Goal: Task Accomplishment & Management: Manage account settings

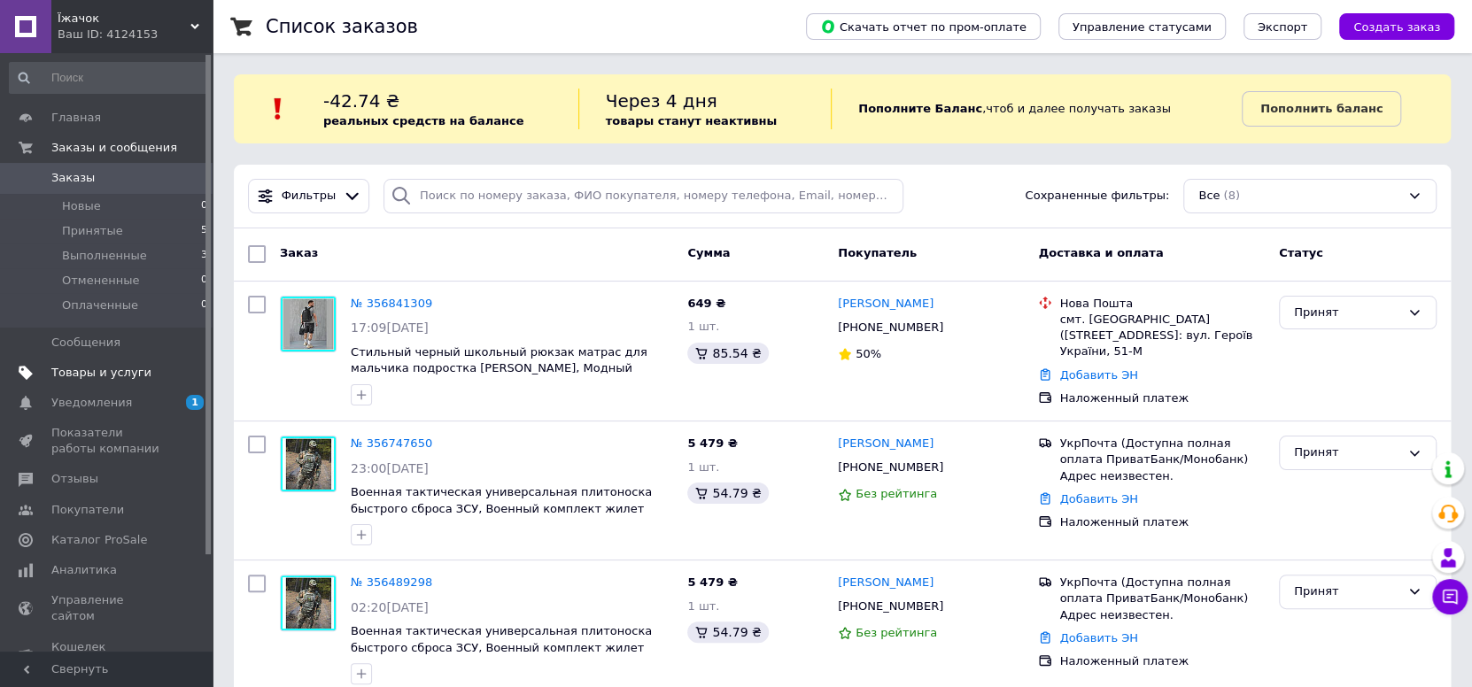
click at [119, 372] on span "Товары и услуги" at bounding box center [101, 373] width 100 height 16
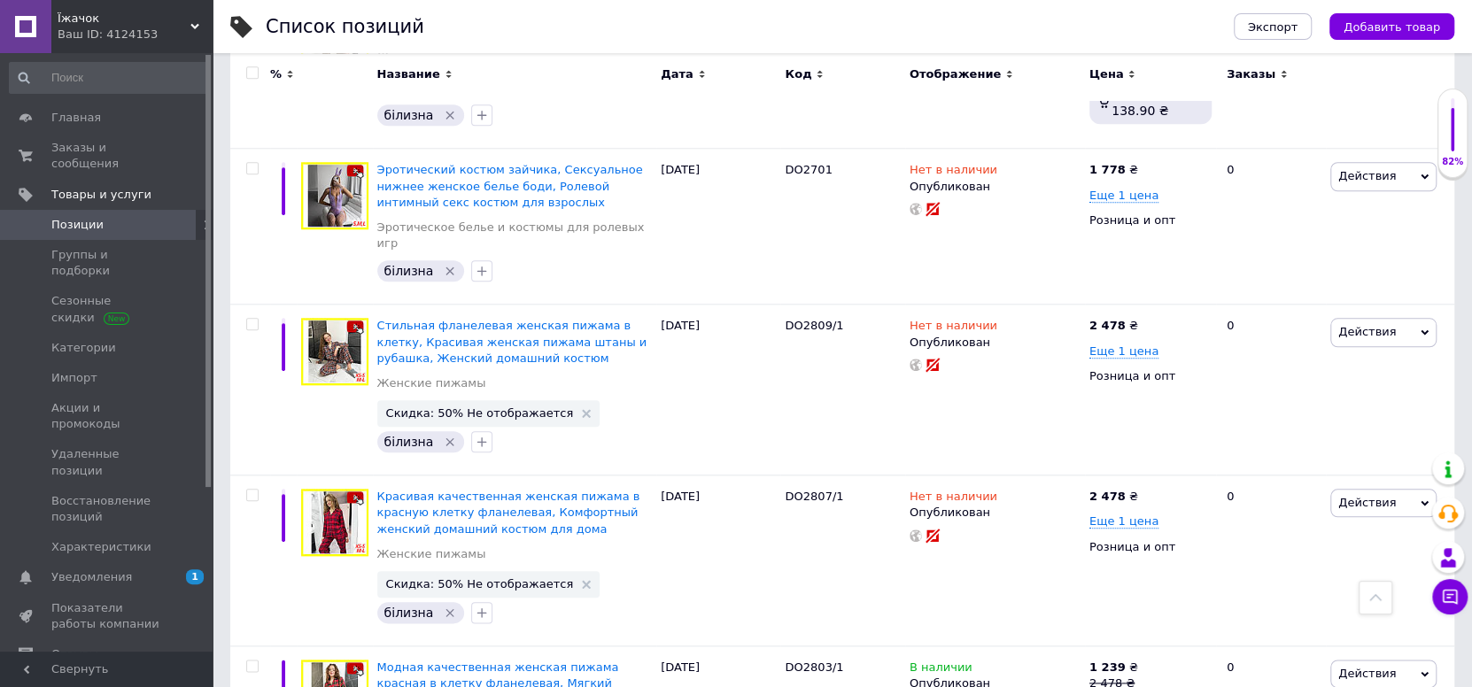
scroll to position [15273, 0]
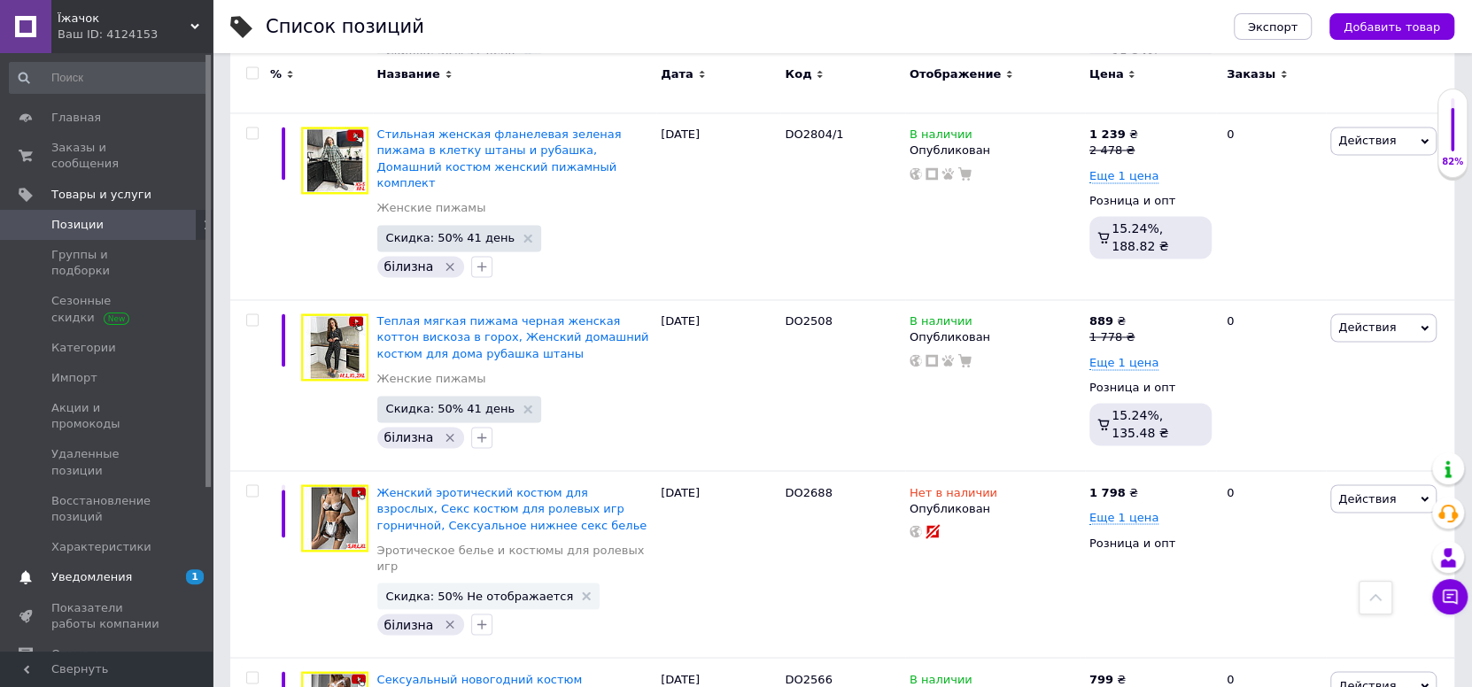
click at [91, 569] on span "Уведомления" at bounding box center [91, 577] width 81 height 16
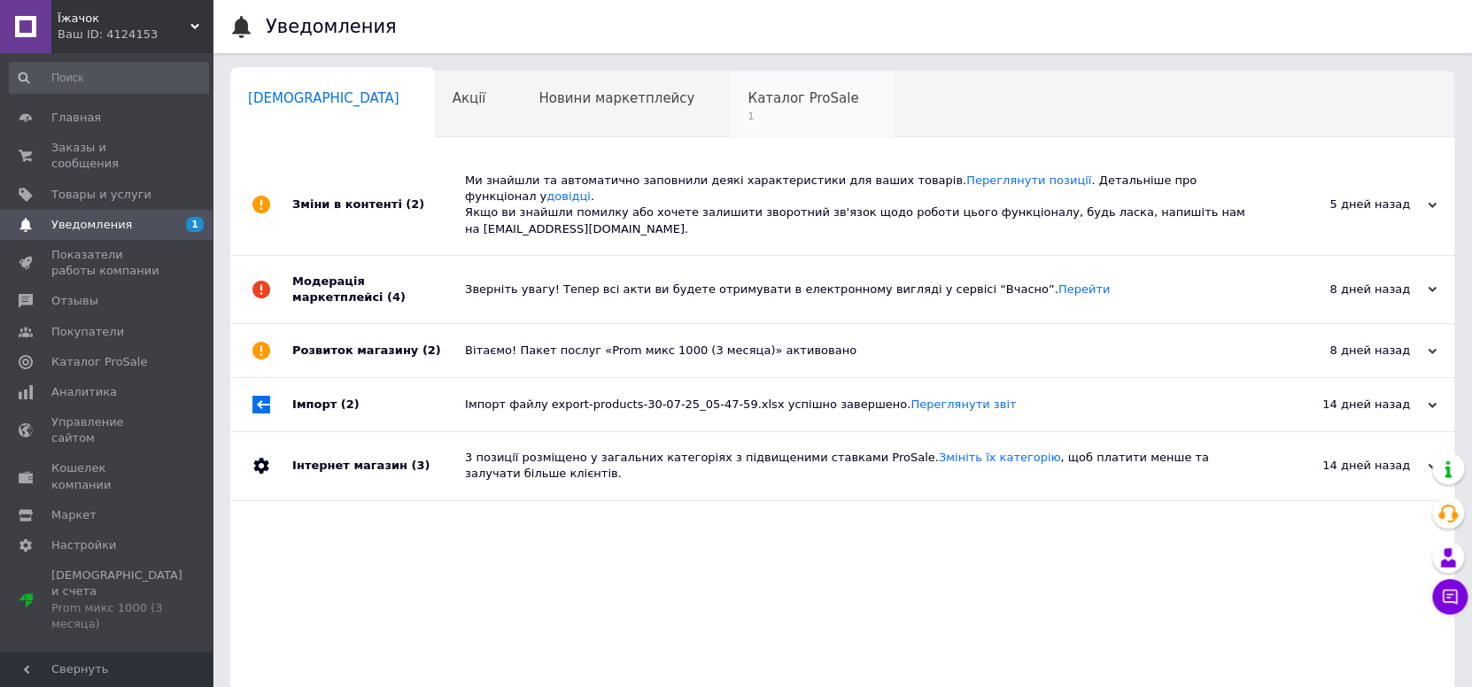
click at [748, 92] on span "Каталог ProSale" at bounding box center [803, 98] width 111 height 16
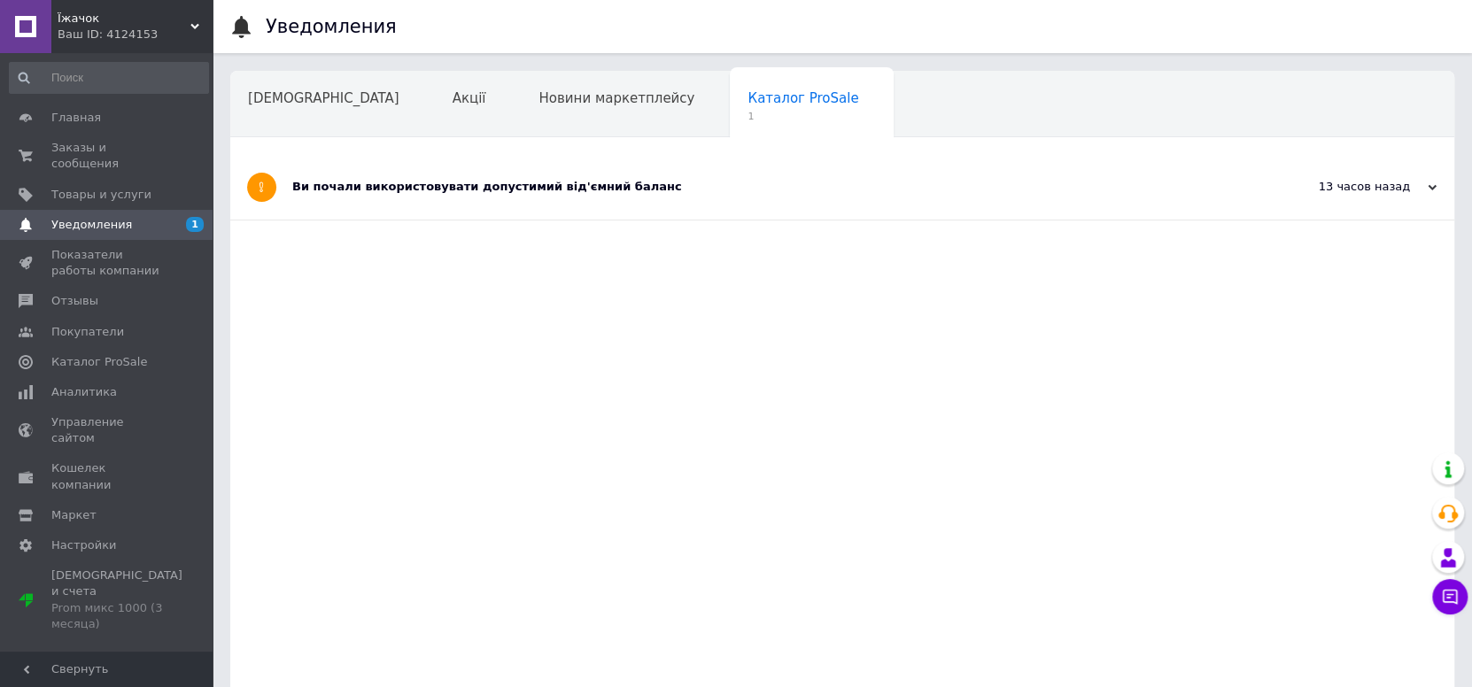
click at [437, 180] on div "Ви почали використовувати допустимий від'ємний баланс" at bounding box center [775, 187] width 967 height 16
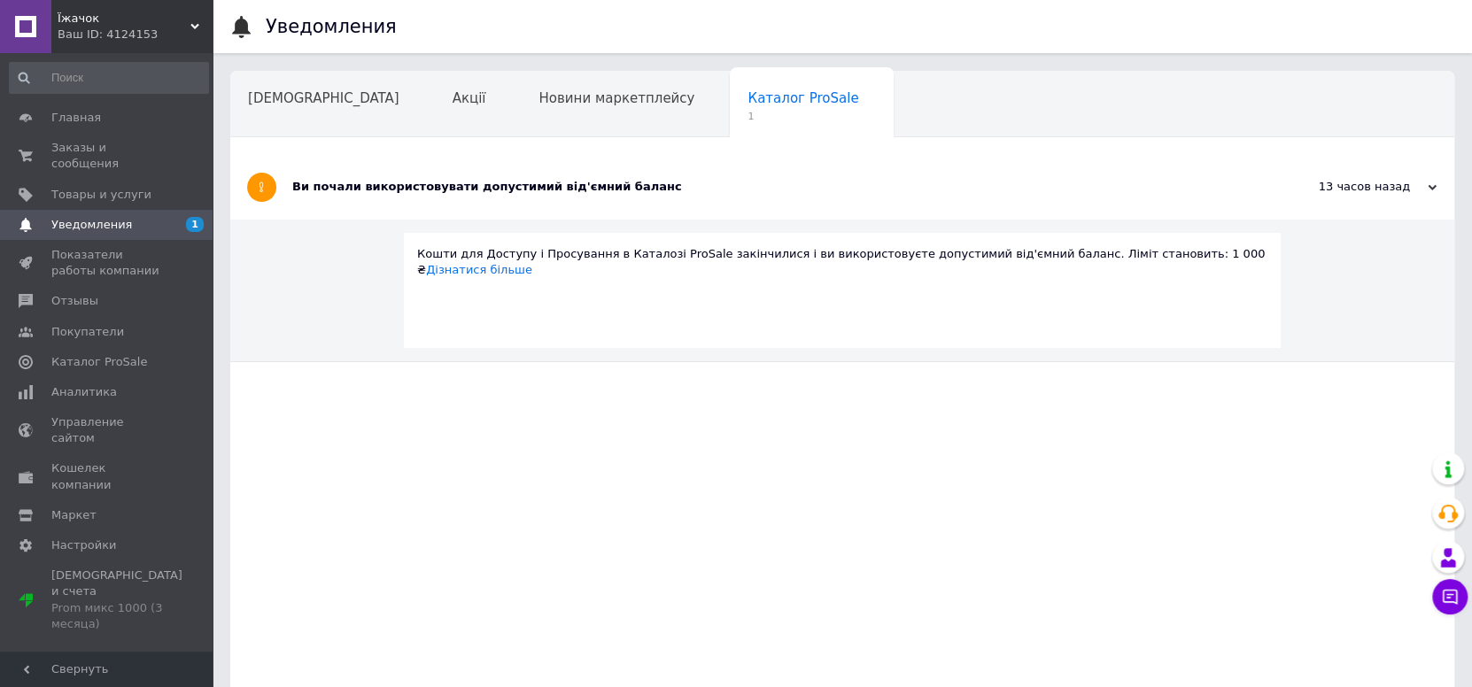
click at [91, 217] on span "Уведомления" at bounding box center [91, 225] width 81 height 16
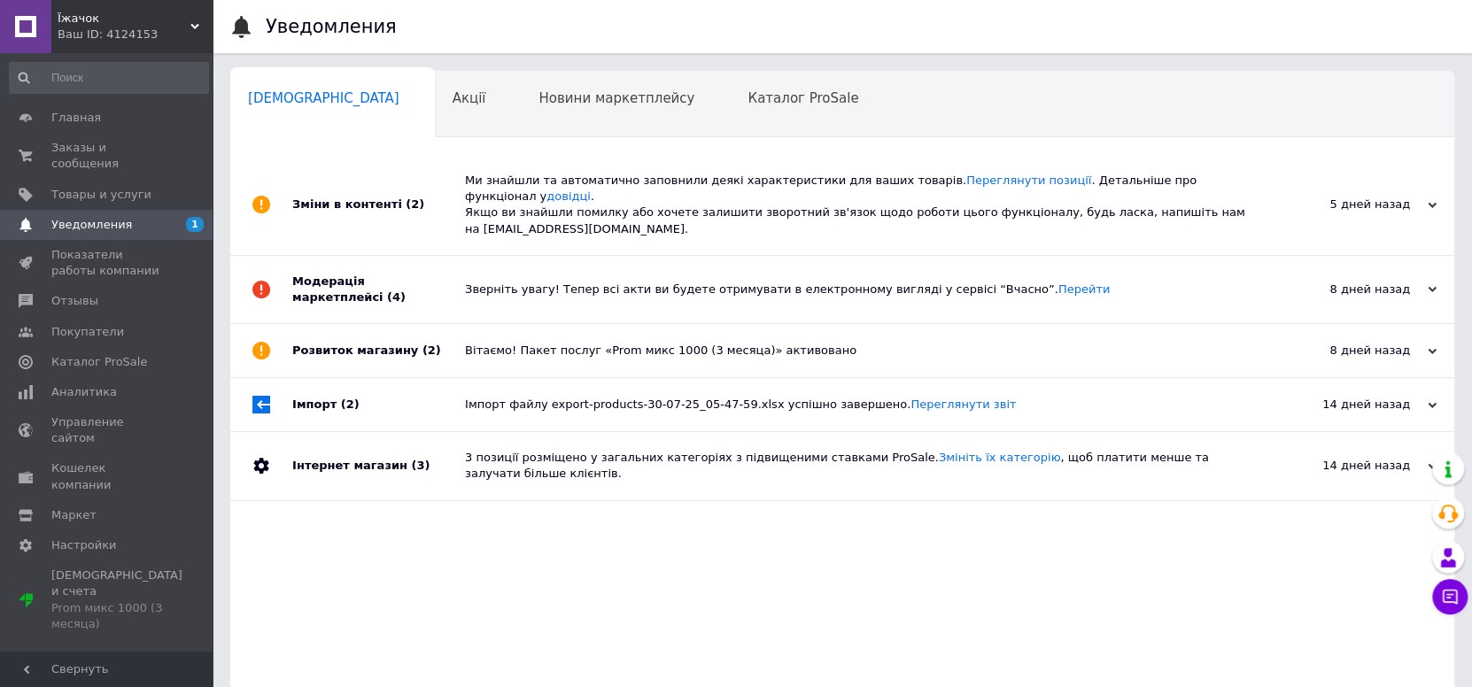
click at [337, 201] on div "Зміни в контенті (2)" at bounding box center [378, 205] width 173 height 100
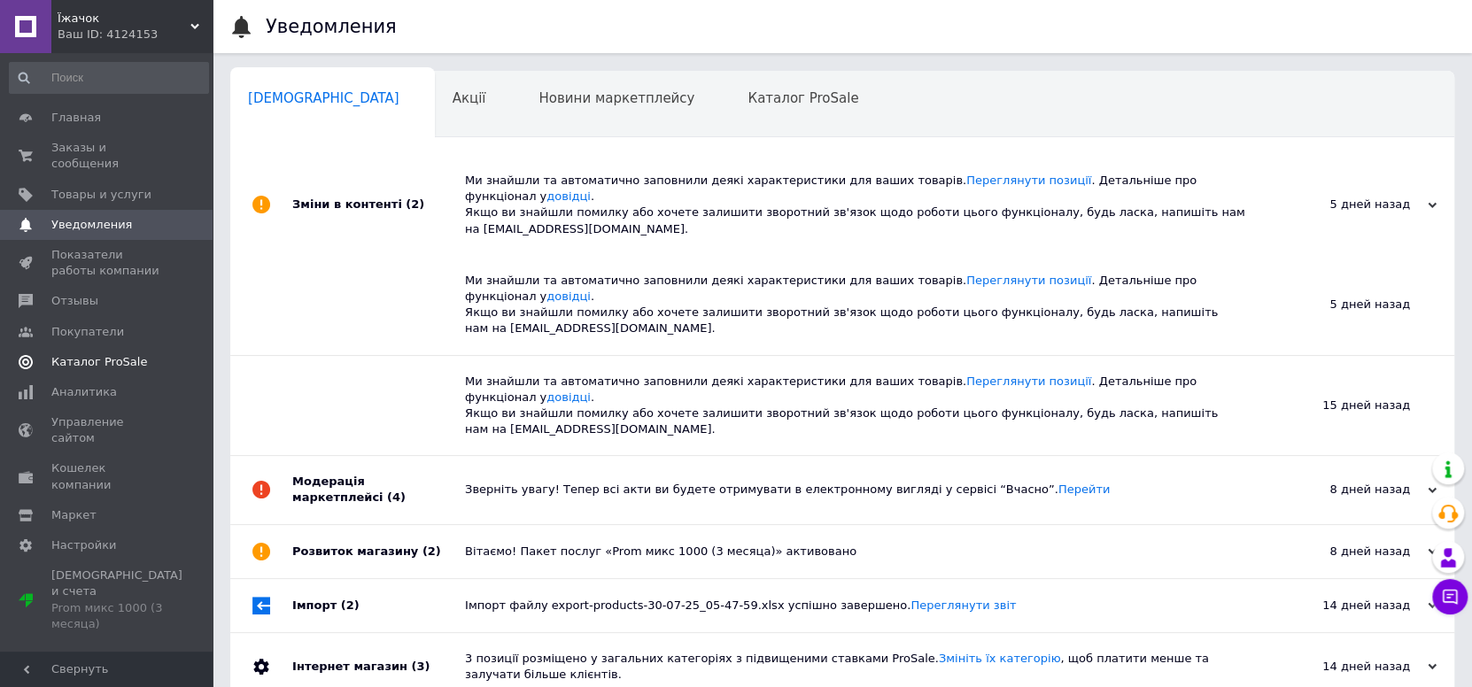
click at [81, 347] on link "Каталог ProSale" at bounding box center [109, 362] width 218 height 30
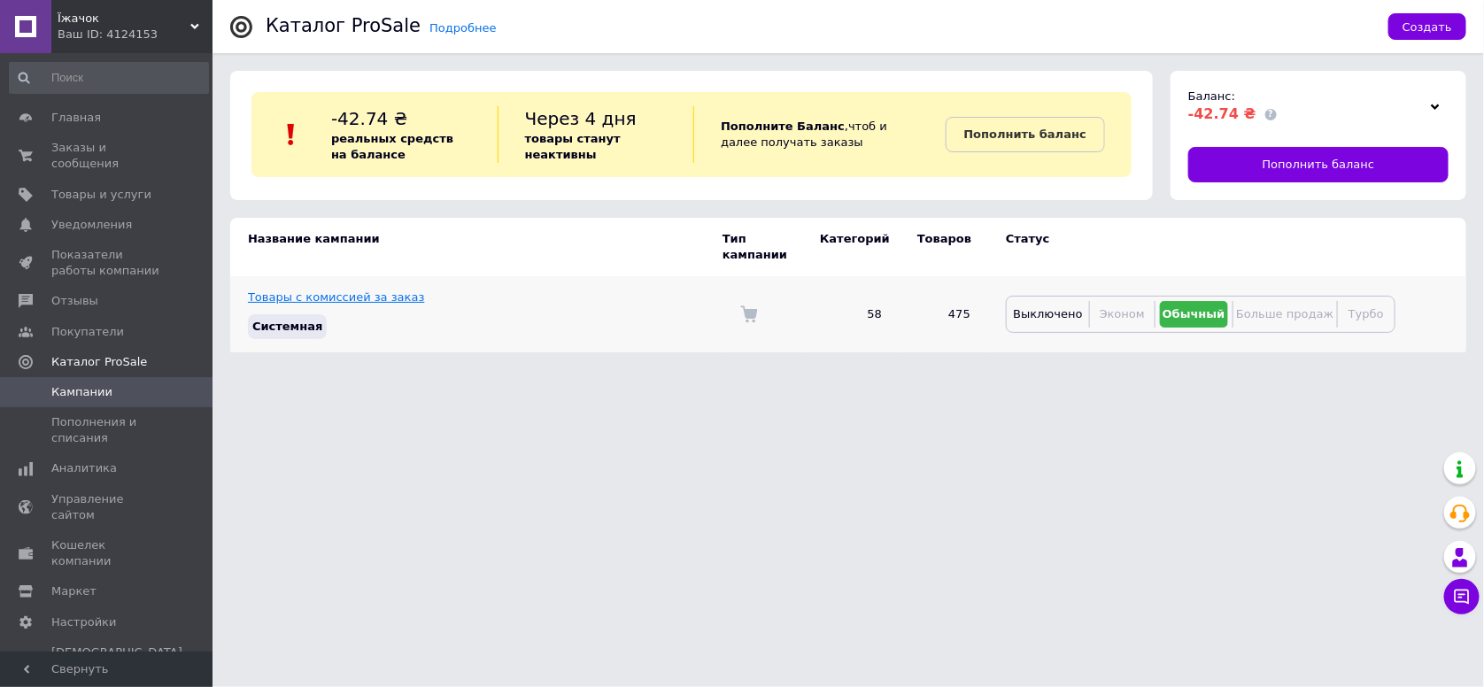
click at [345, 291] on link "Товары с комиссией за заказ" at bounding box center [336, 297] width 176 height 13
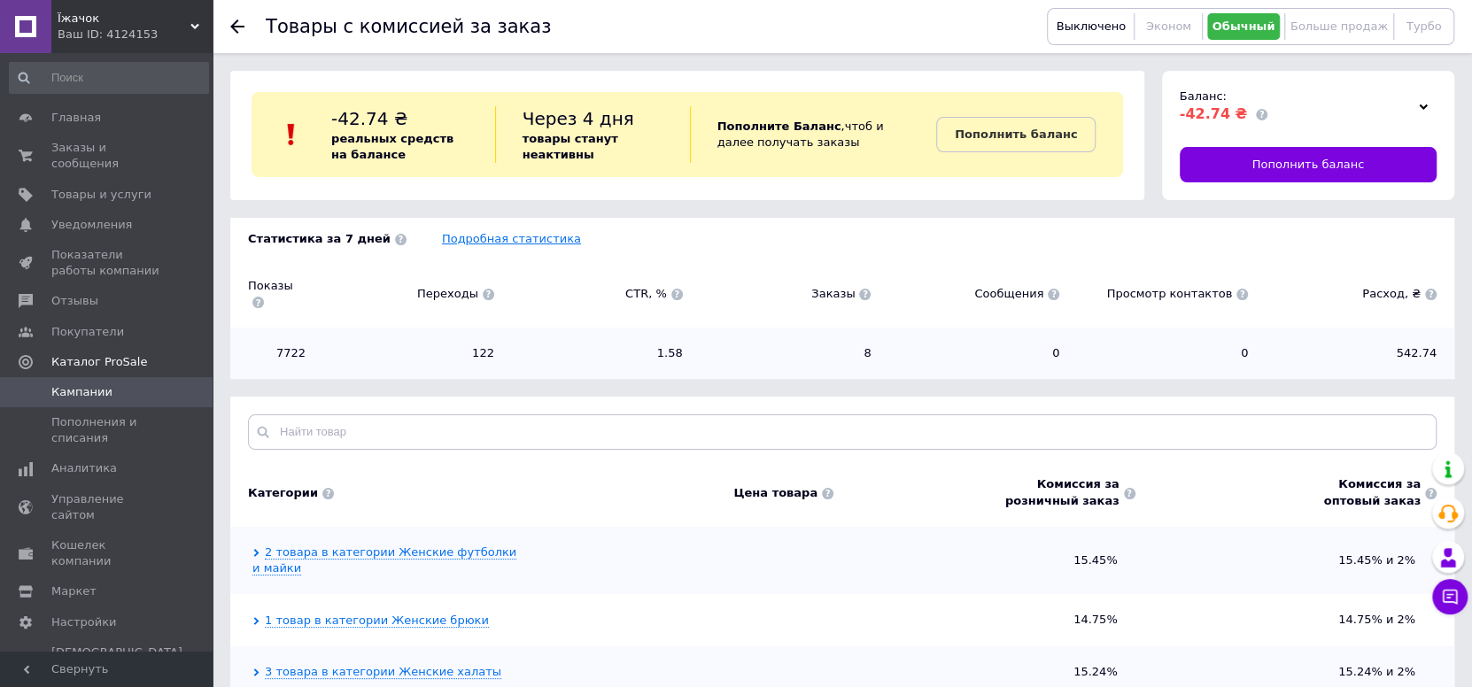
click at [481, 239] on link "Подробная статистика" at bounding box center [511, 238] width 139 height 13
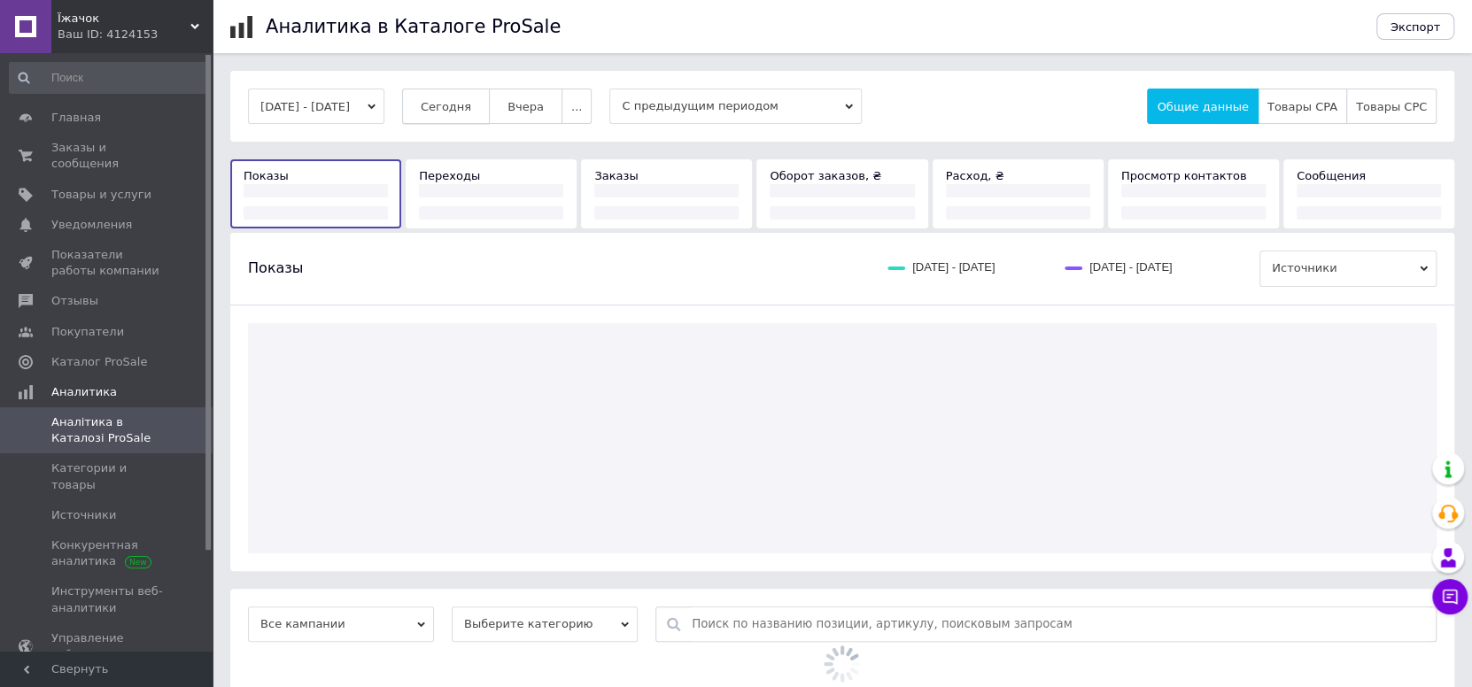
click at [471, 109] on span "Сегодня" at bounding box center [446, 106] width 50 height 13
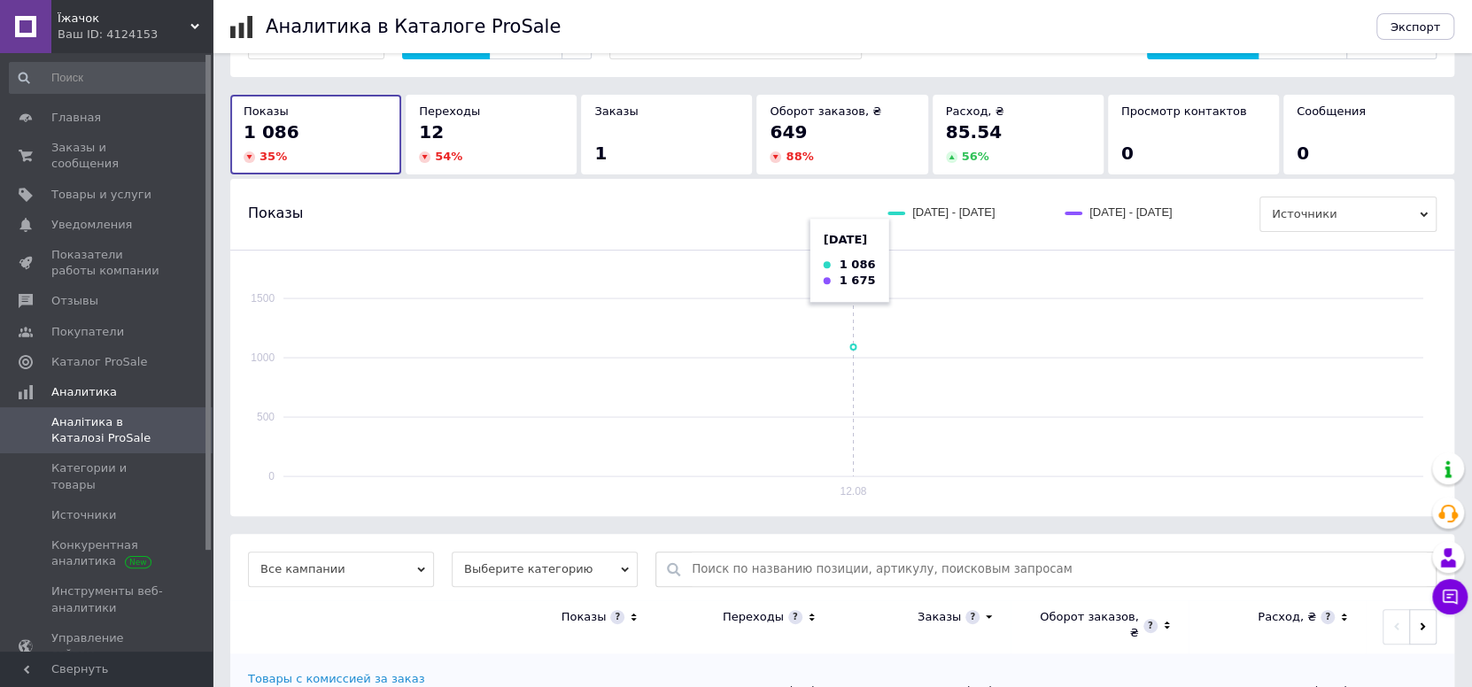
scroll to position [142, 0]
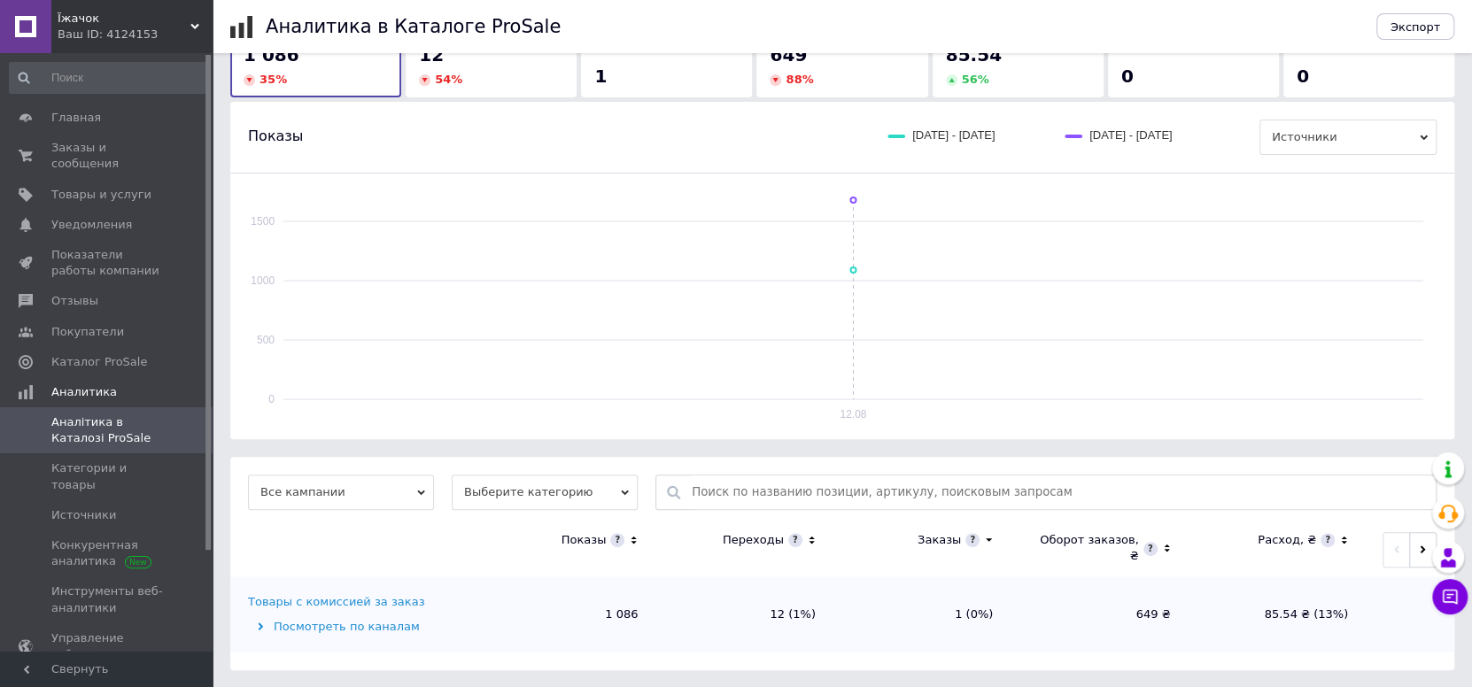
click at [813, 538] on icon at bounding box center [812, 540] width 12 height 15
click at [291, 594] on div "Товары с комиссией за заказ" at bounding box center [336, 602] width 176 height 16
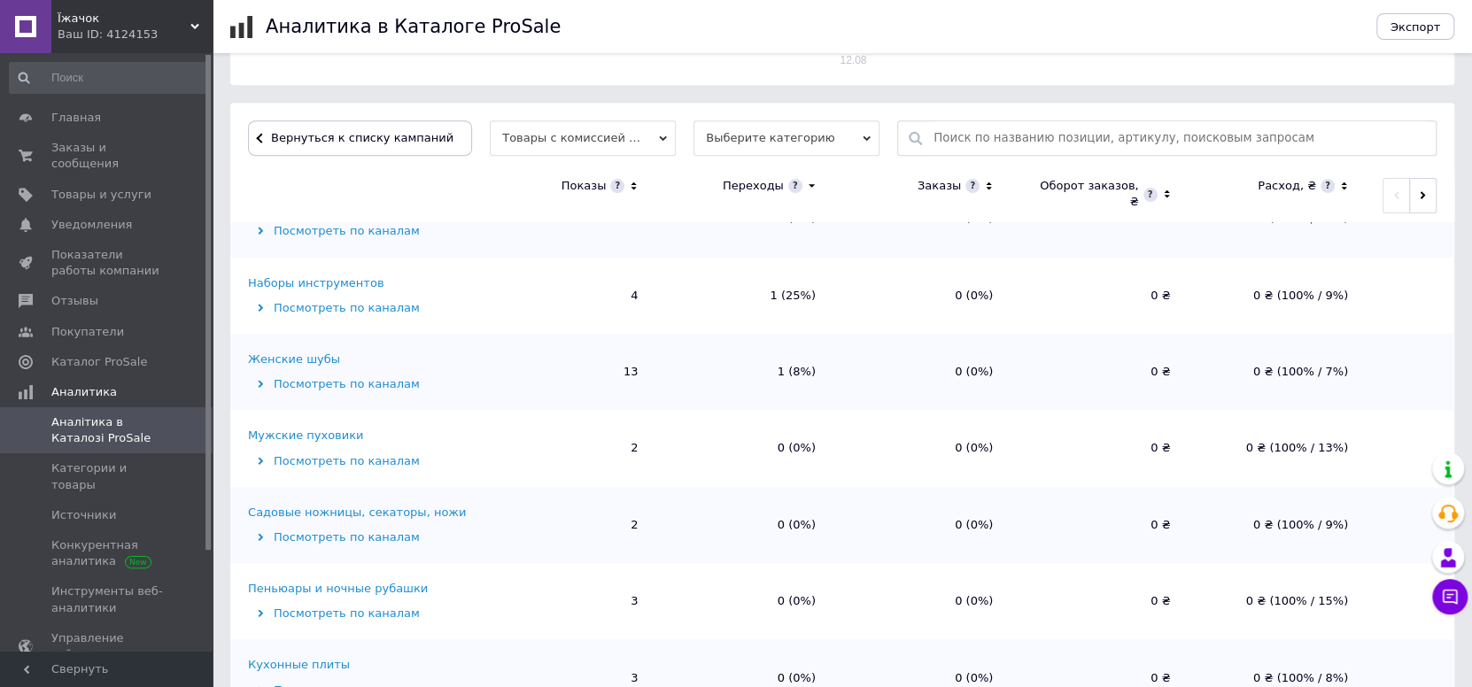
scroll to position [531, 0]
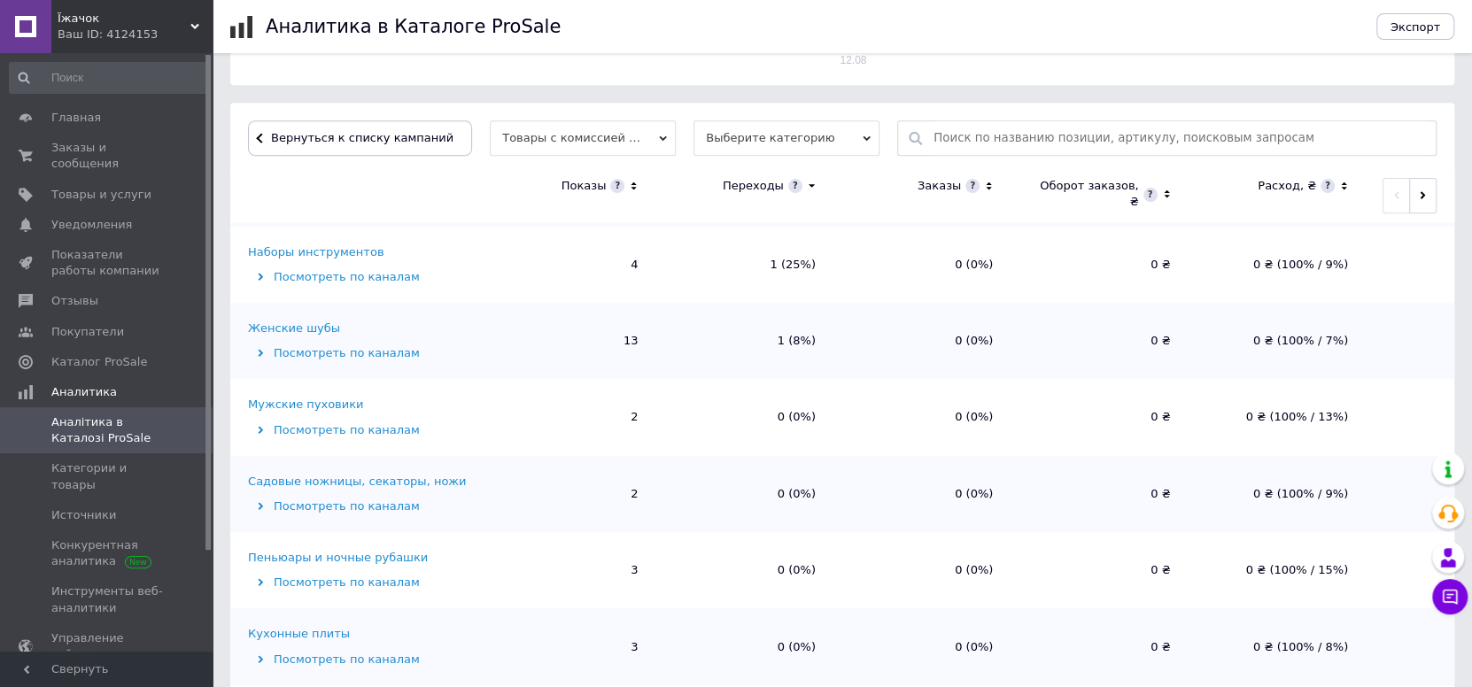
click at [314, 251] on div "Наборы инструментов" at bounding box center [316, 252] width 136 height 16
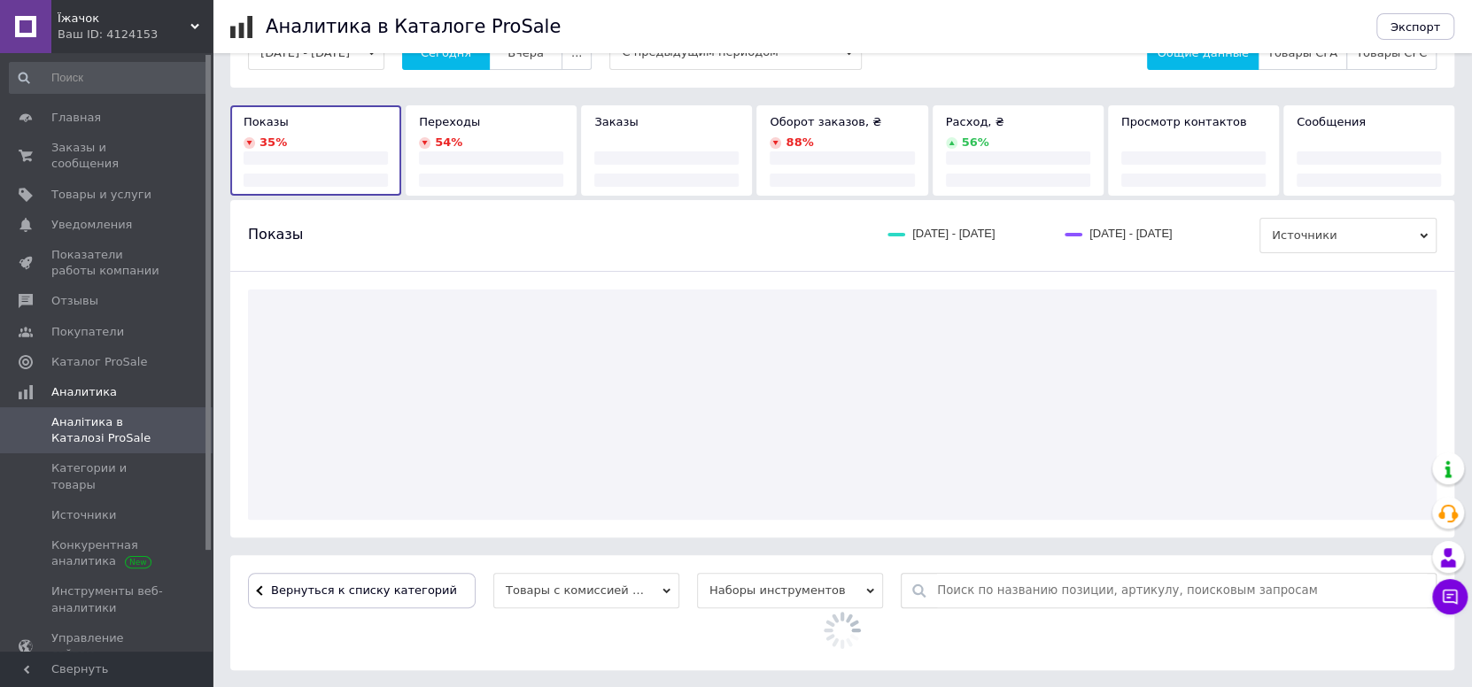
scroll to position [391, 0]
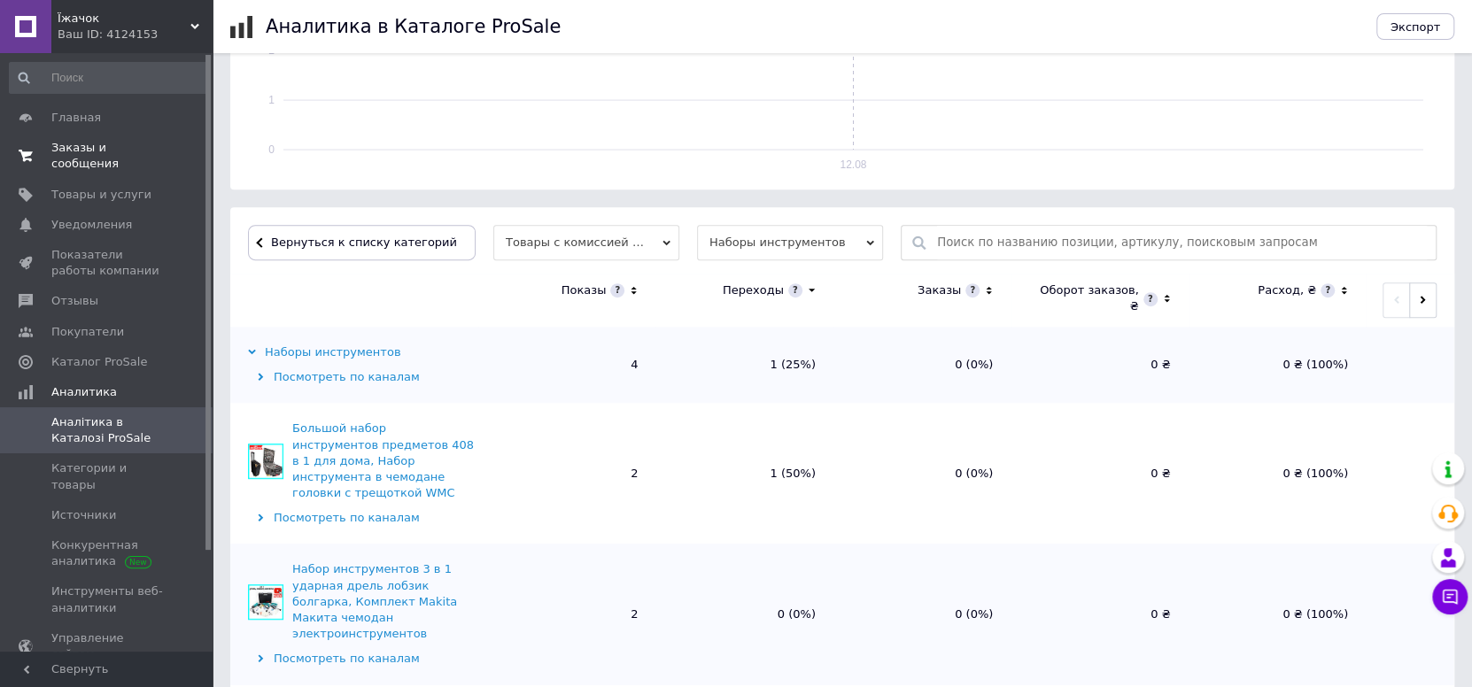
drag, startPoint x: 110, startPoint y: 181, endPoint x: 144, endPoint y: 155, distance: 43.0
click at [110, 187] on span "Товары и услуги" at bounding box center [101, 195] width 100 height 16
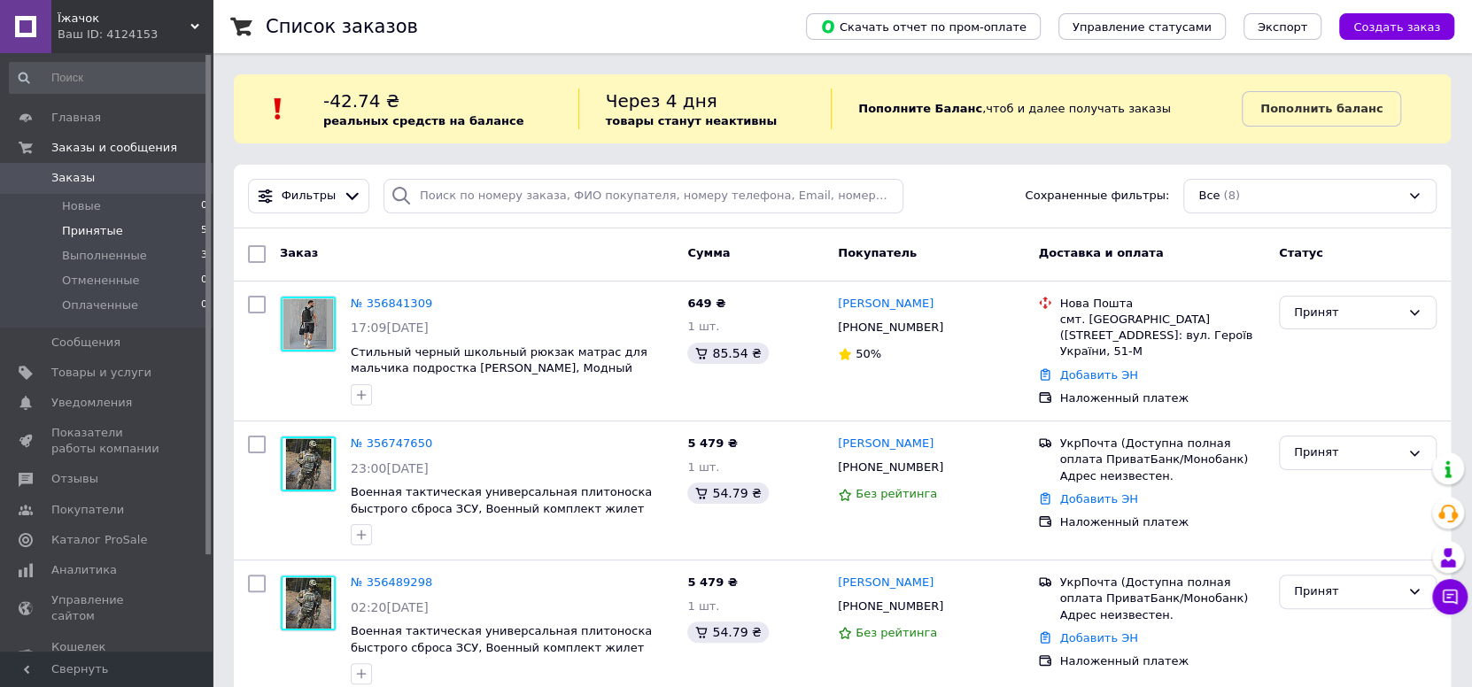
click at [100, 221] on li "Принятые 5" at bounding box center [109, 231] width 218 height 25
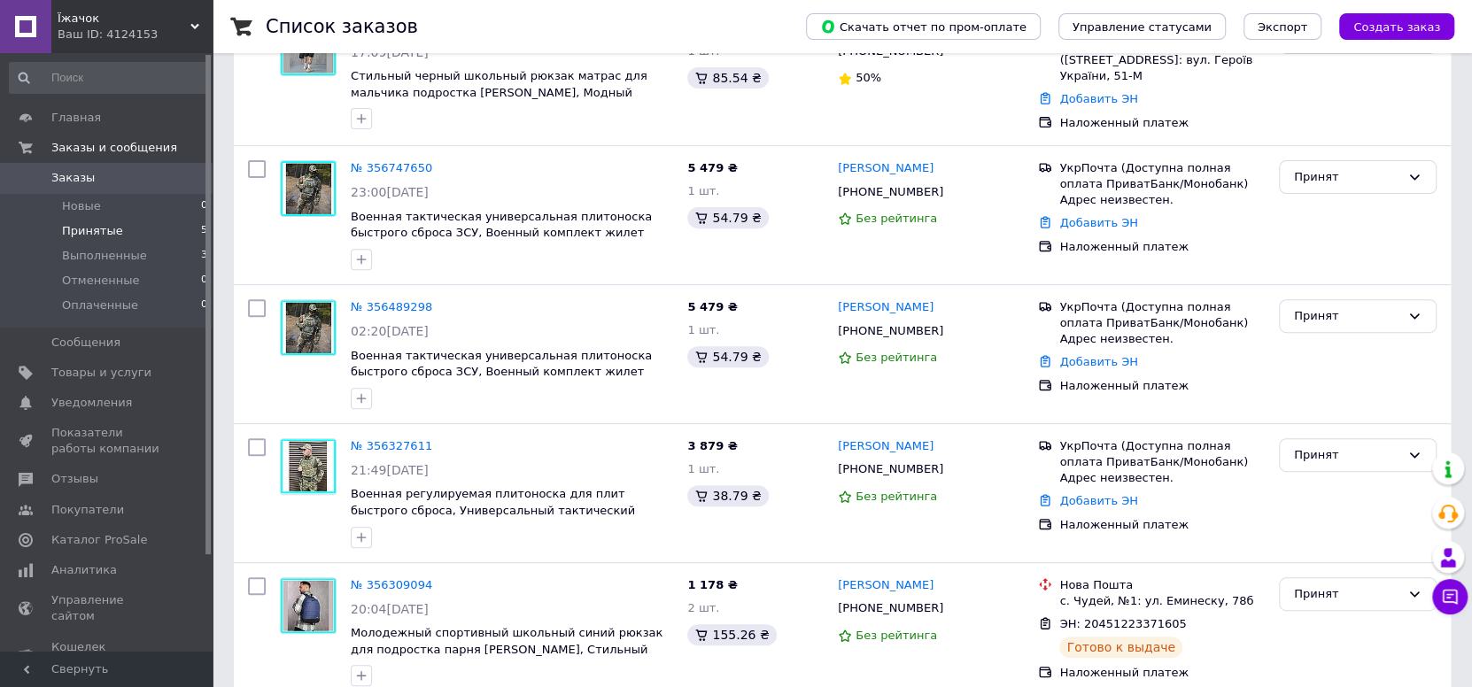
scroll to position [399, 0]
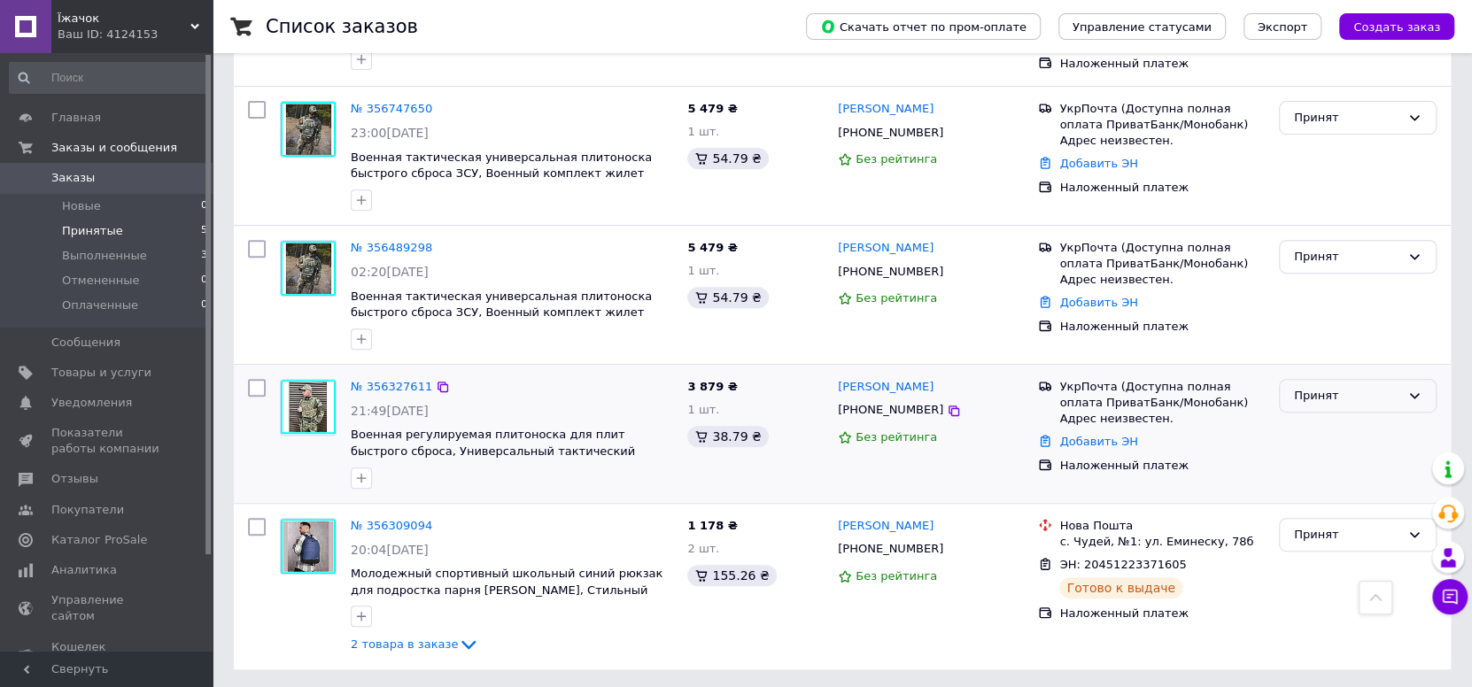
click at [1343, 402] on div "Принят" at bounding box center [1358, 396] width 158 height 35
click at [1327, 433] on li "Выполнен" at bounding box center [1358, 432] width 156 height 33
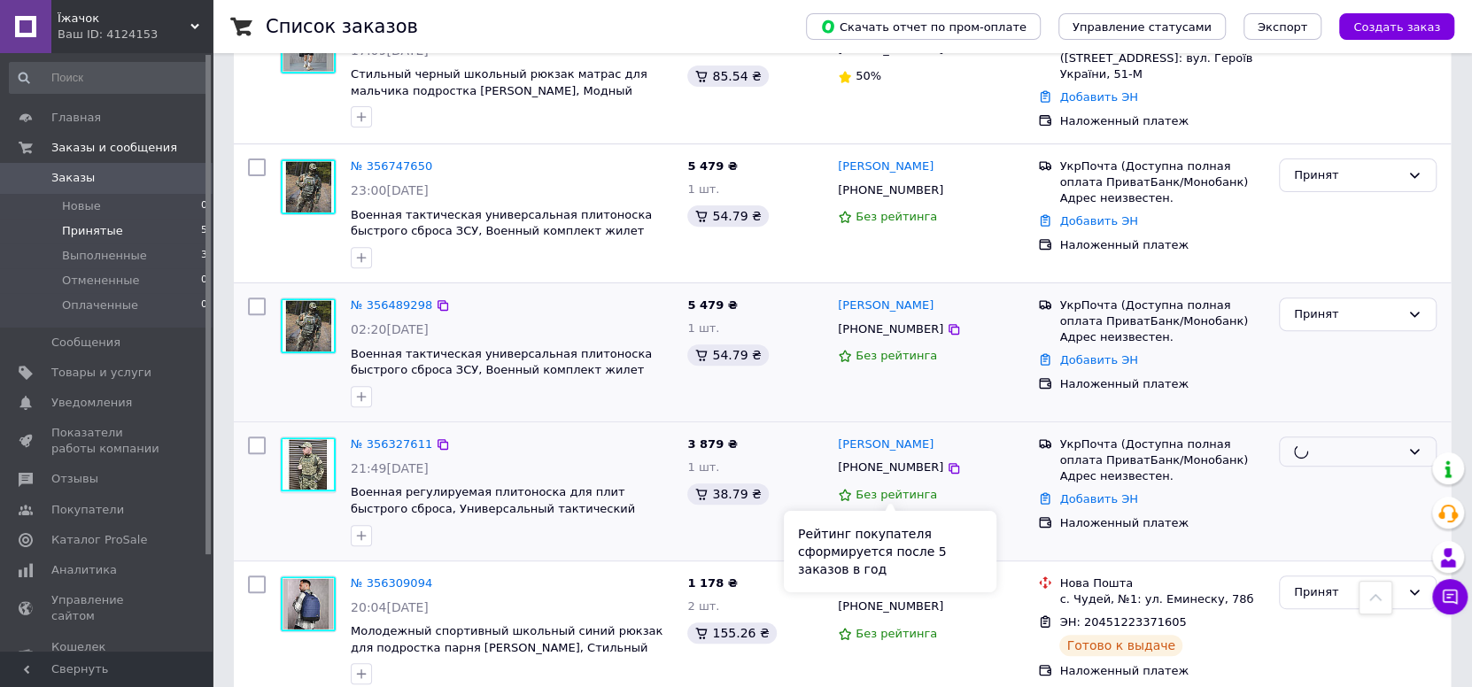
scroll to position [309, 0]
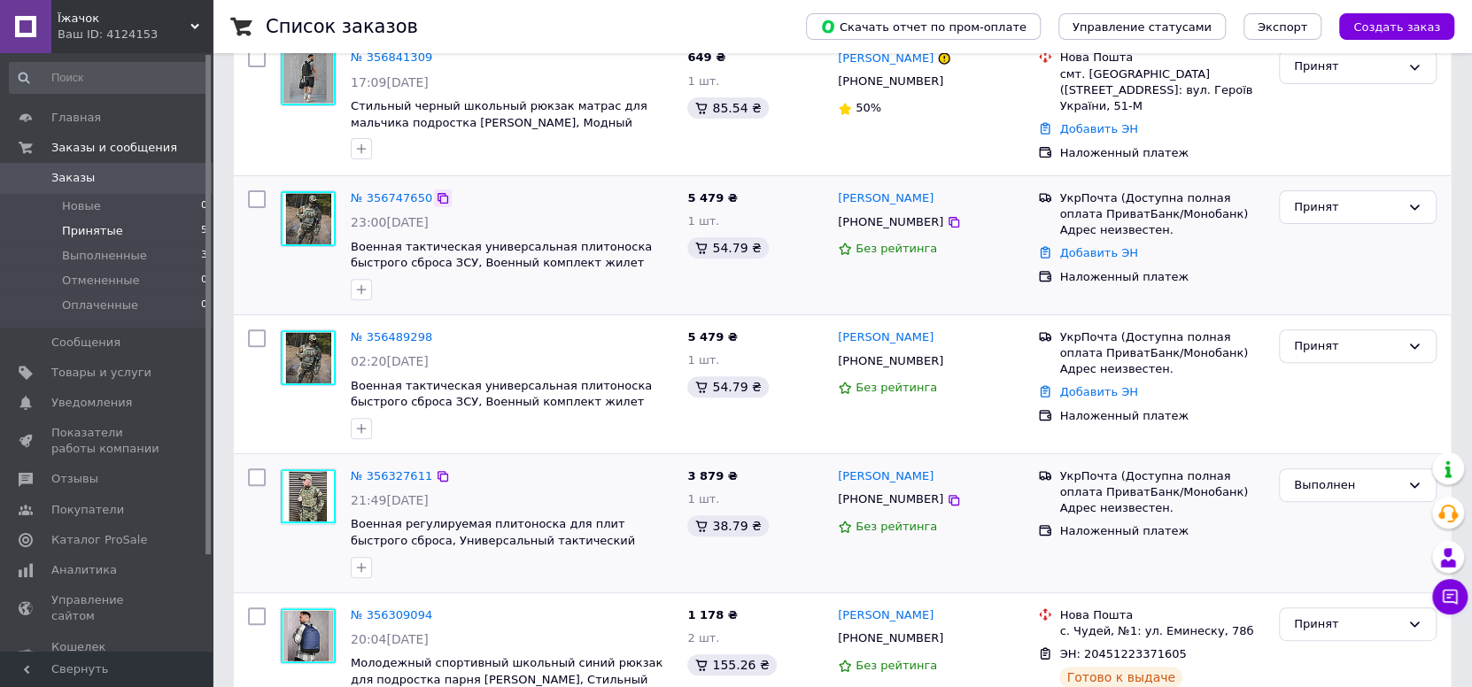
click at [437, 196] on icon at bounding box center [443, 198] width 14 height 14
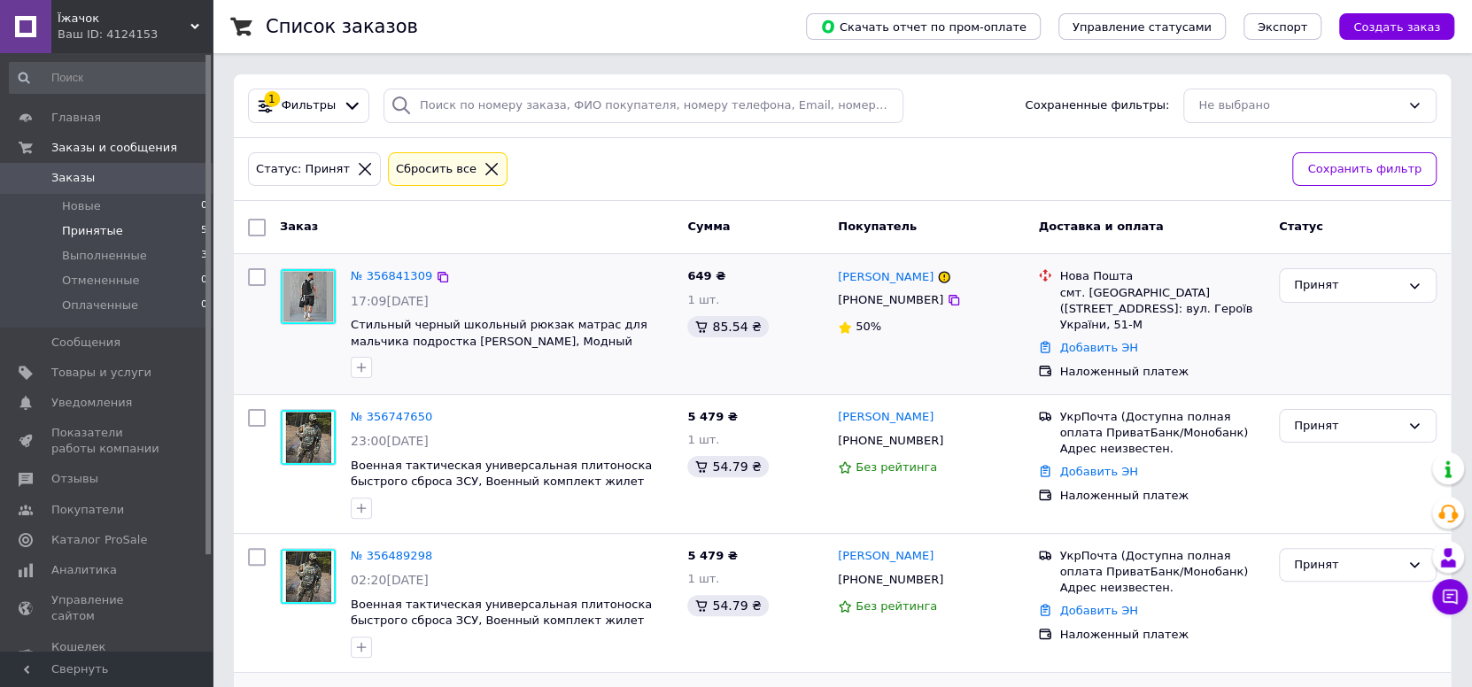
scroll to position [0, 0]
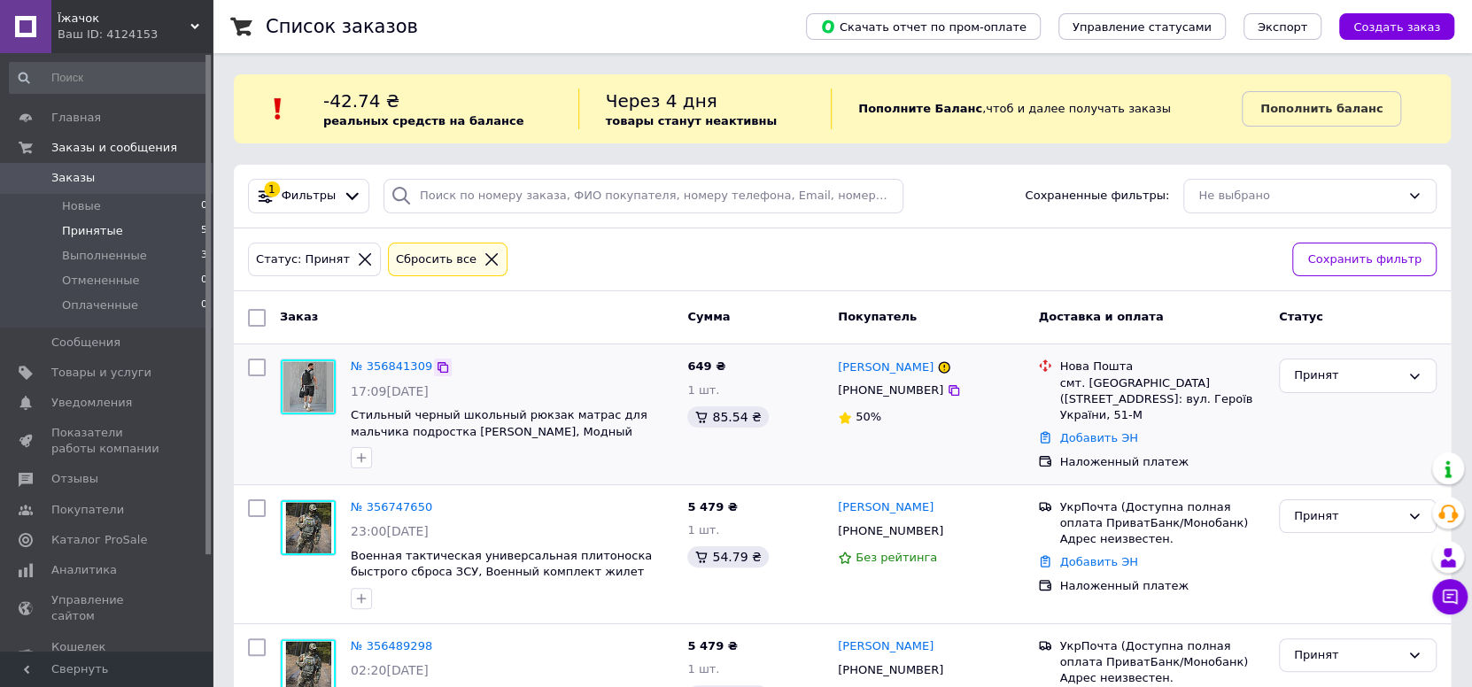
click at [436, 366] on icon at bounding box center [443, 367] width 14 height 14
click at [438, 369] on icon at bounding box center [443, 367] width 11 height 11
drag, startPoint x: 828, startPoint y: 370, endPoint x: 887, endPoint y: 370, distance: 58.5
click at [887, 370] on div "№ 356841309 17:09, 12.08.2025 Стильный черный школьный рюкзак матрас для мальчи…" at bounding box center [842, 415] width 1203 height 126
drag, startPoint x: 826, startPoint y: 439, endPoint x: 833, endPoint y: 403, distance: 37.0
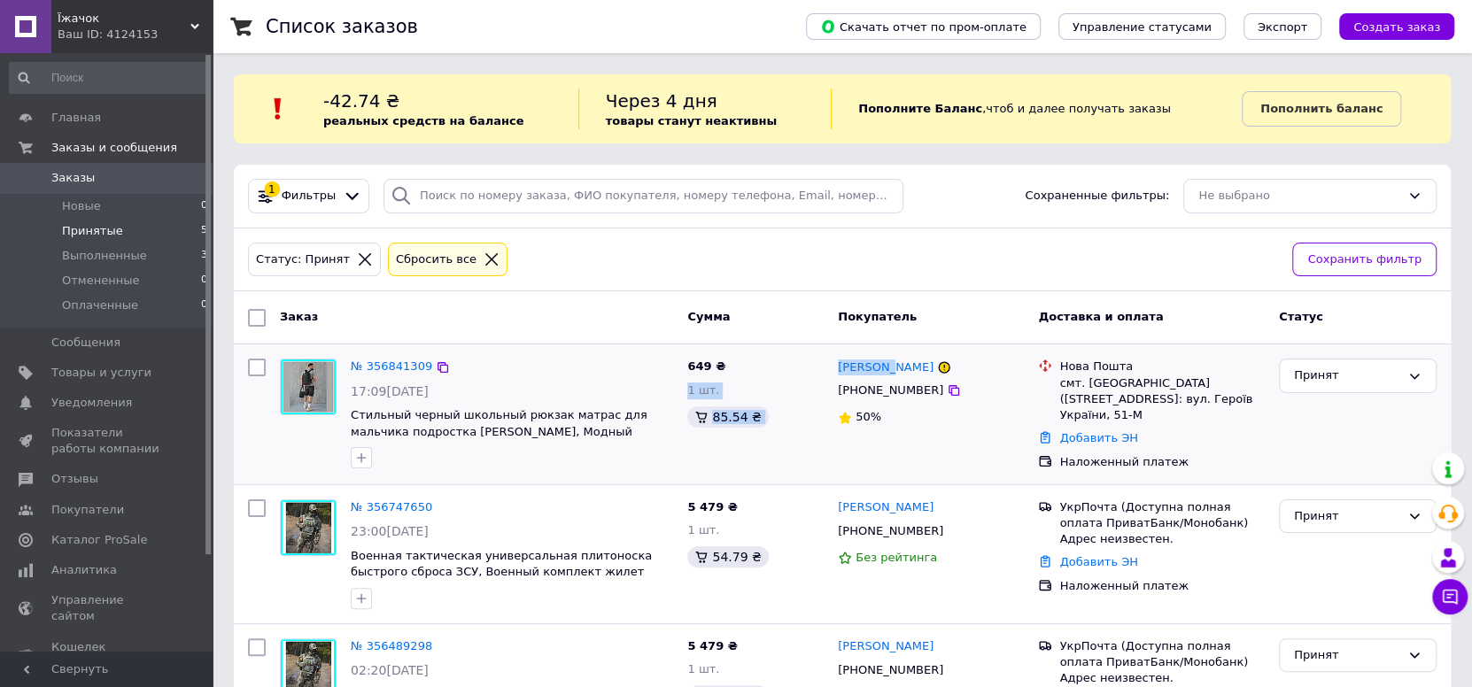
click at [827, 439] on div "649 ₴ 1 шт. 85.54 ₴" at bounding box center [755, 415] width 151 height 126
click at [868, 442] on div "Павлюк Ніна +380983744141 50%" at bounding box center [931, 415] width 200 height 126
drag, startPoint x: 836, startPoint y: 367, endPoint x: 906, endPoint y: 370, distance: 70.1
click at [906, 370] on div "Павлюк Ніна" at bounding box center [885, 367] width 99 height 20
copy link "Павлюк Ніна"
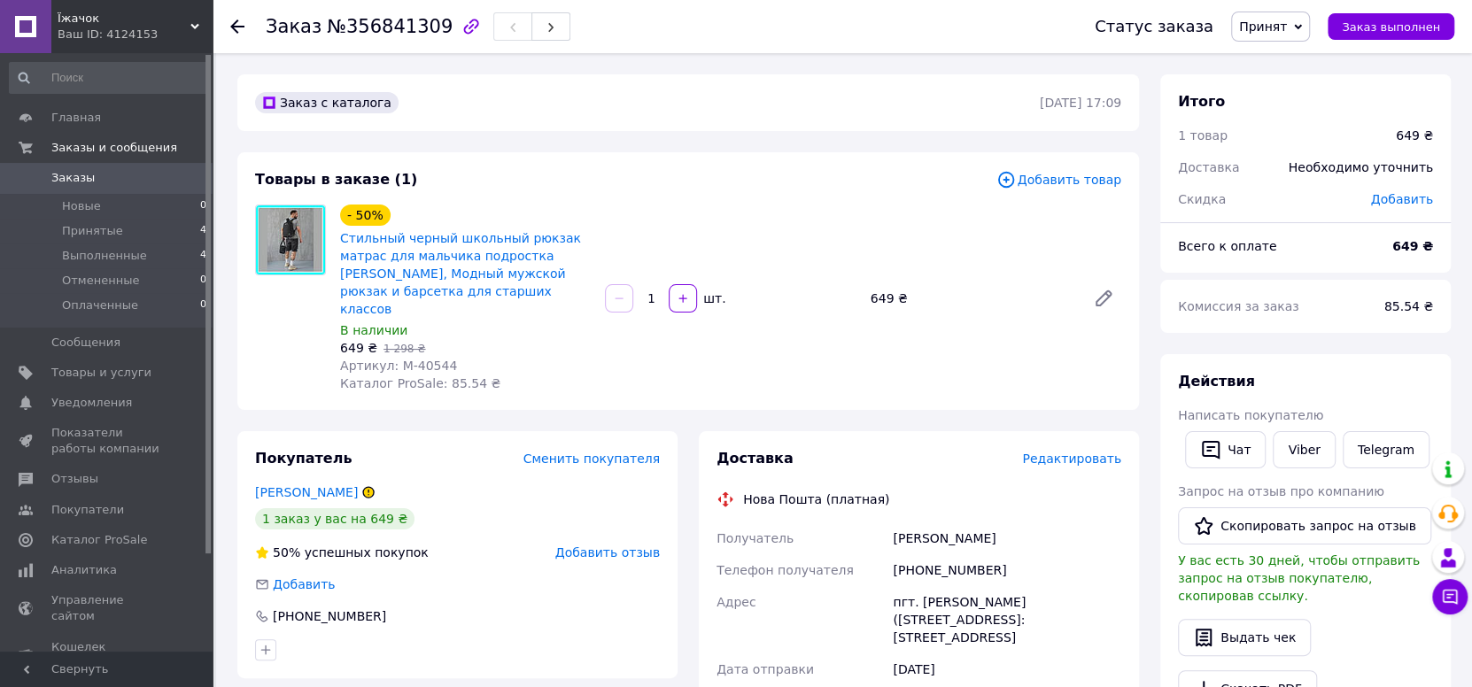
click at [418, 359] on span "Артикул: М-40544" at bounding box center [398, 366] width 117 height 14
click at [419, 359] on span "Артикул: М-40544" at bounding box center [398, 366] width 117 height 14
copy span "40544"
click at [904, 523] on div "Ніна Павлюк" at bounding box center [1007, 539] width 236 height 32
drag, startPoint x: 904, startPoint y: 519, endPoint x: 952, endPoint y: 515, distance: 48.0
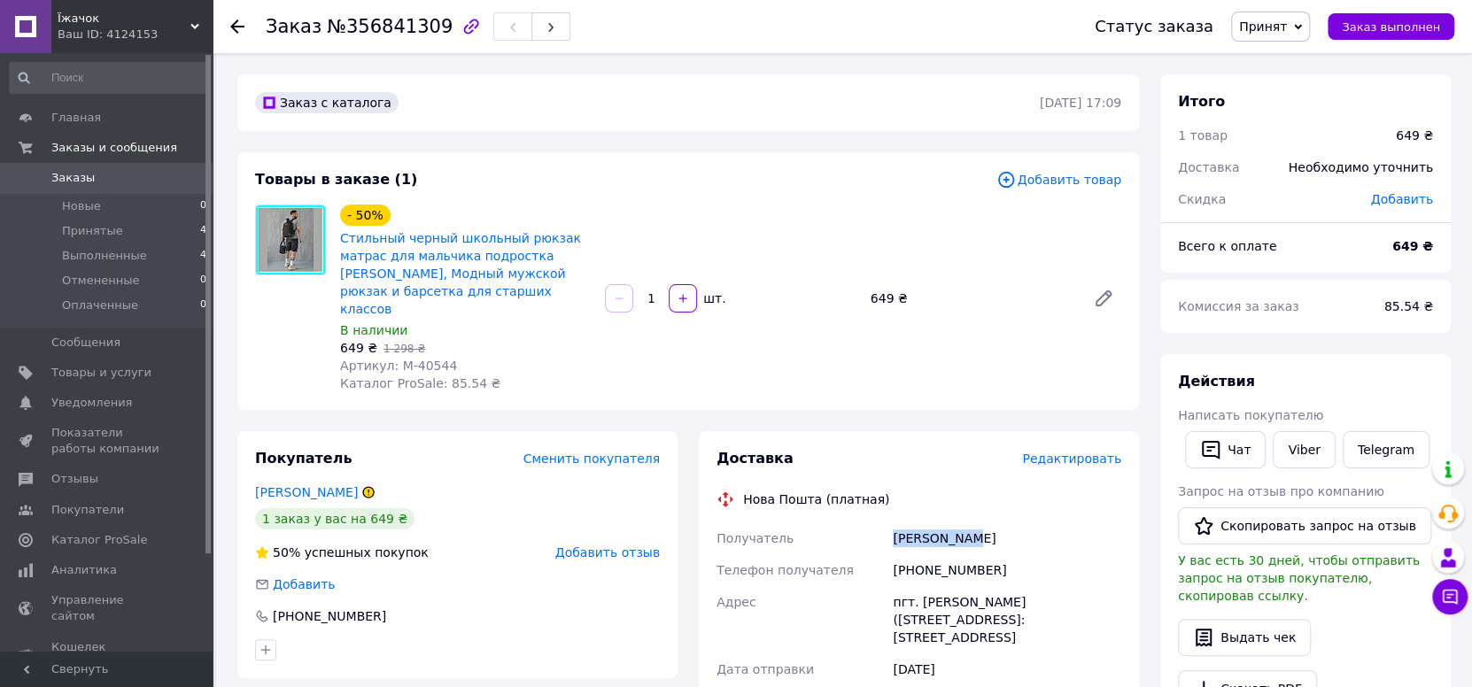
click at [949, 523] on div "Ніна Павлюк" at bounding box center [1007, 539] width 236 height 32
copy div "Ніна Павлюк"
drag, startPoint x: 996, startPoint y: 547, endPoint x: 917, endPoint y: 557, distance: 79.4
click at [917, 557] on div "+380983744141" at bounding box center [1007, 570] width 236 height 32
copy div "0983744141"
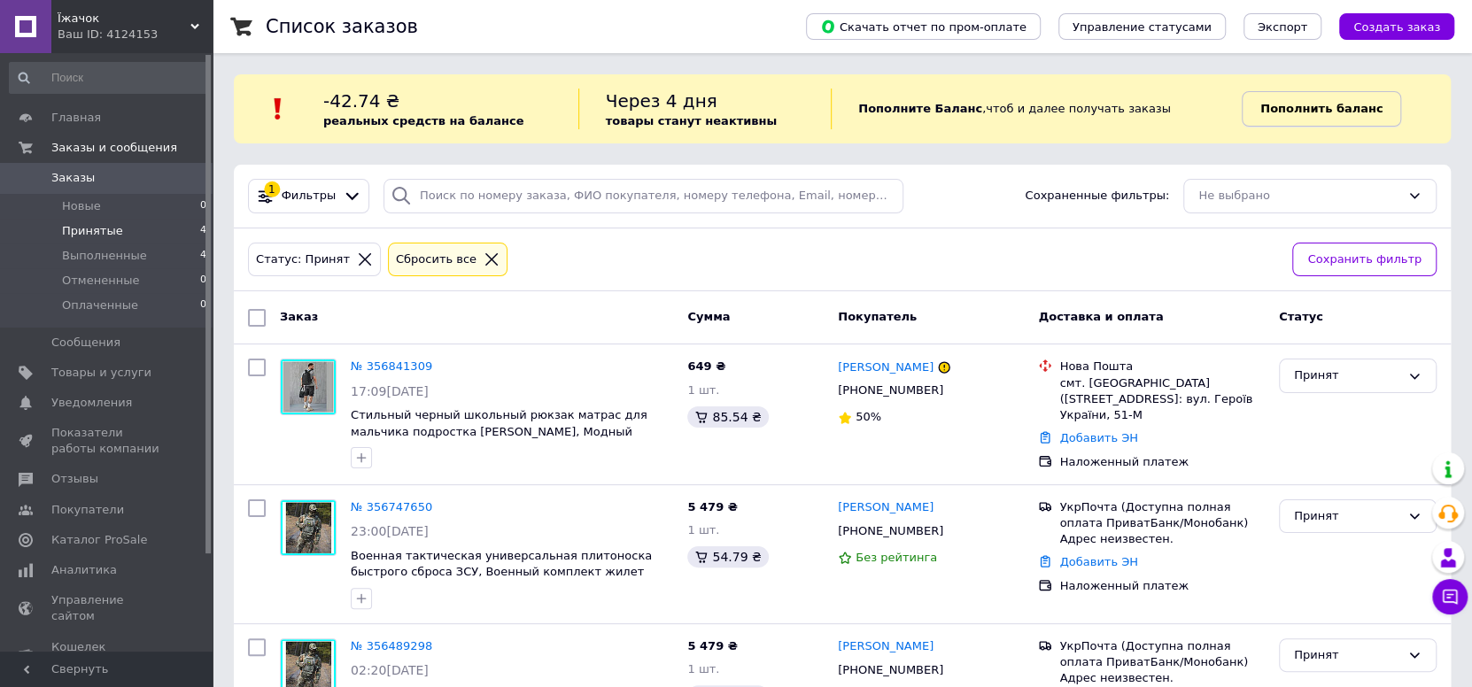
click at [1295, 121] on link "Пополнить баланс" at bounding box center [1321, 108] width 159 height 35
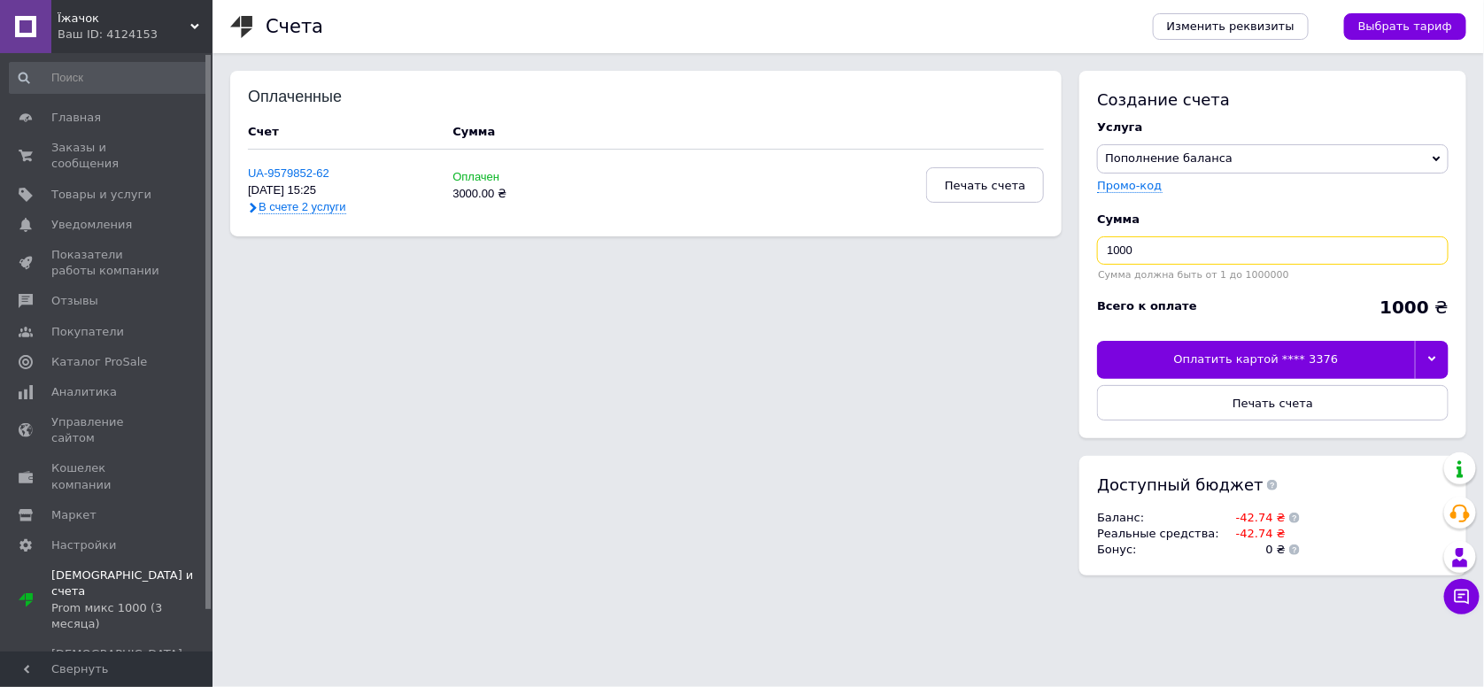
drag, startPoint x: 1342, startPoint y: 252, endPoint x: 898, endPoint y: 252, distance: 443.7
click at [898, 252] on div "Оплаченные Счет Сумма UA-9579852-62 04.08.25, 15:25 В счете 2 услуги Оплачен 30…" at bounding box center [848, 332] width 1236 height 523
type input "500"
click at [1300, 354] on div "Оплатить картой **** 3376" at bounding box center [1256, 359] width 318 height 37
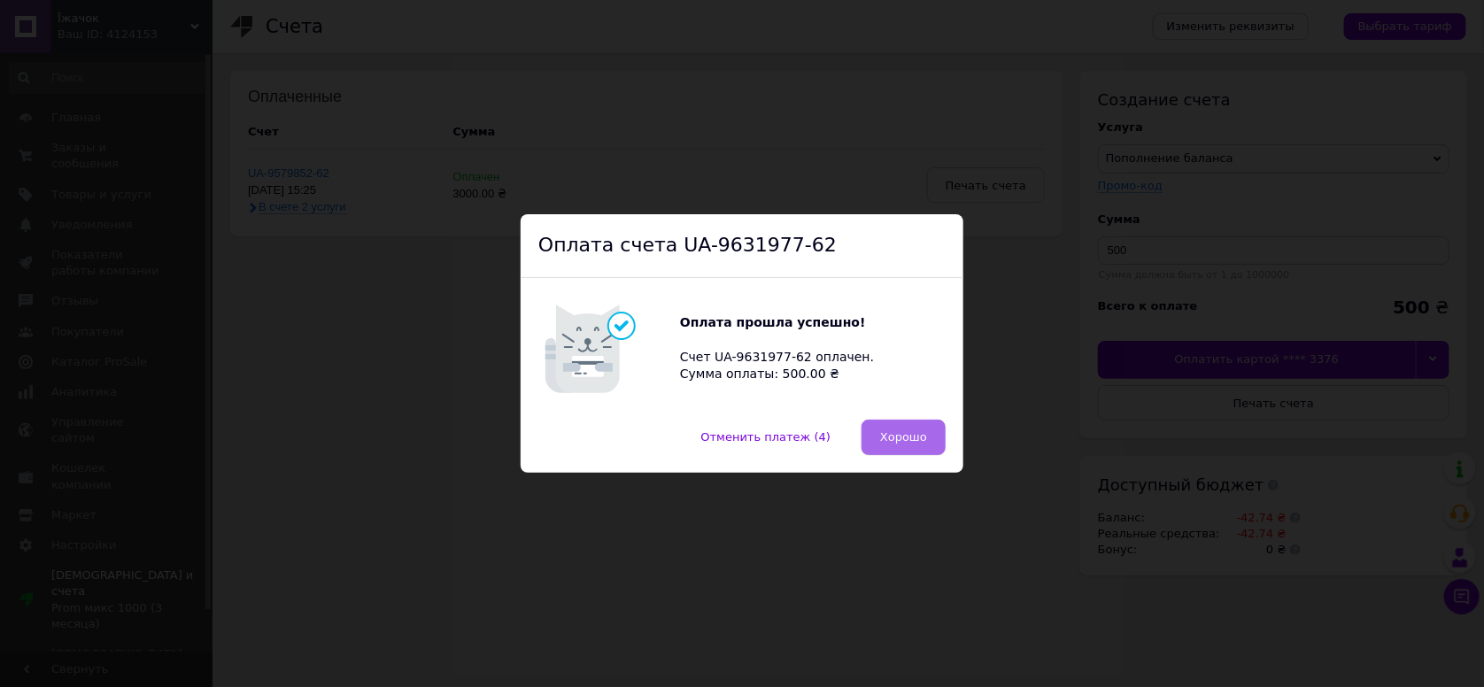
click at [919, 439] on span "Хорошо" at bounding box center [903, 436] width 47 height 13
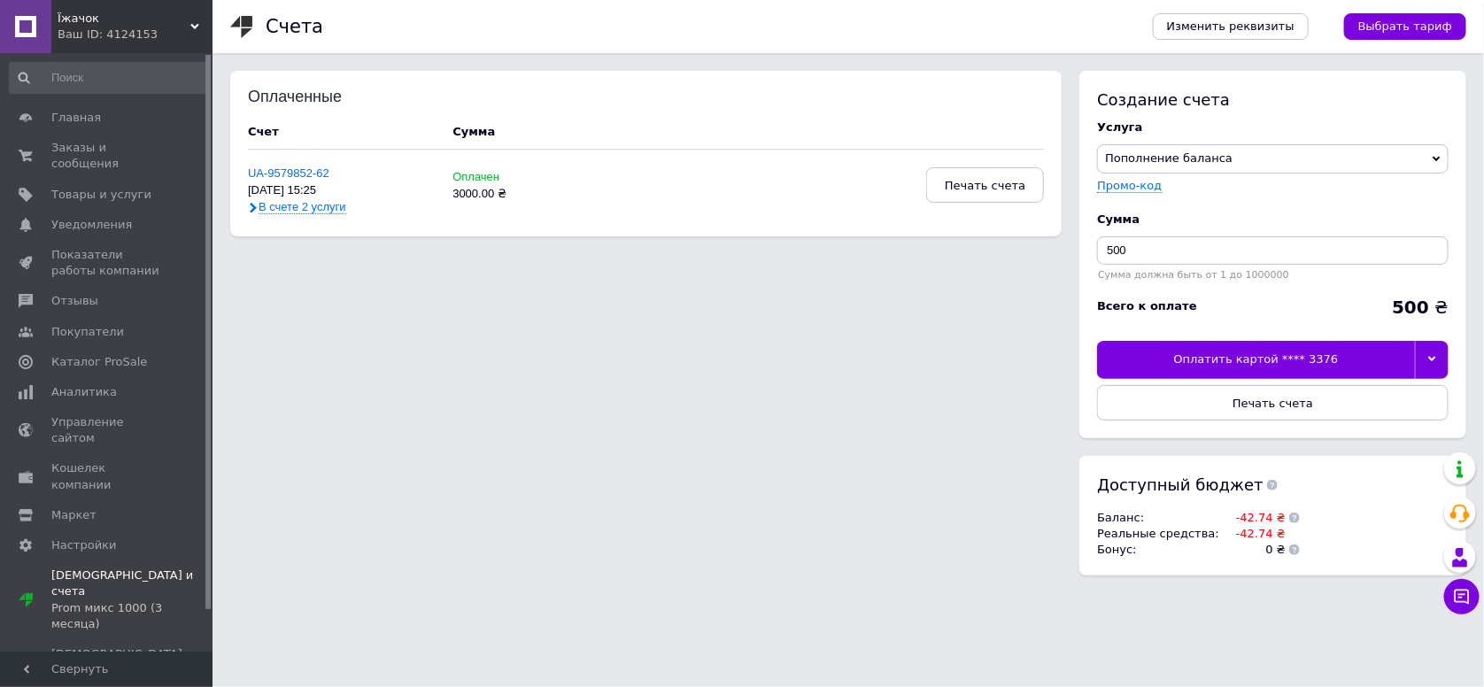
click at [153, 22] on span "Їжачок" at bounding box center [124, 19] width 133 height 16
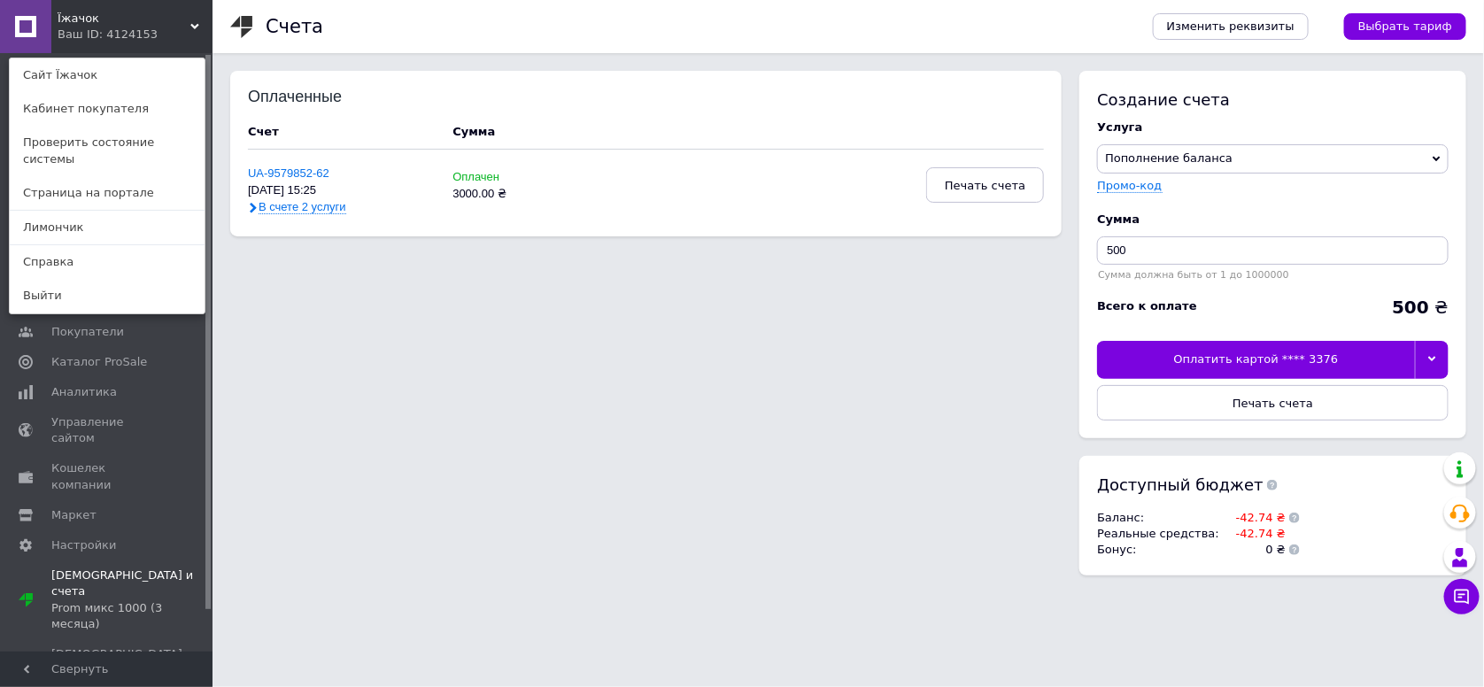
click at [168, 27] on div "Їжачок Ваш ID: 4124153 Сайт Їжачок Кабинет покупателя Проверить состояние систе…" at bounding box center [106, 26] width 213 height 53
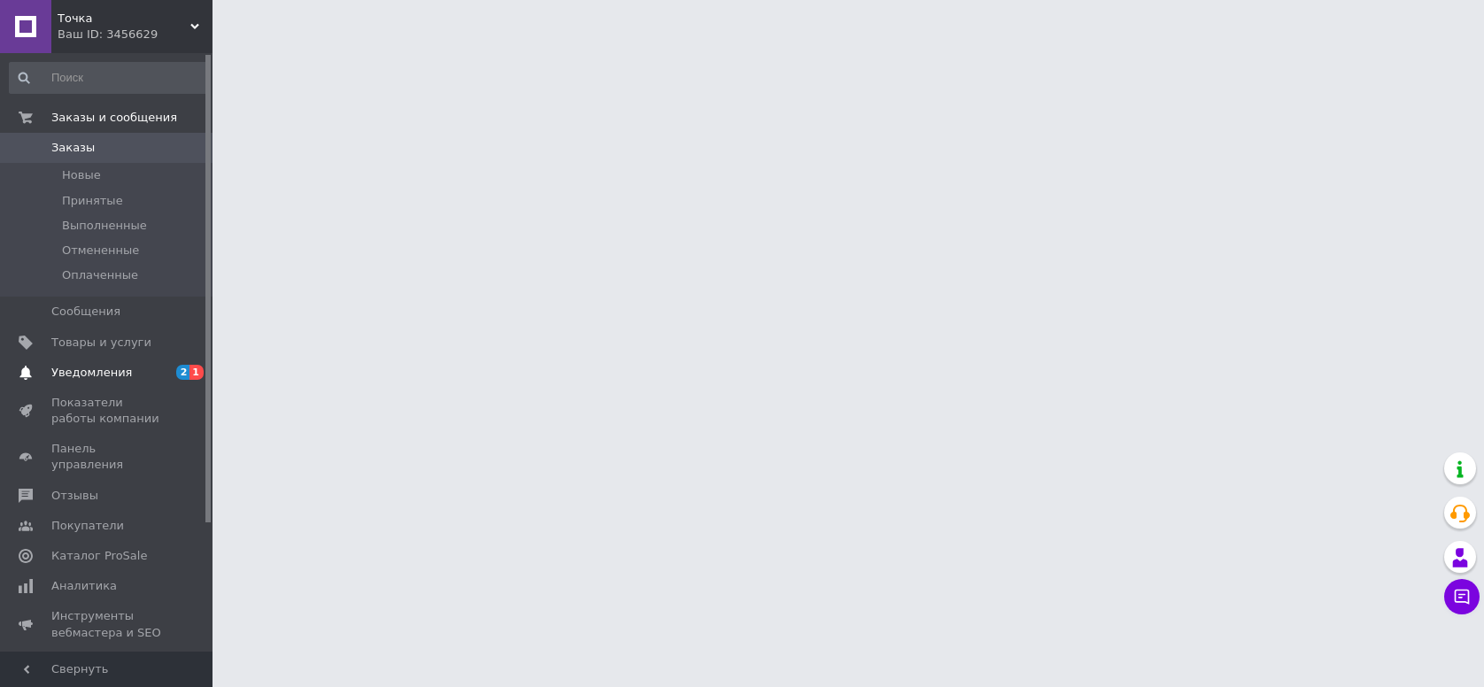
click at [77, 368] on span "Уведомления" at bounding box center [91, 373] width 81 height 16
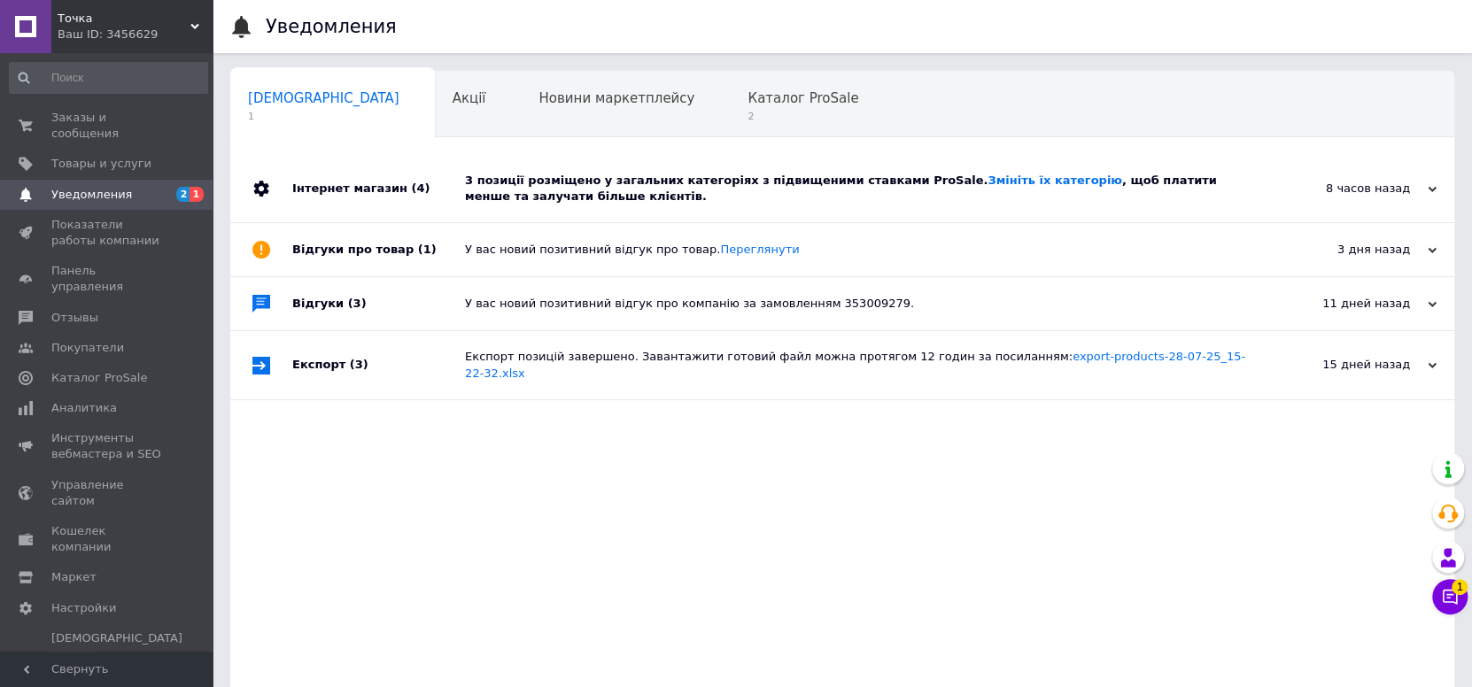
click at [645, 190] on div "3 позиції розміщено у загальних категоріях з підвищеними ставками ProSale. Змін…" at bounding box center [862, 189] width 794 height 32
click at [748, 99] on span "Каталог ProSale" at bounding box center [803, 98] width 111 height 16
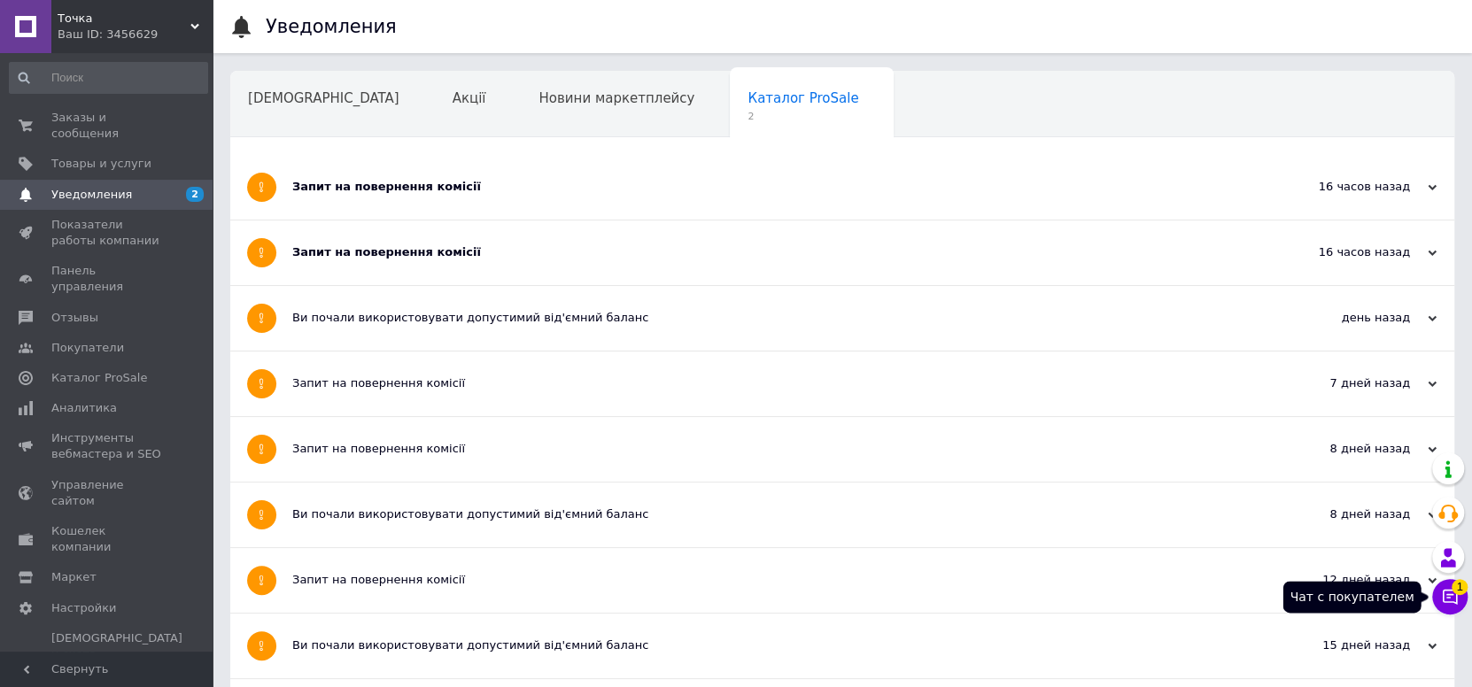
click at [1454, 599] on icon at bounding box center [1450, 597] width 18 height 18
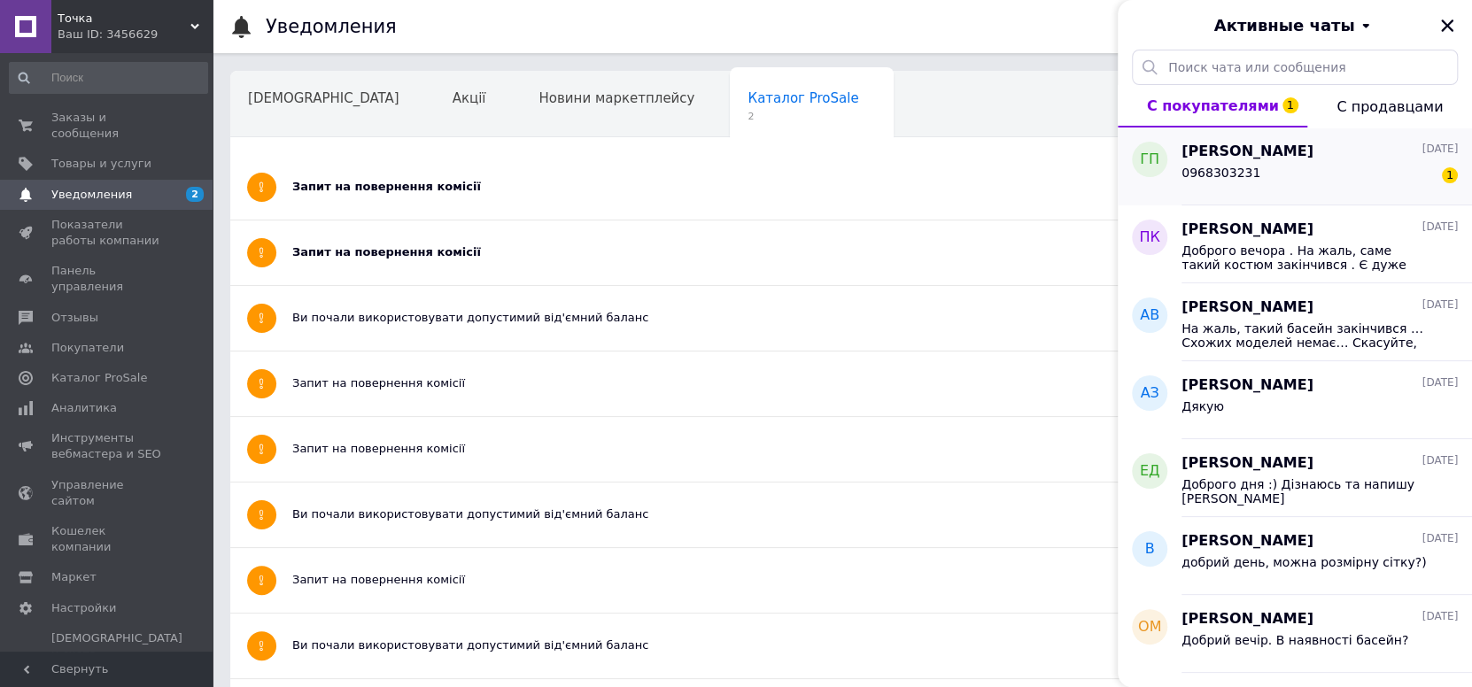
click at [1341, 162] on div "0968303231 1" at bounding box center [1320, 176] width 276 height 28
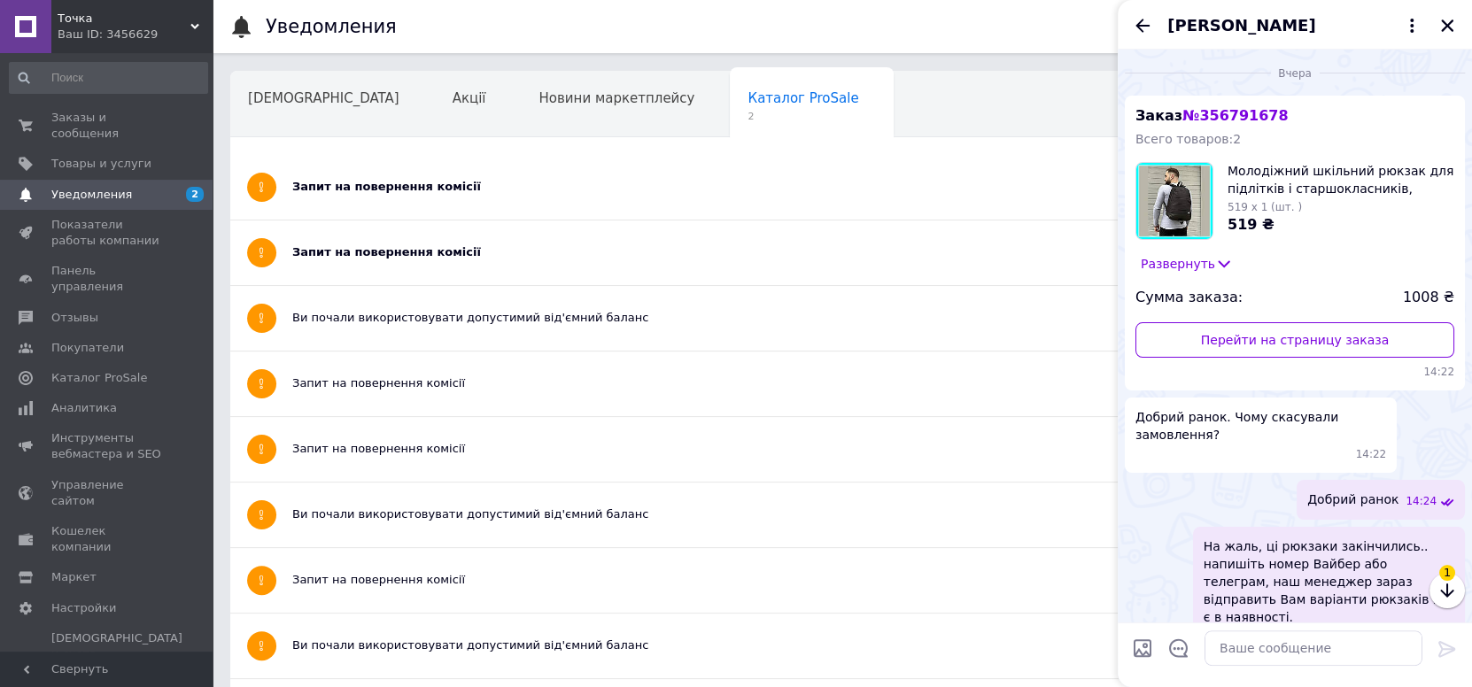
scroll to position [136, 0]
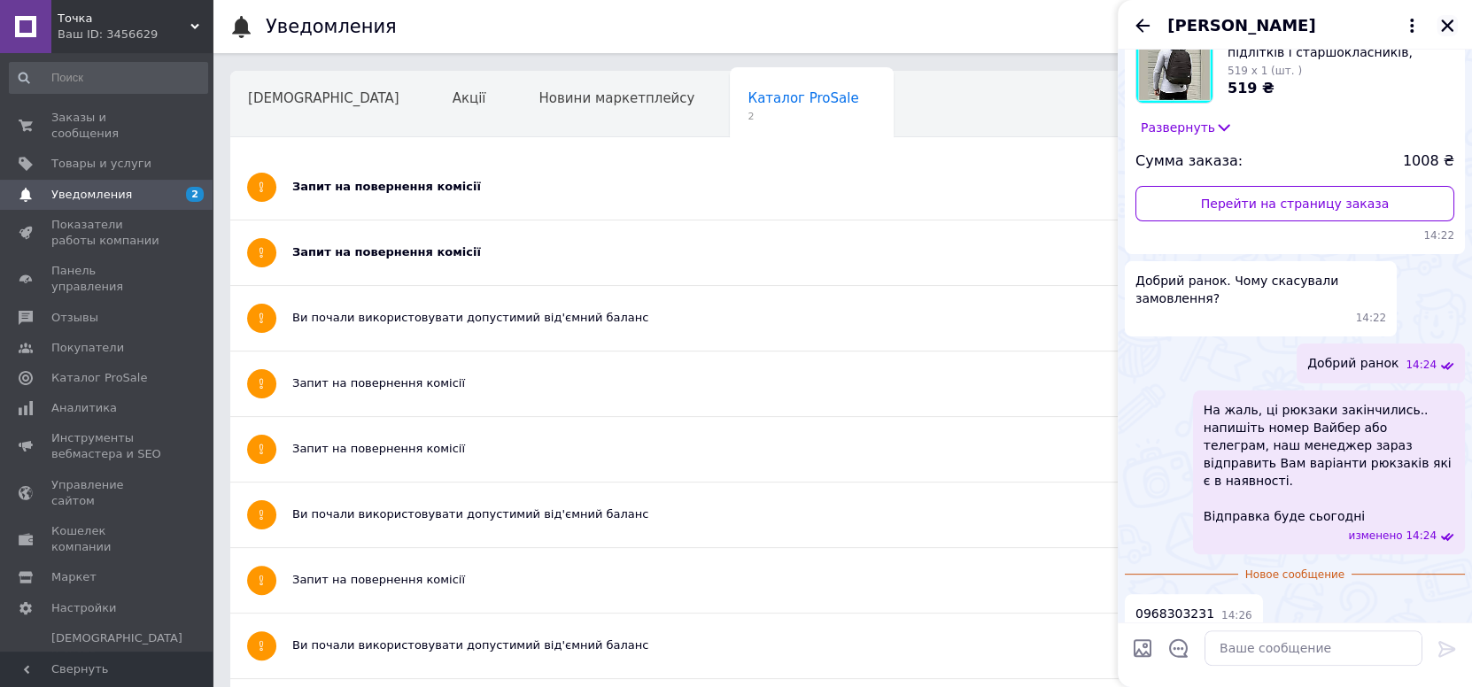
click at [1446, 29] on icon "Закрыть" at bounding box center [1447, 26] width 16 height 16
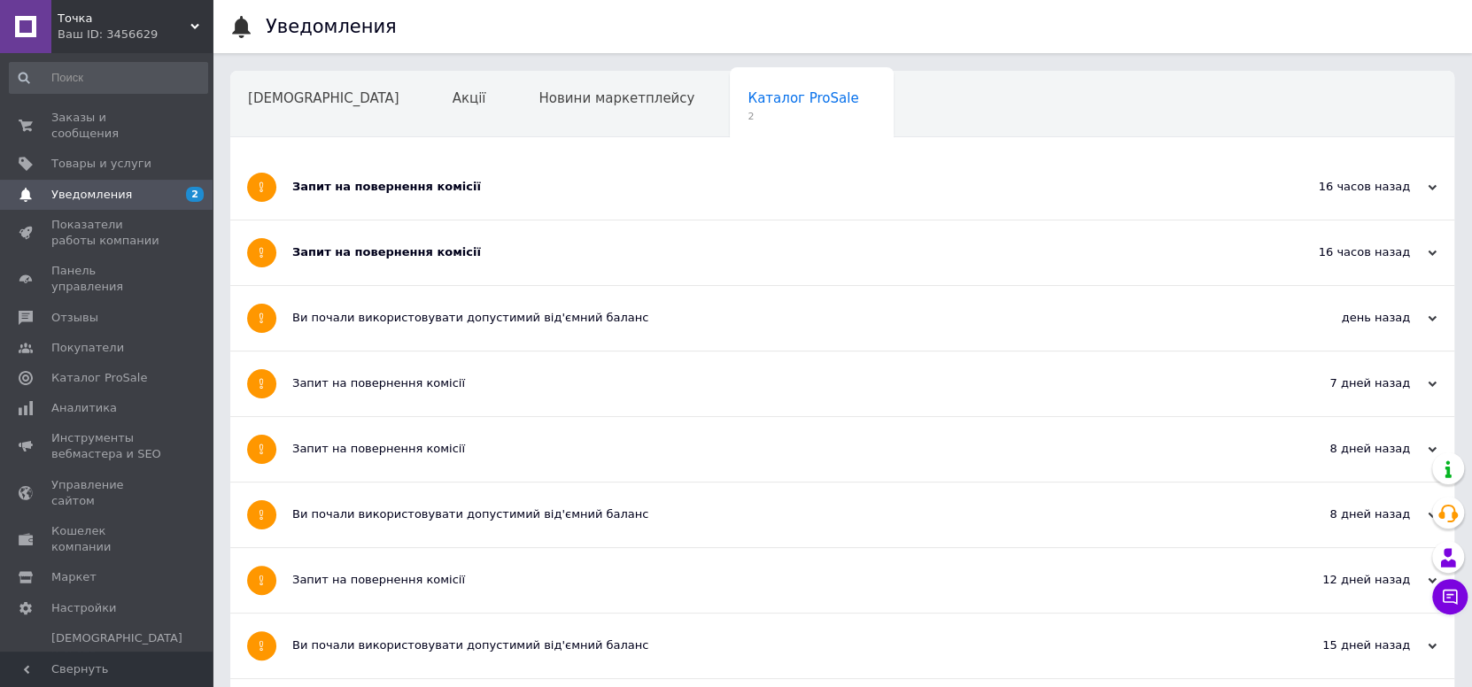
click at [631, 174] on div "Запит на повернення комісії" at bounding box center [775, 187] width 967 height 65
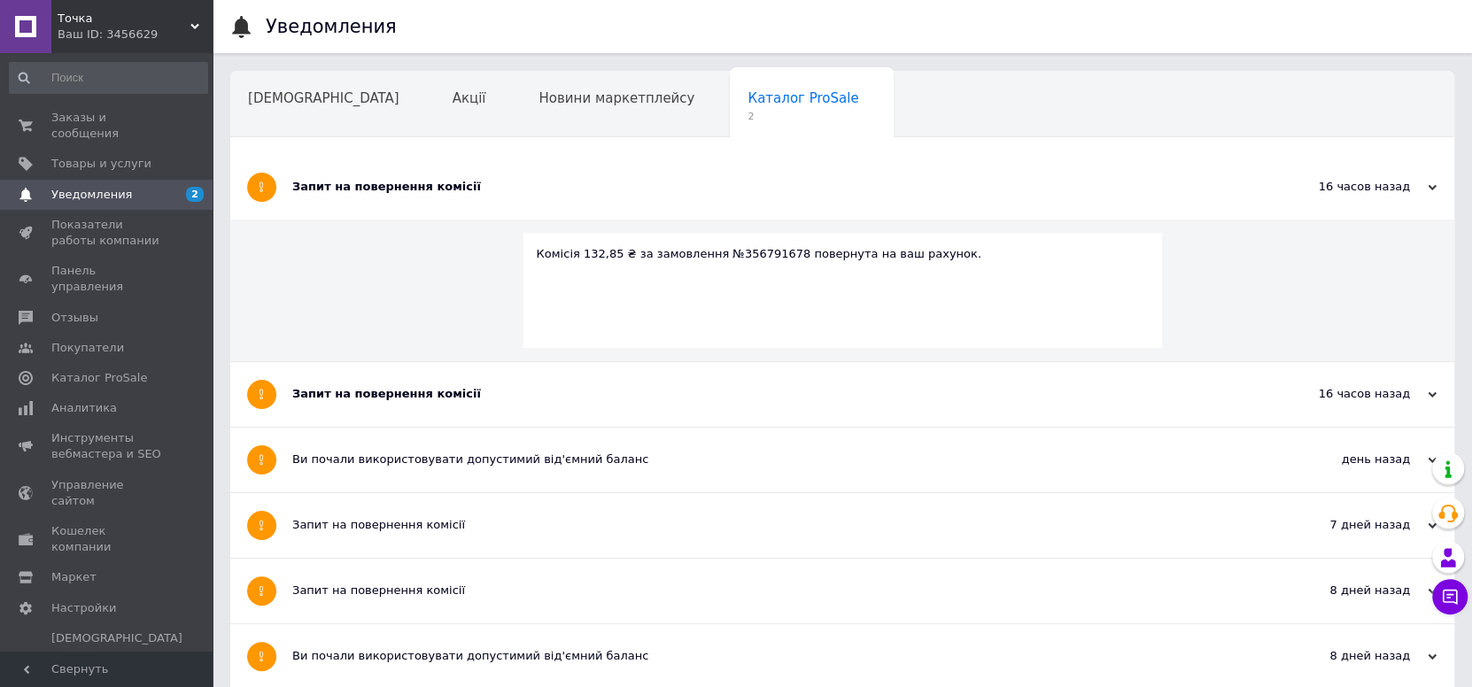
click at [557, 369] on div "Запит на повернення комісії" at bounding box center [775, 394] width 967 height 65
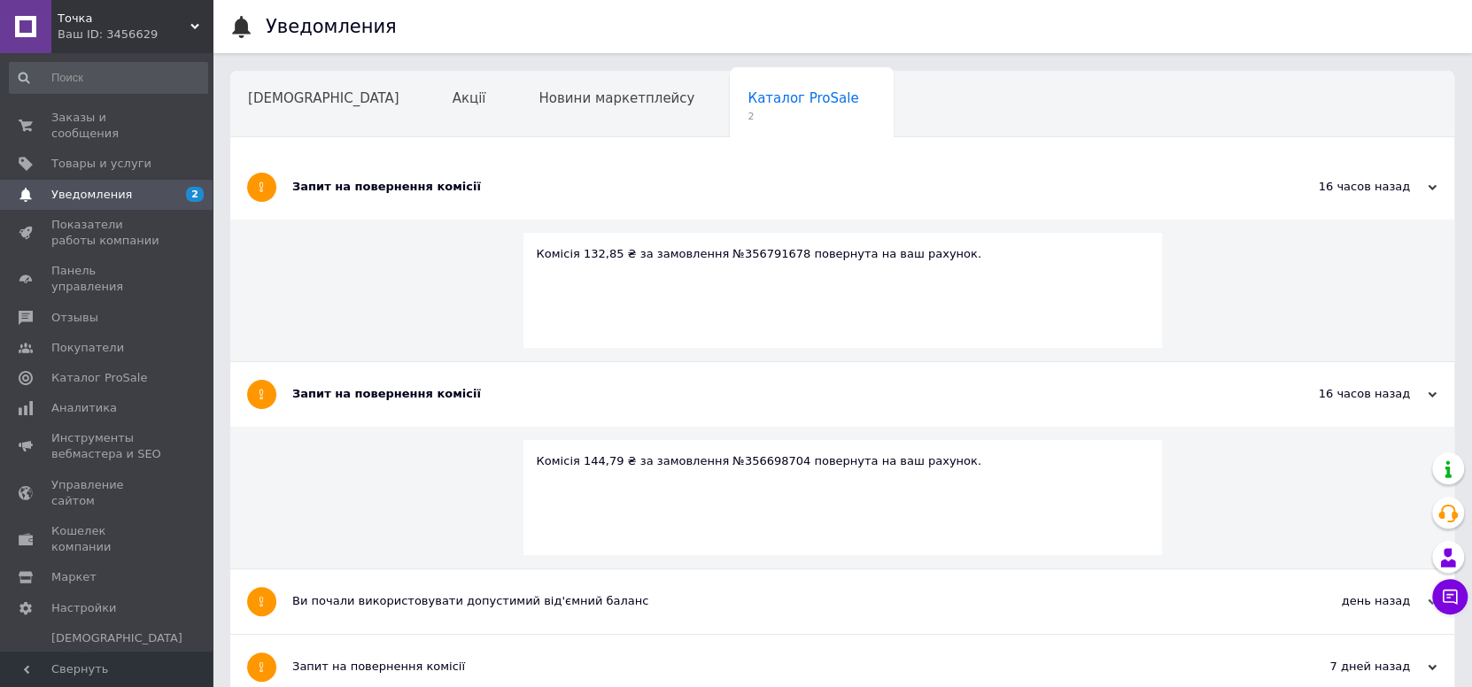
click at [175, 187] on span "2" at bounding box center [188, 195] width 49 height 16
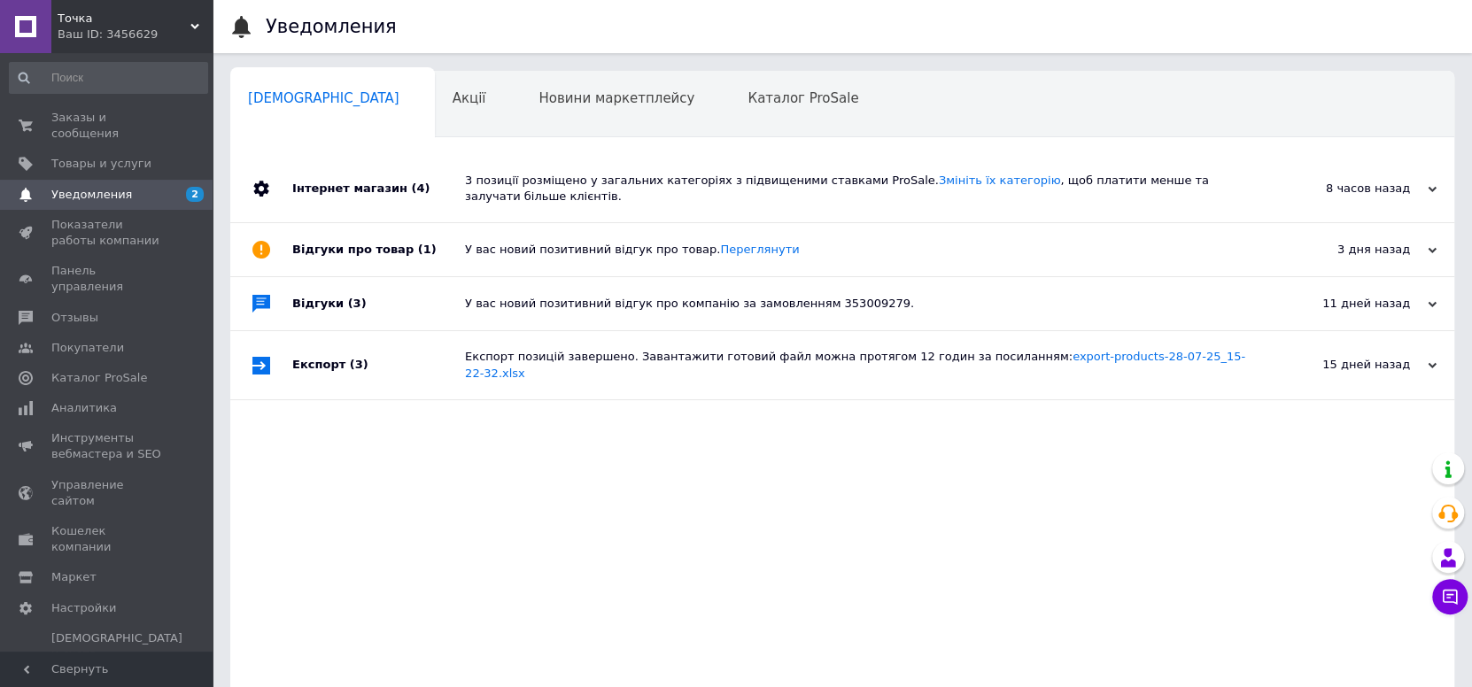
click at [407, 199] on div "Інтернет магазин (4)" at bounding box center [378, 188] width 173 height 67
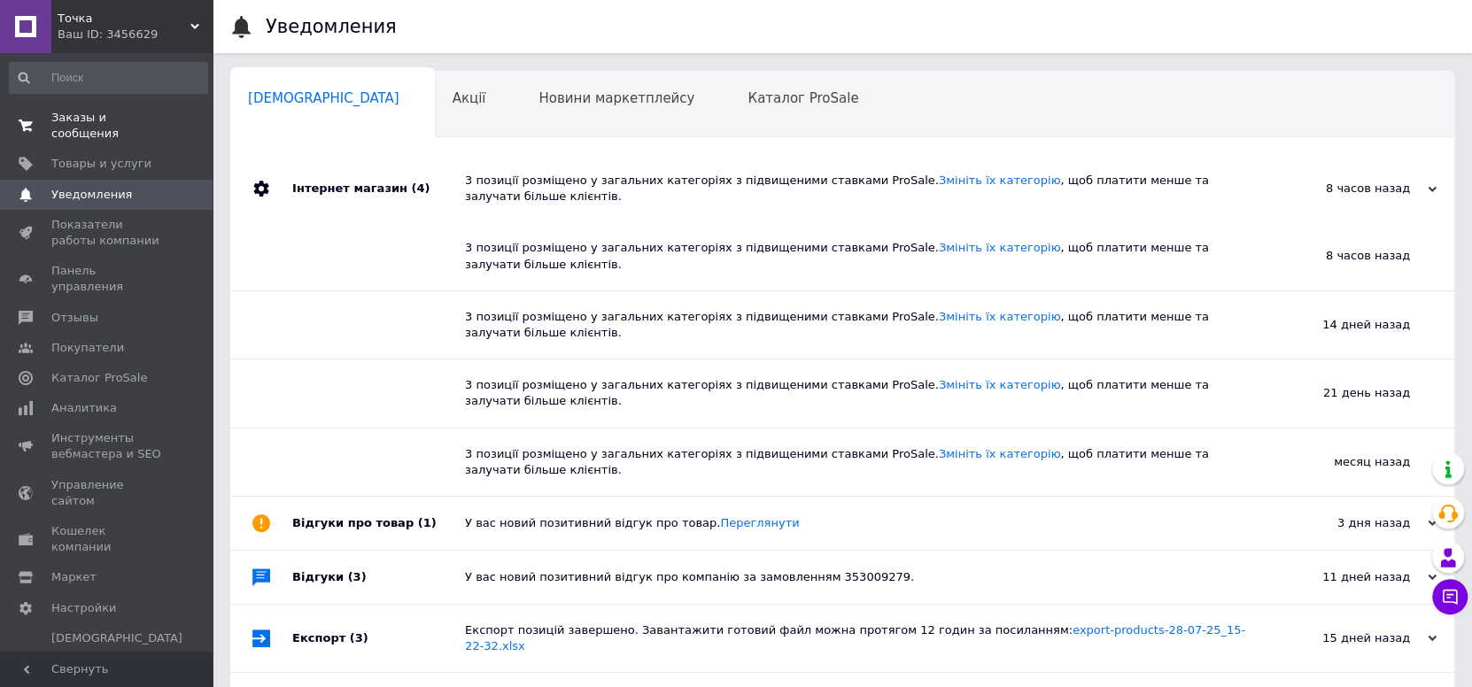
click at [169, 123] on span "0 0" at bounding box center [188, 126] width 49 height 32
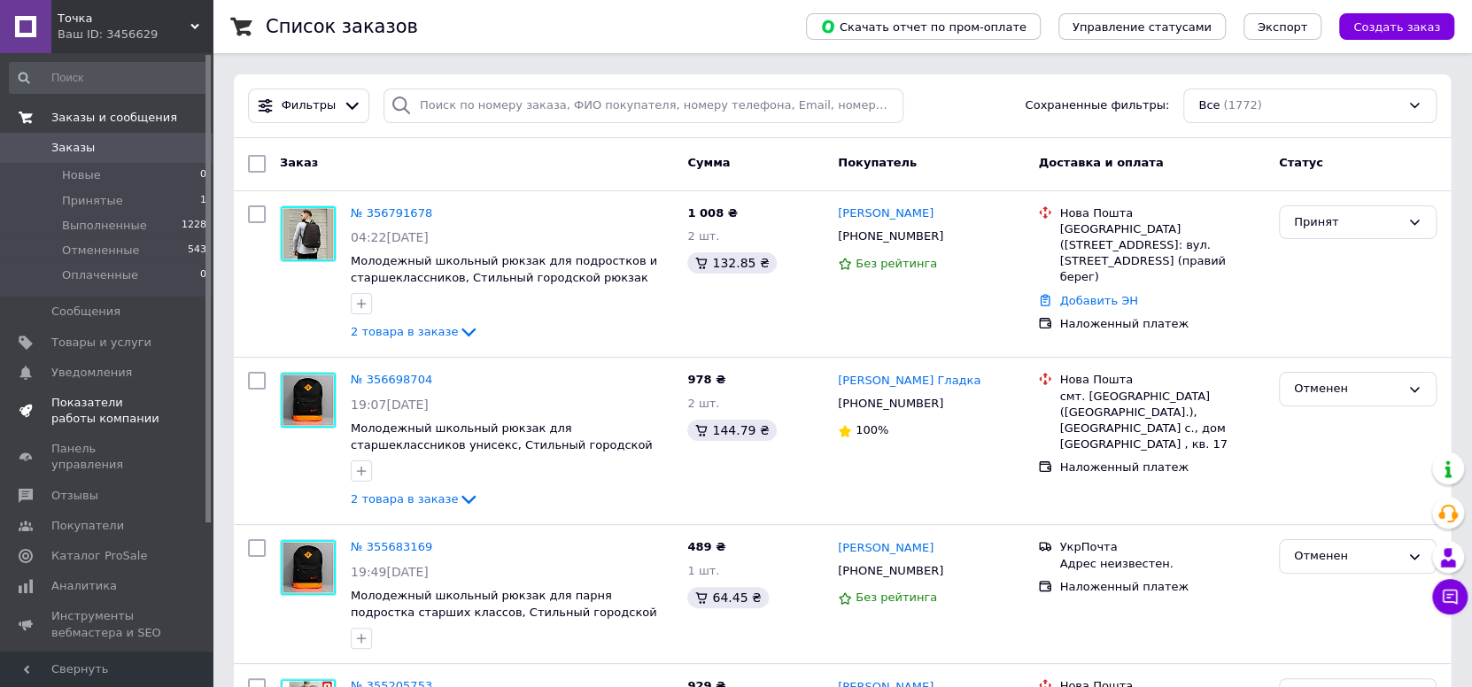
click at [85, 414] on span "Показатели работы компании" at bounding box center [107, 411] width 112 height 32
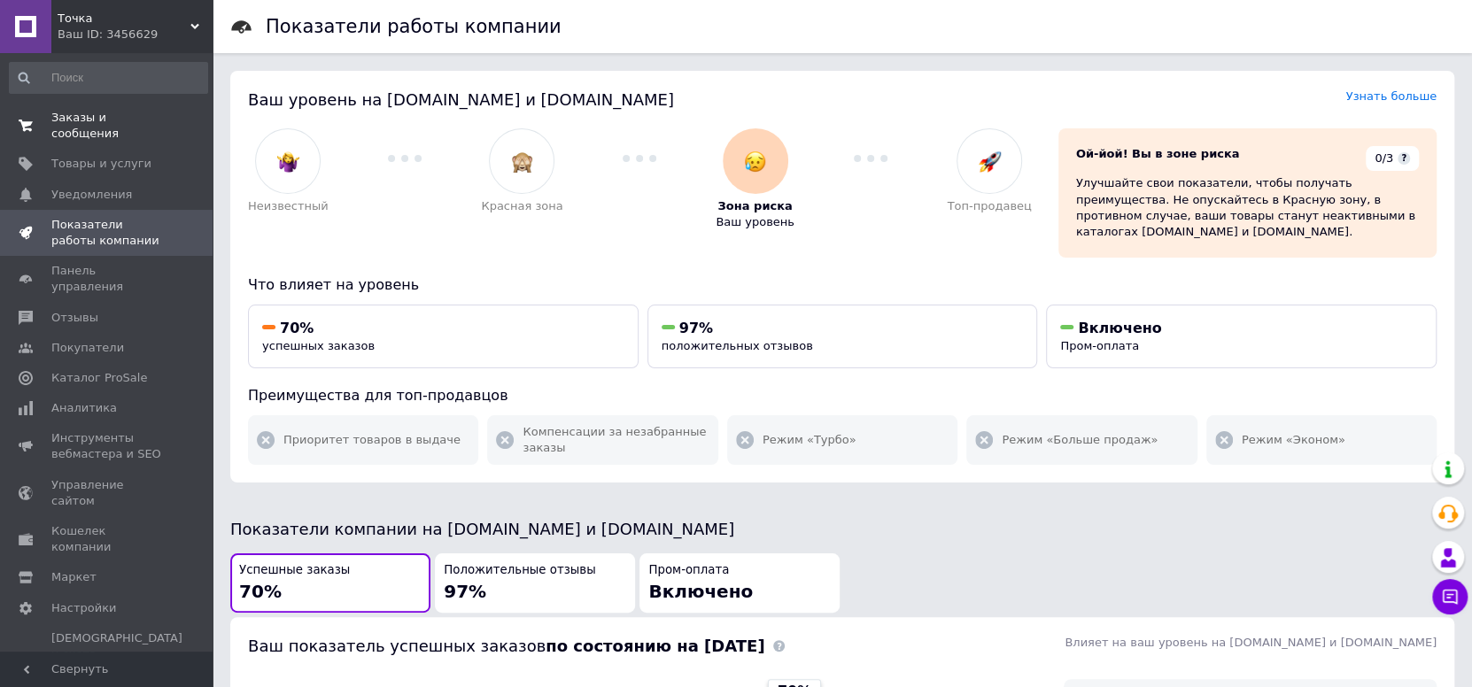
click at [95, 127] on link "Заказы и сообщения 0 0" at bounding box center [108, 126] width 217 height 46
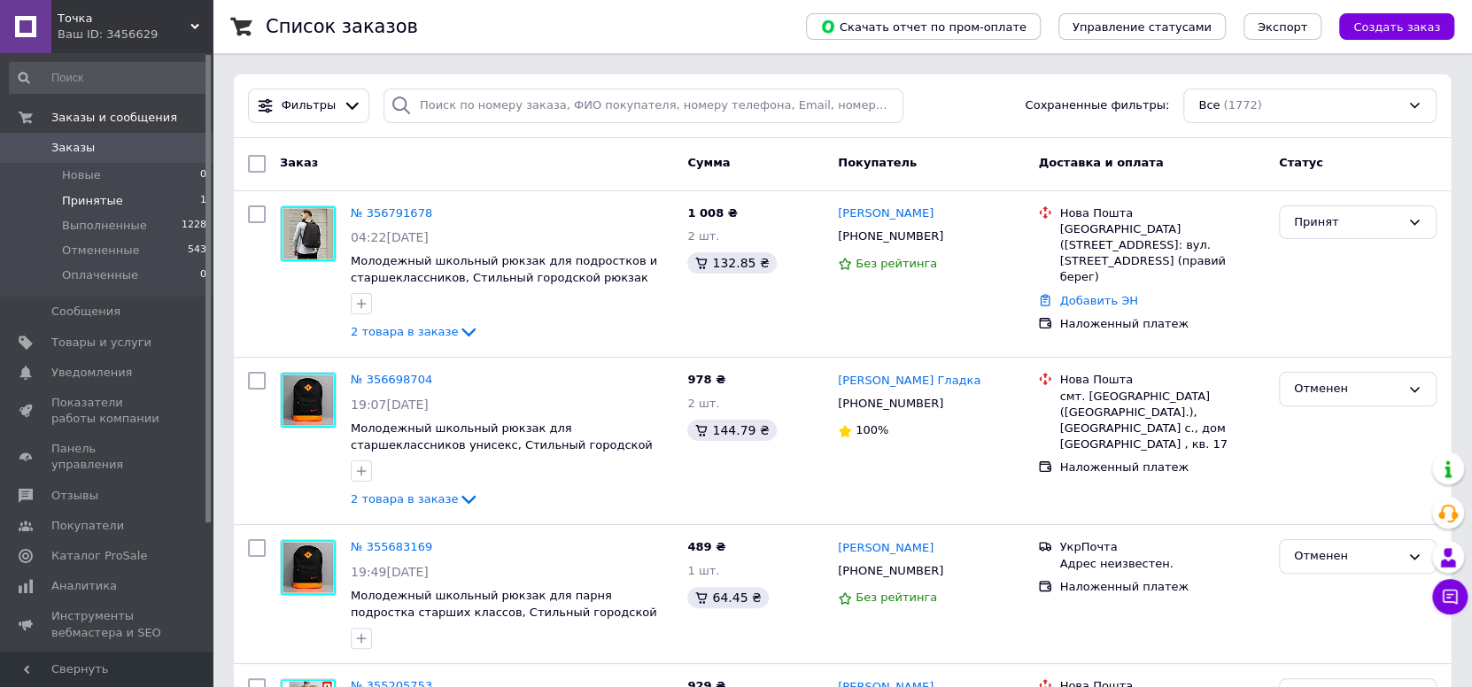
click at [109, 190] on li "Принятые 1" at bounding box center [108, 201] width 217 height 25
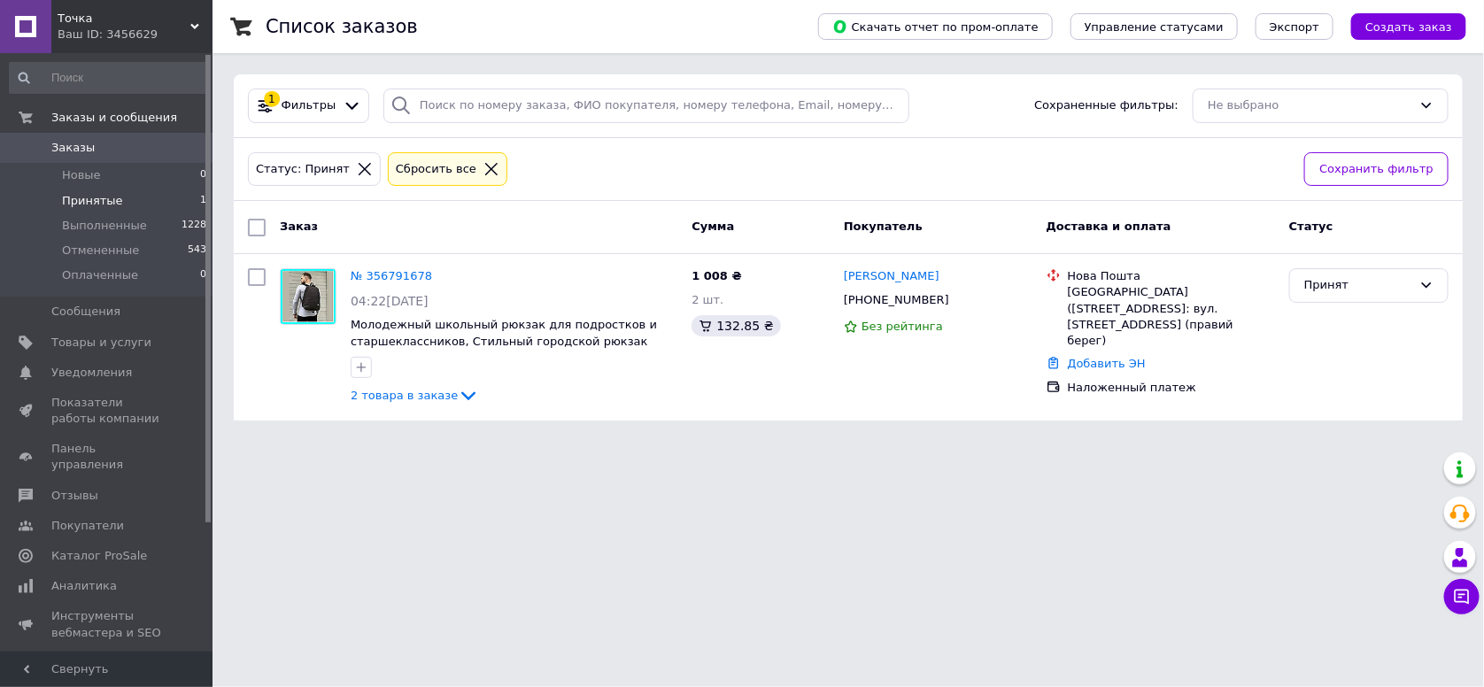
click at [112, 147] on span "Заказы" at bounding box center [107, 148] width 112 height 16
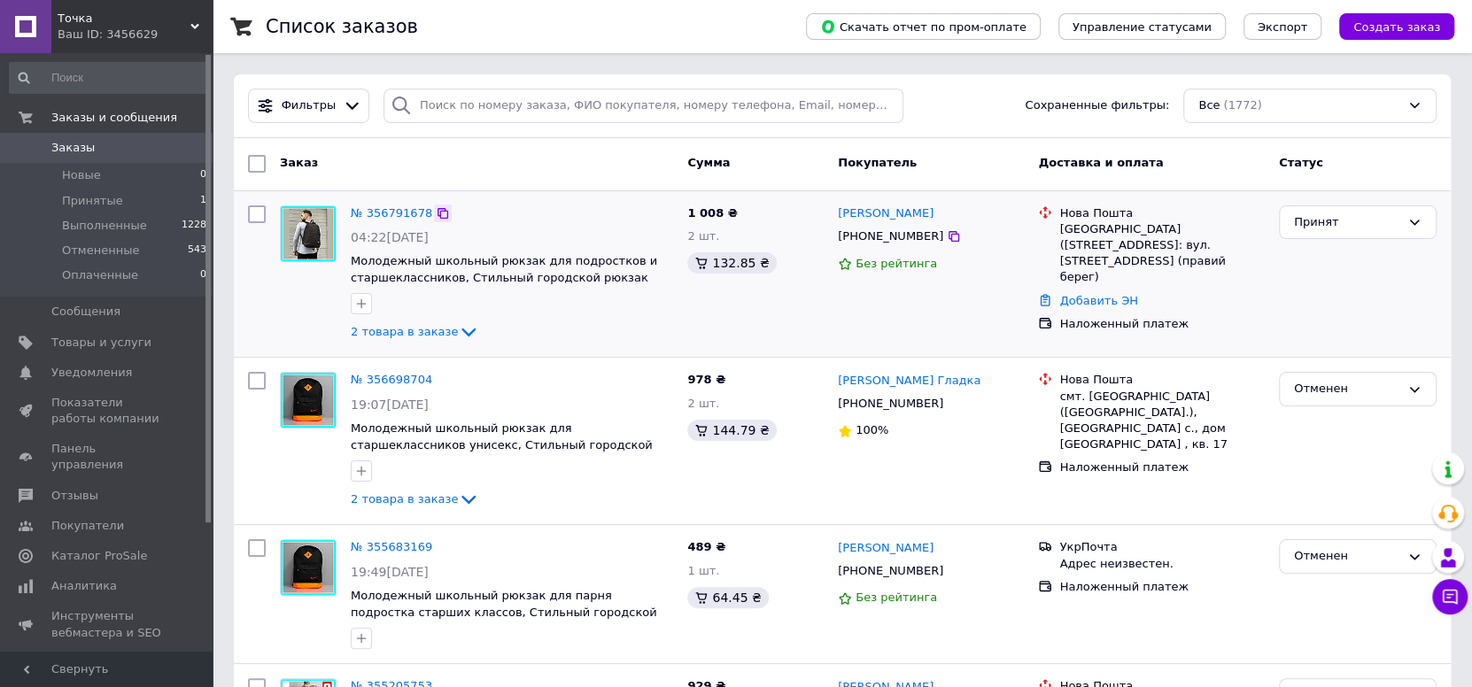
click at [436, 206] on icon at bounding box center [443, 213] width 14 height 14
click at [1112, 294] on link "Добавить ЭН" at bounding box center [1098, 300] width 78 height 13
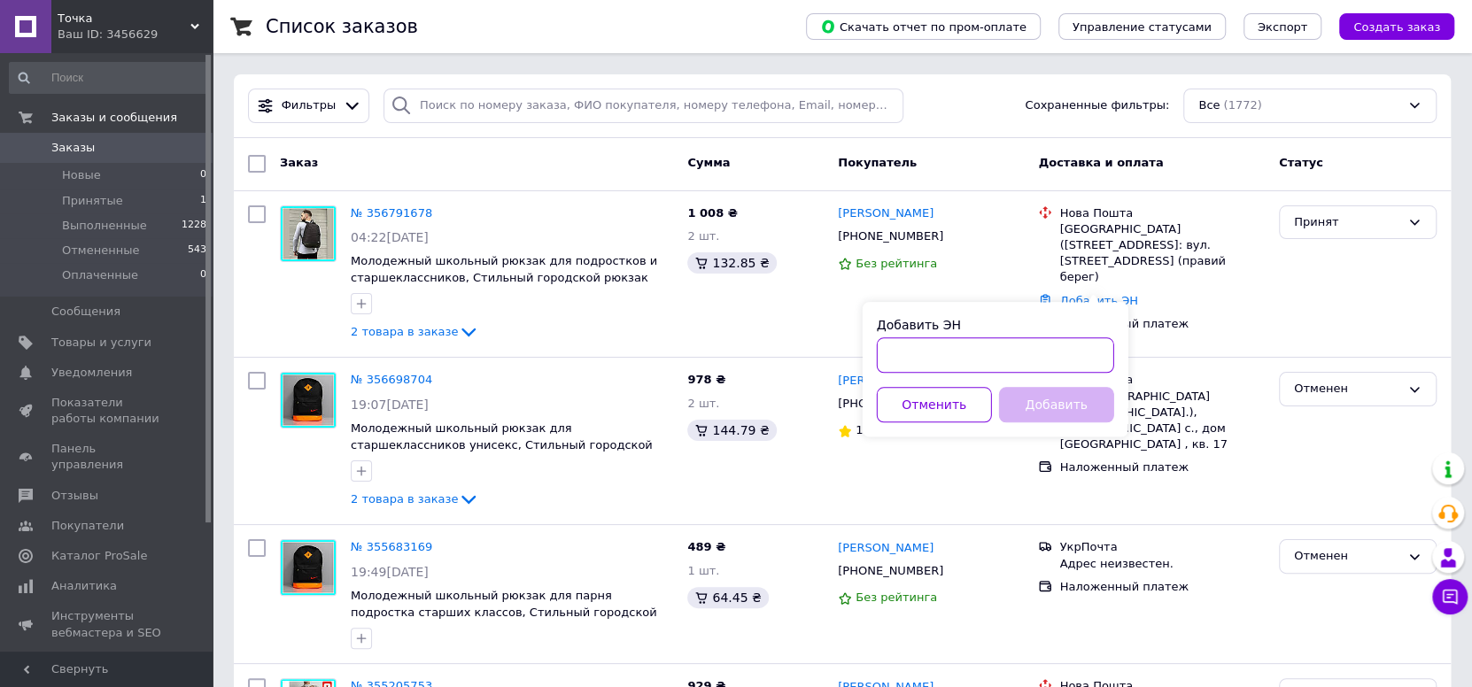
click at [1065, 346] on input "Добавить ЭН" at bounding box center [995, 354] width 237 height 35
paste input "20451225048248"
type input "20451225048248"
click at [1070, 405] on button "Добавить" at bounding box center [1056, 404] width 115 height 35
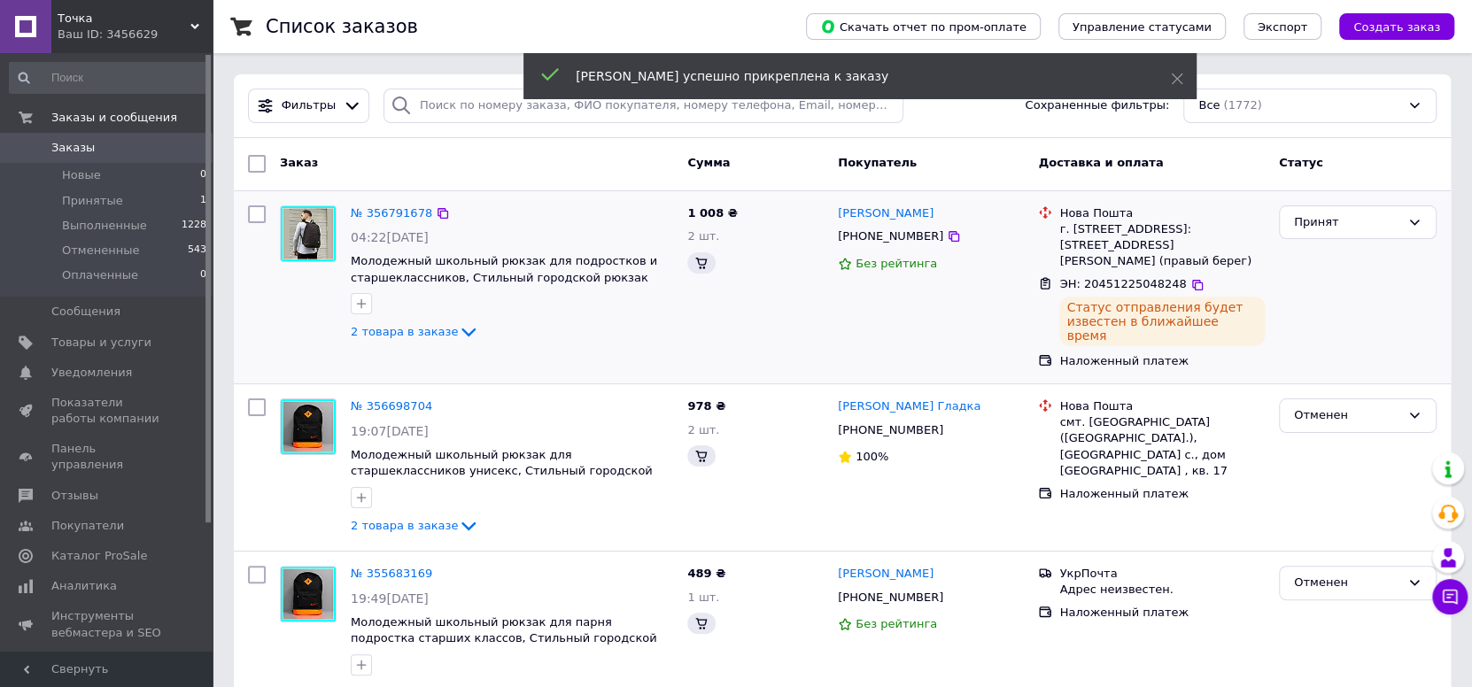
click at [443, 211] on div "№ 356791678" at bounding box center [512, 214] width 326 height 20
click at [436, 208] on icon at bounding box center [443, 213] width 14 height 14
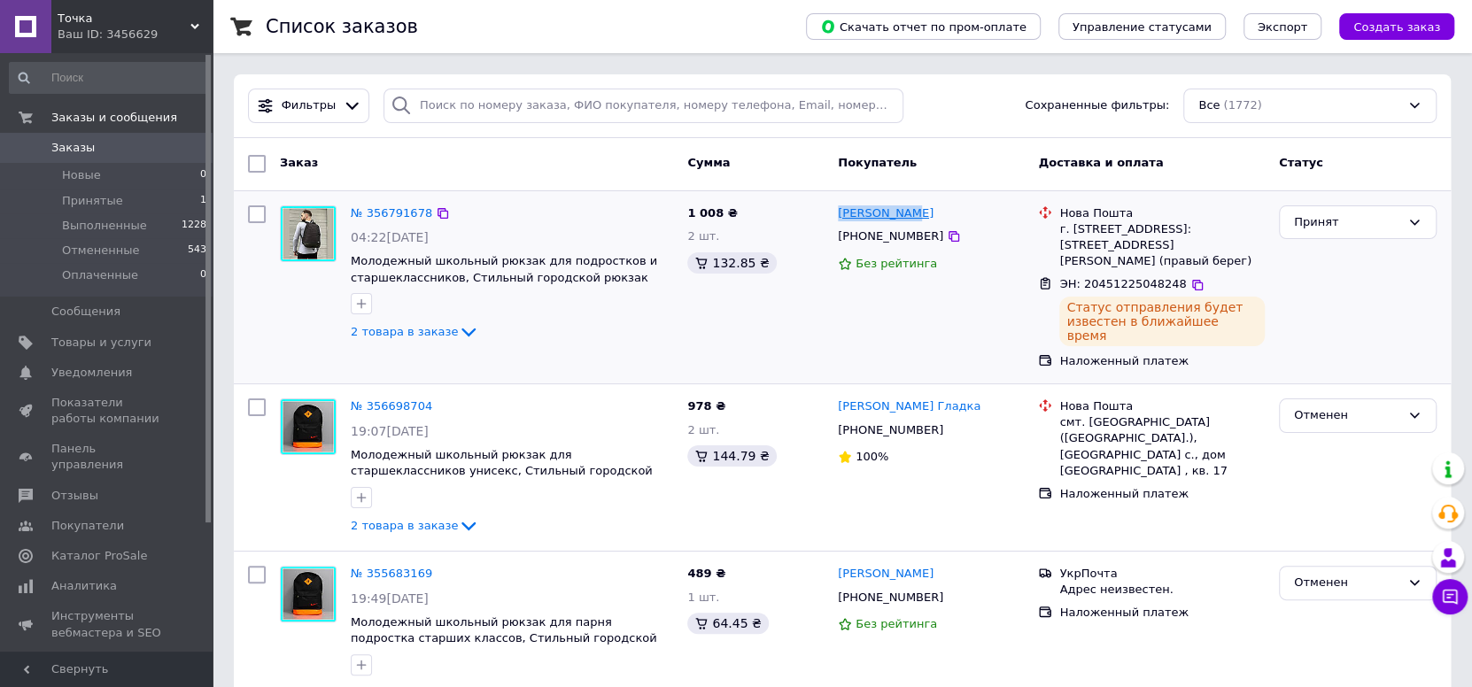
drag, startPoint x: 935, startPoint y: 208, endPoint x: 838, endPoint y: 210, distance: 97.4
click at [838, 210] on div "Ганна Пекло" at bounding box center [931, 214] width 190 height 20
copy link "Ганна Пекло"
click at [166, 23] on span "Точка" at bounding box center [124, 19] width 133 height 16
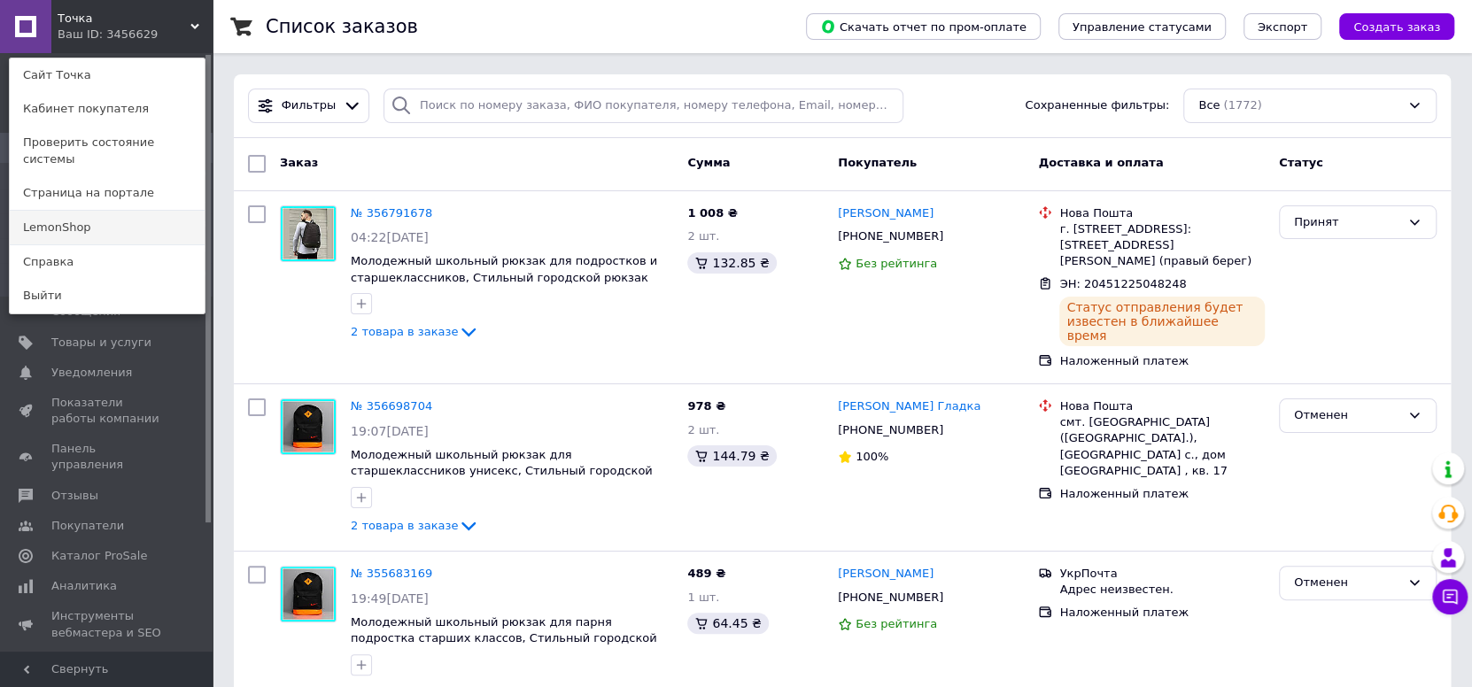
click at [109, 216] on link "LemonShop" at bounding box center [107, 228] width 195 height 34
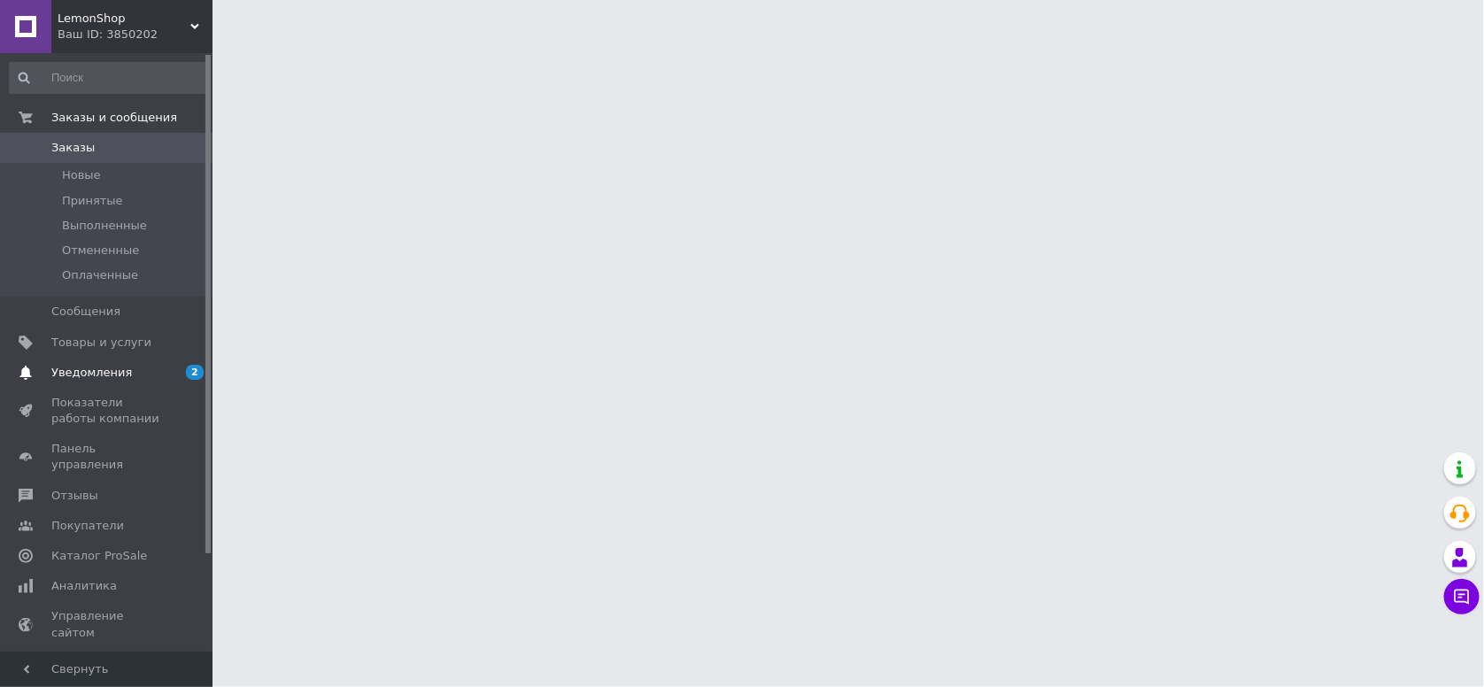
click at [92, 367] on span "Уведомления" at bounding box center [91, 373] width 81 height 16
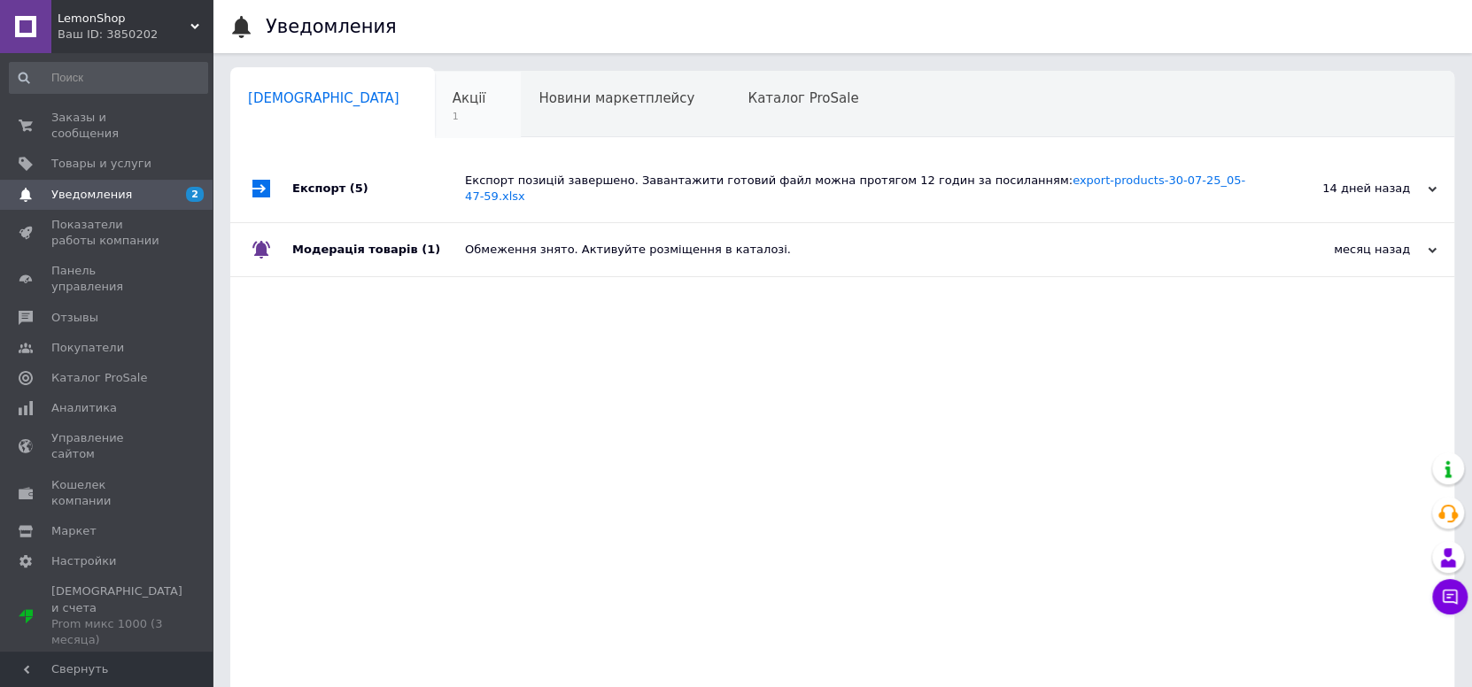
click at [453, 115] on span "1" at bounding box center [470, 116] width 34 height 13
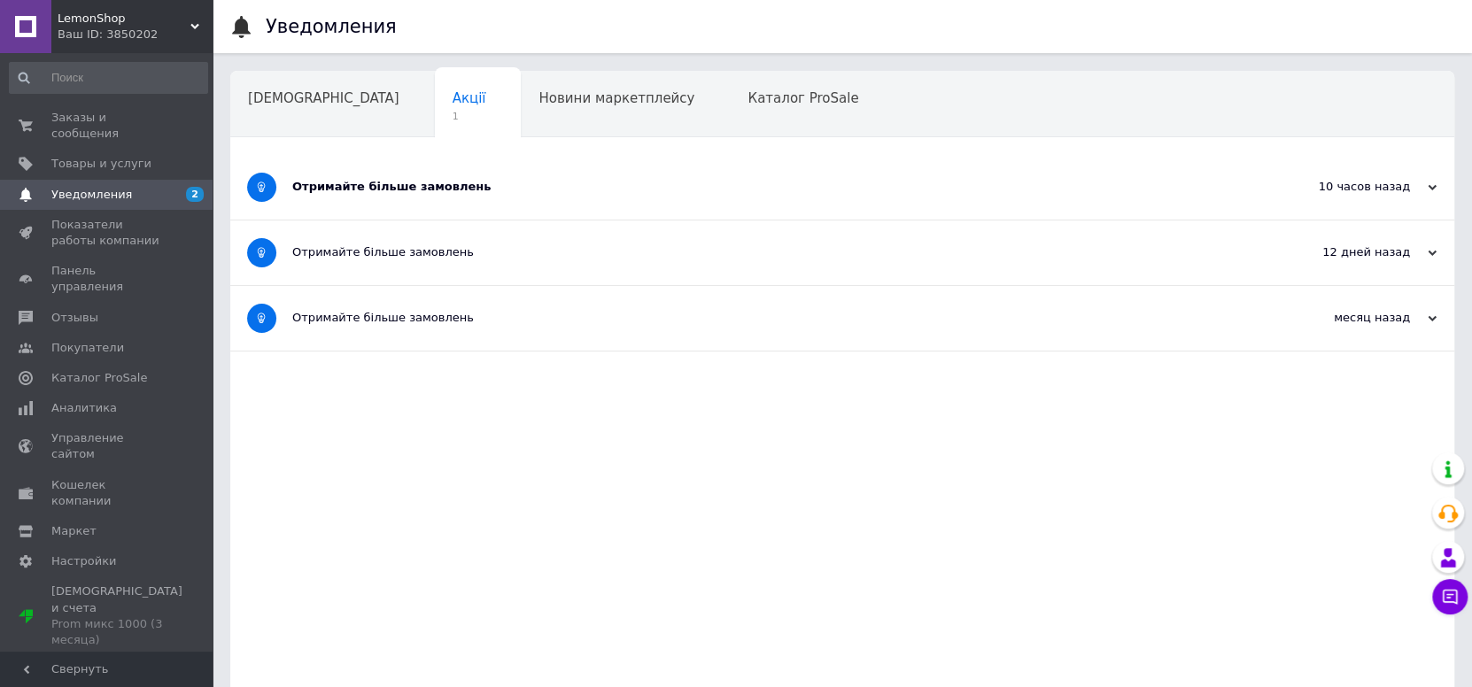
click at [389, 177] on span "1" at bounding box center [318, 183] width 141 height 13
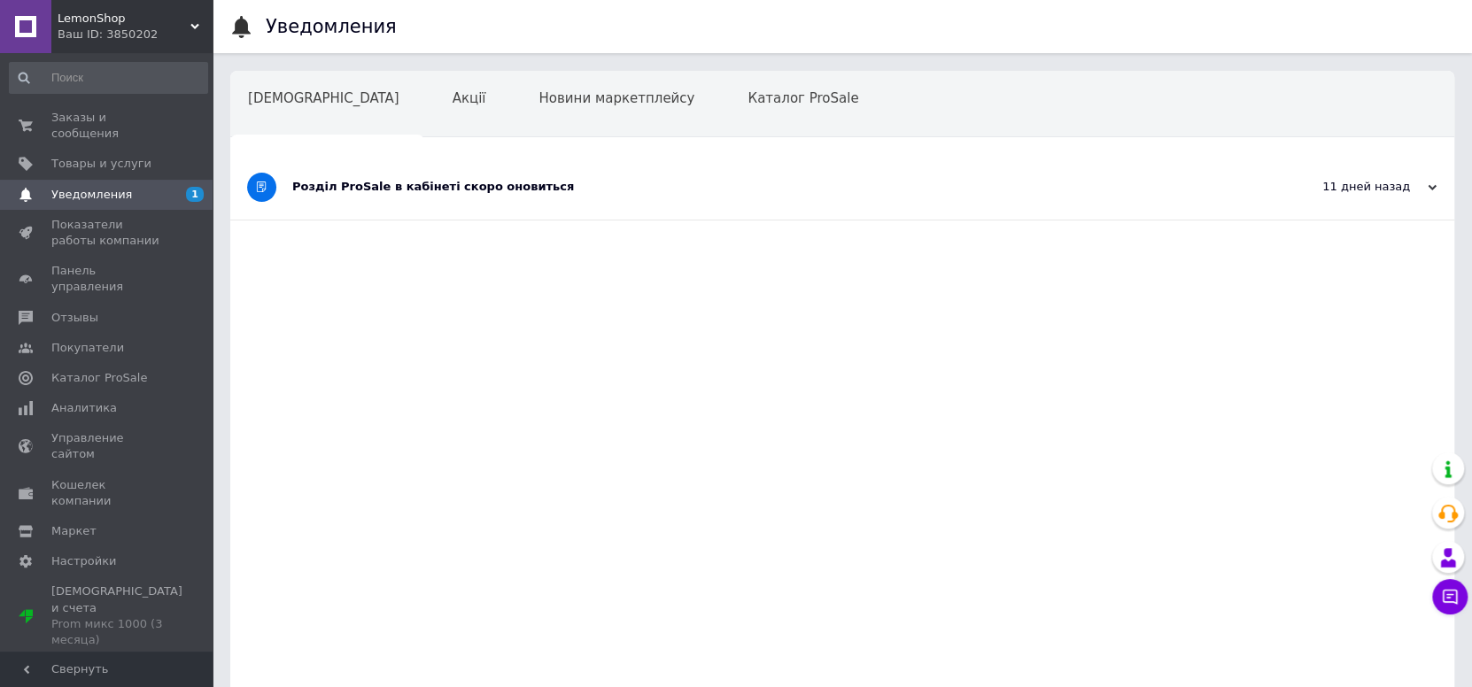
click at [436, 198] on div "Розділ ProSale в кабінеті скоро оновиться" at bounding box center [775, 187] width 967 height 65
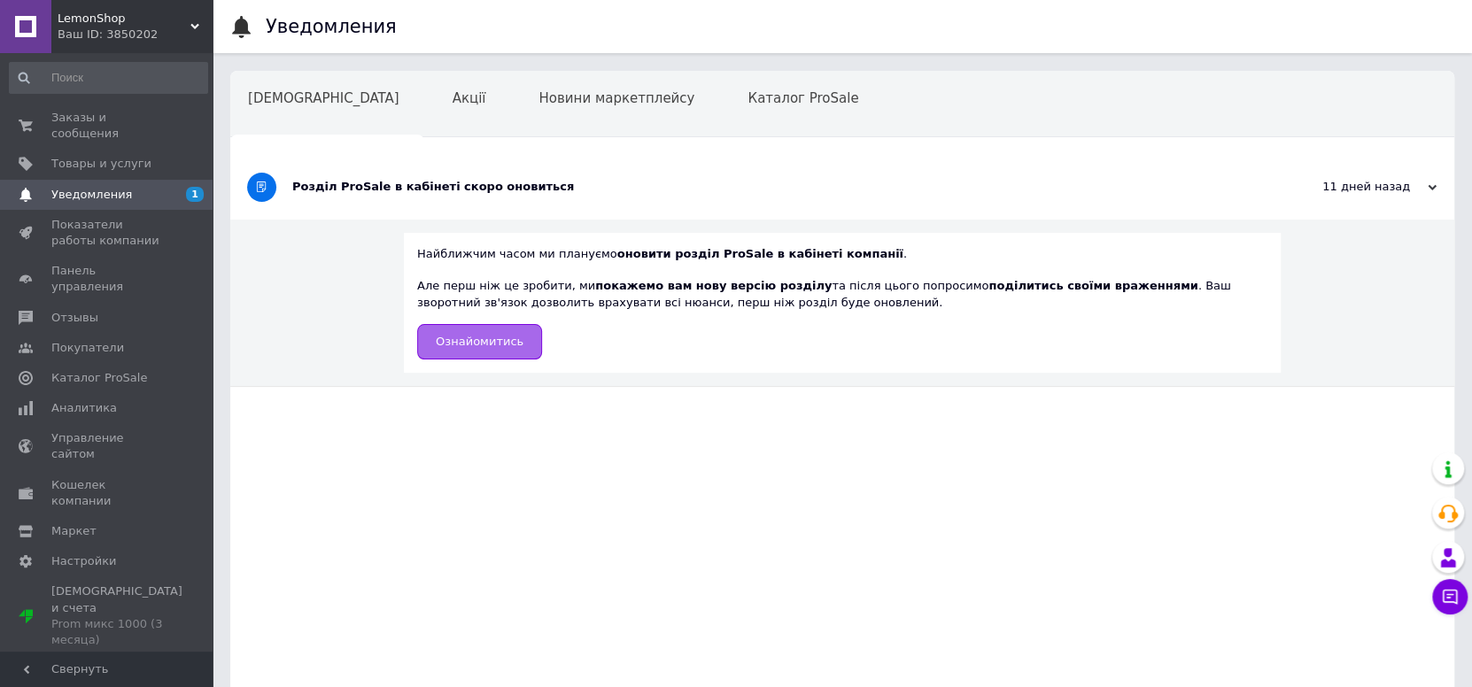
click at [449, 342] on span "Ознайомитись" at bounding box center [480, 341] width 88 height 13
click at [86, 124] on span "Заказы и сообщения" at bounding box center [107, 126] width 112 height 32
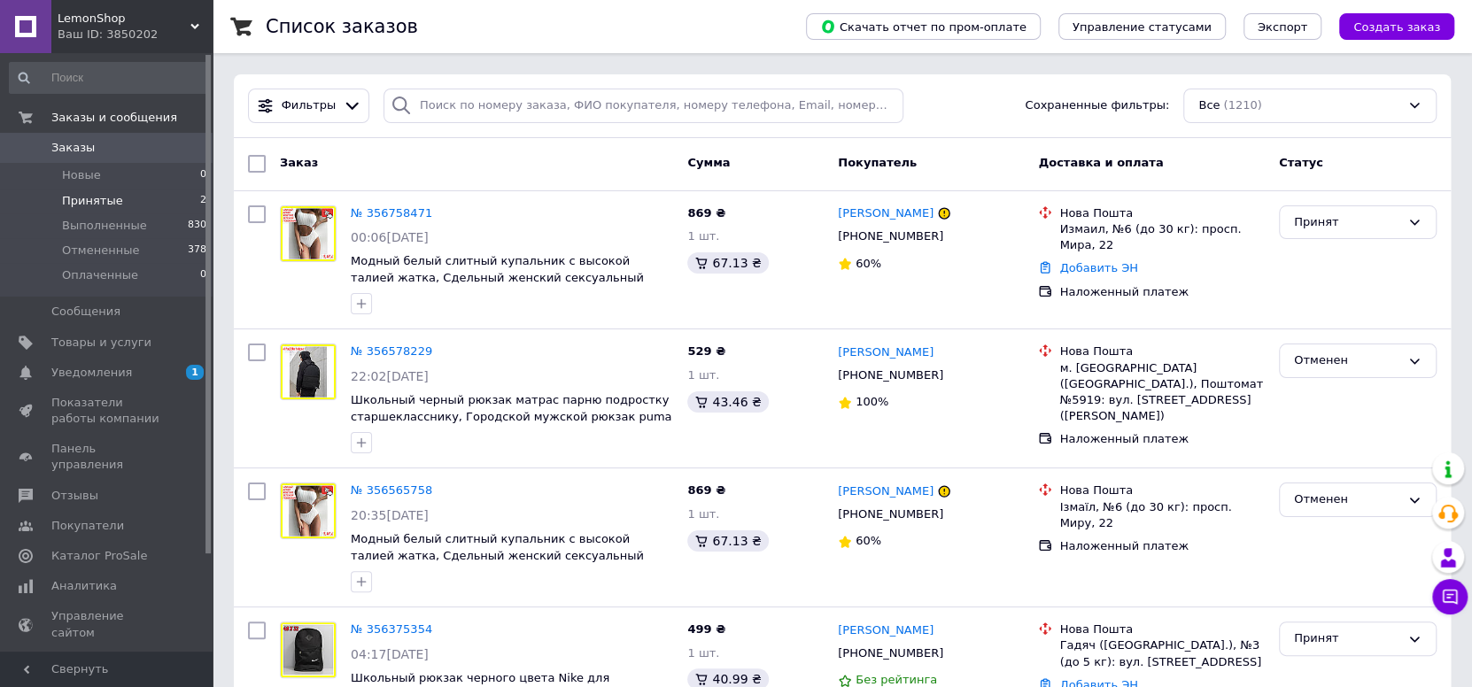
click at [90, 196] on span "Принятые" at bounding box center [92, 201] width 61 height 16
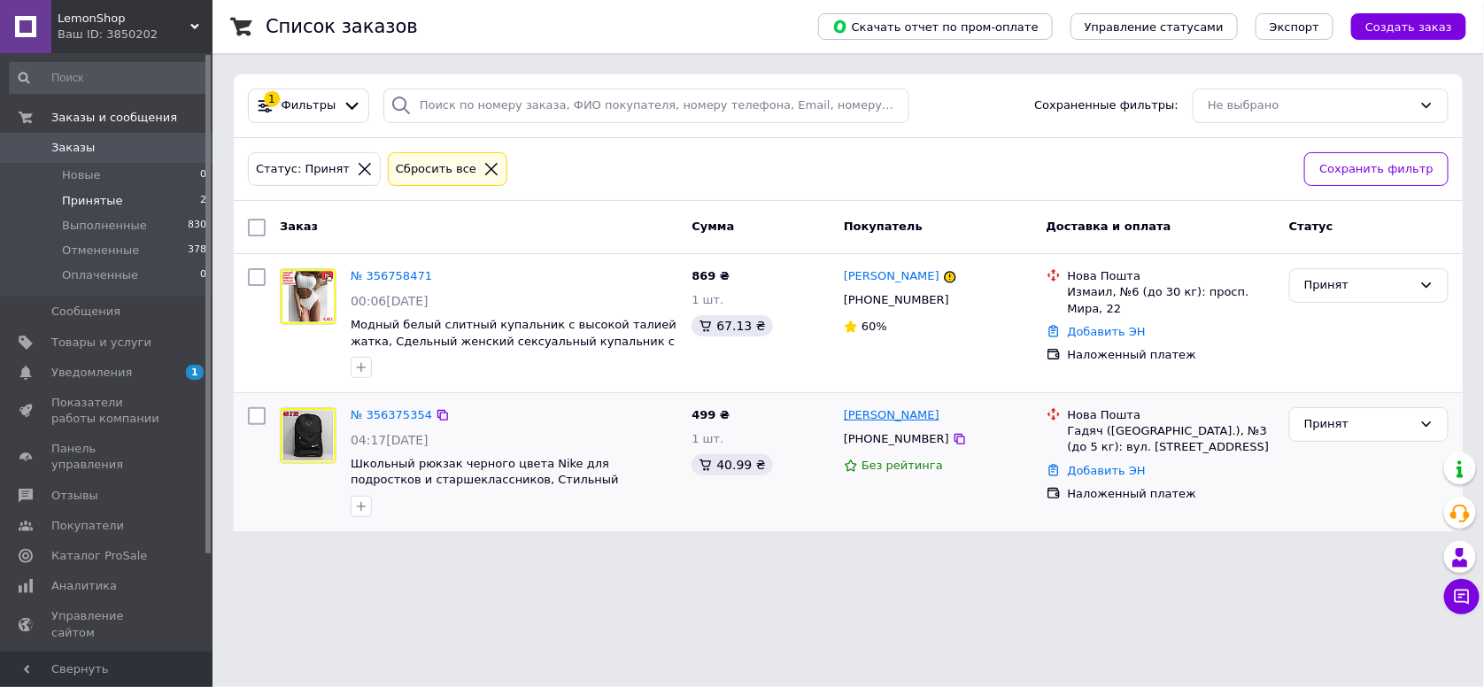
drag, startPoint x: 941, startPoint y: 414, endPoint x: 846, endPoint y: 414, distance: 94.8
click at [846, 414] on div "[PERSON_NAME]" at bounding box center [938, 416] width 192 height 20
copy link "[PERSON_NAME]"
click at [436, 412] on icon at bounding box center [443, 415] width 14 height 14
click at [1312, 439] on div "Принят" at bounding box center [1369, 424] width 159 height 35
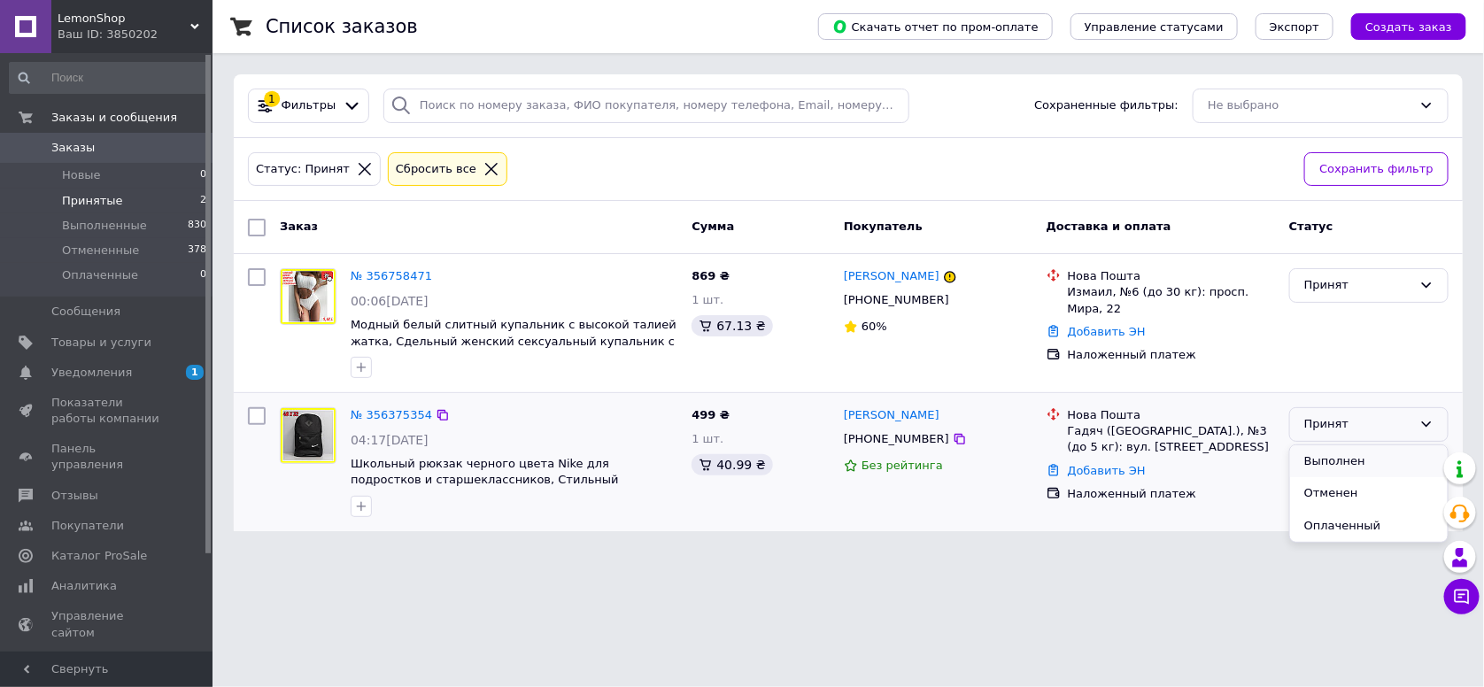
click at [1322, 457] on li "Выполнен" at bounding box center [1369, 461] width 158 height 33
click at [438, 278] on icon at bounding box center [443, 276] width 11 height 11
drag, startPoint x: 952, startPoint y: 275, endPoint x: 843, endPoint y: 276, distance: 108.9
click at [843, 276] on div "Анастасия Труфкина" at bounding box center [891, 277] width 99 height 20
copy link "Анастасия Труфкина"
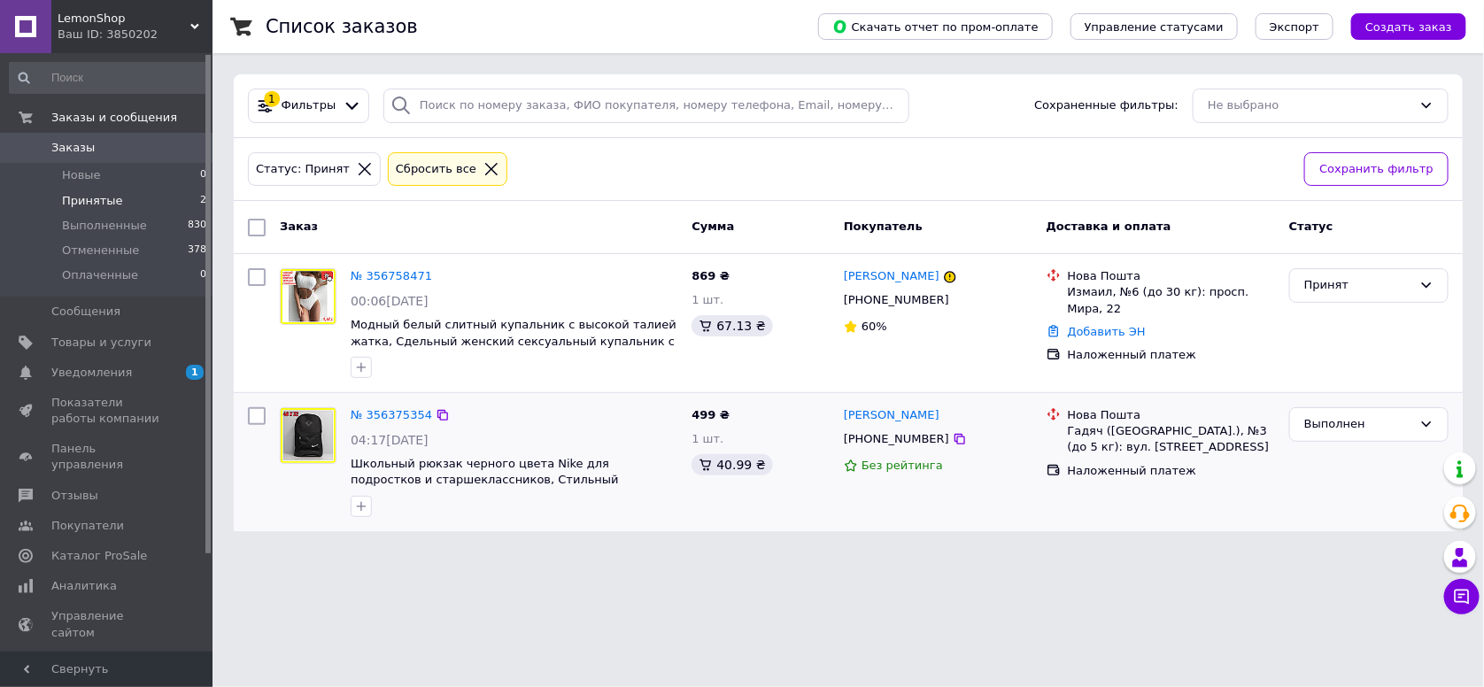
click at [145, 28] on div "Ваш ID: 3850202" at bounding box center [135, 35] width 155 height 16
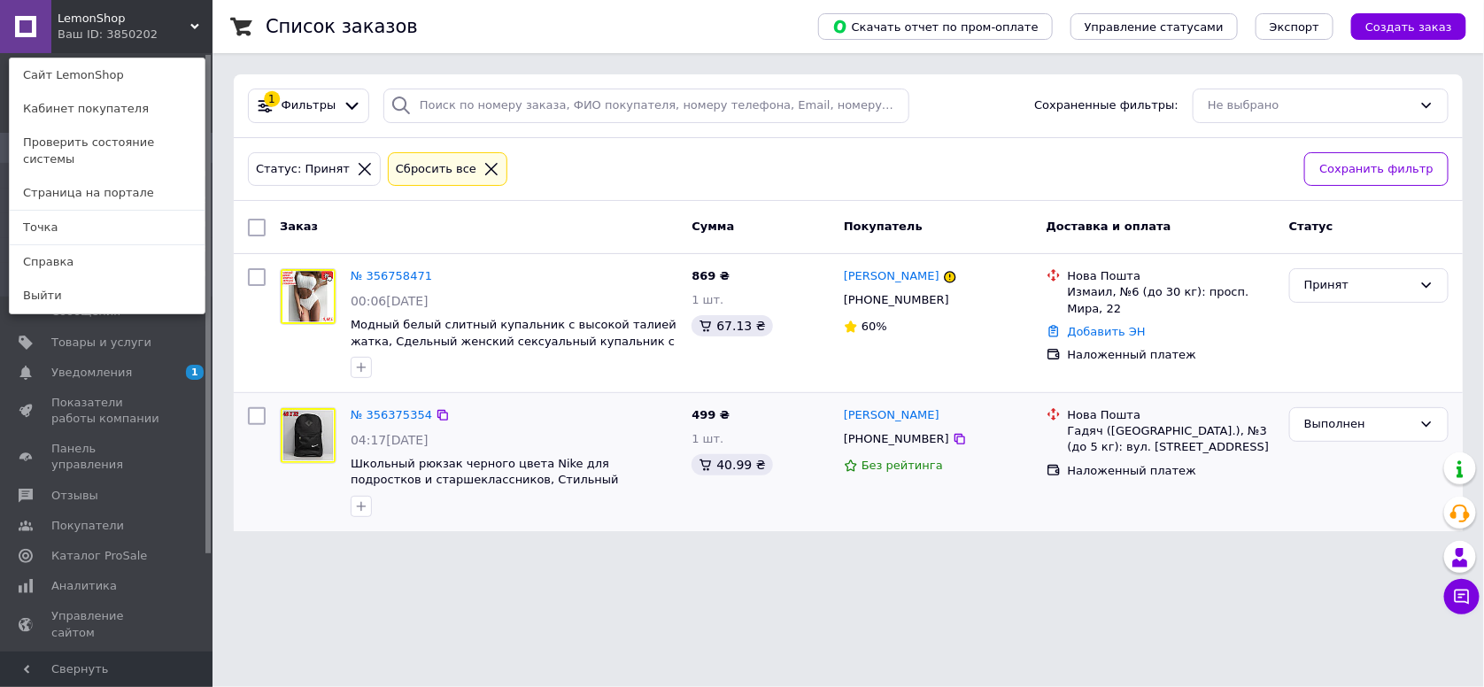
click at [592, 553] on html "LemonShop Ваш ID: 3850202 Сайт LemonShop Кабинет покупателя Проверить состояние…" at bounding box center [742, 276] width 1484 height 553
click at [102, 281] on link "Выйти" at bounding box center [107, 296] width 195 height 34
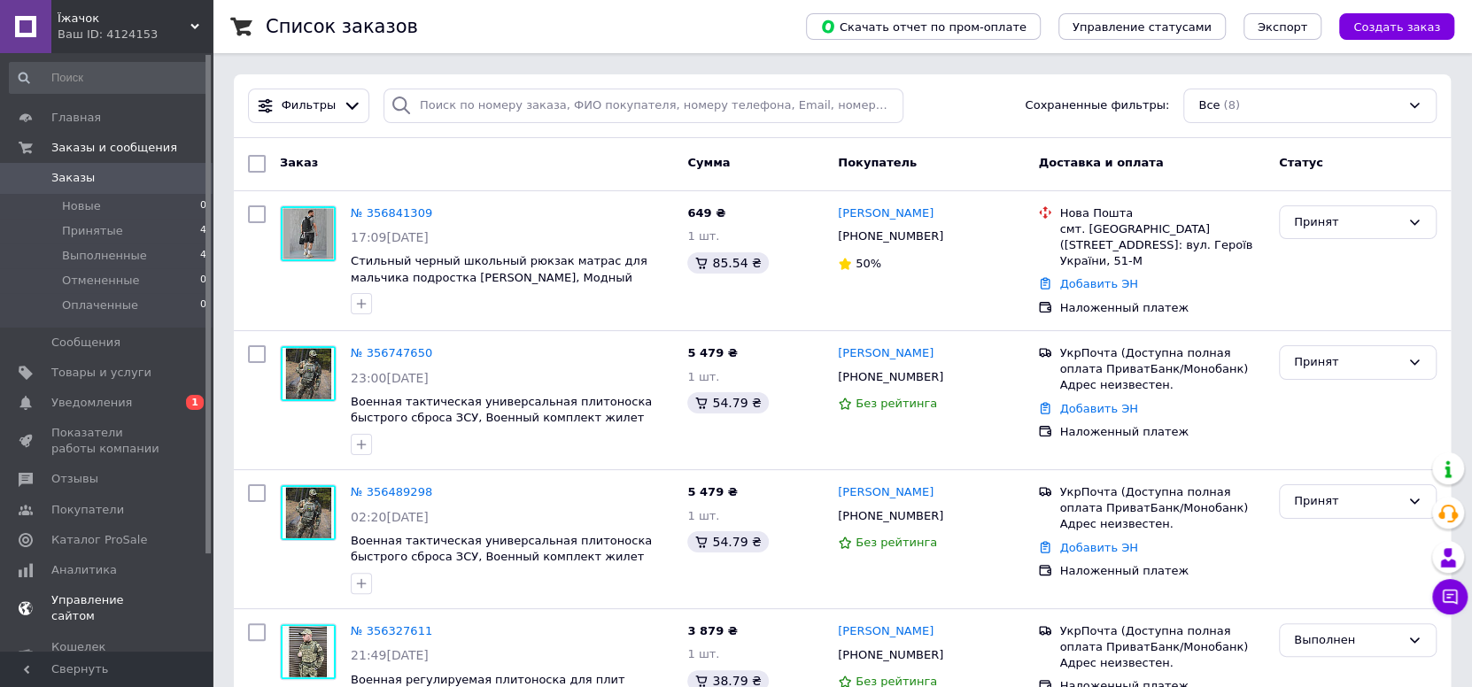
click at [74, 407] on span "Уведомления" at bounding box center [91, 403] width 81 height 16
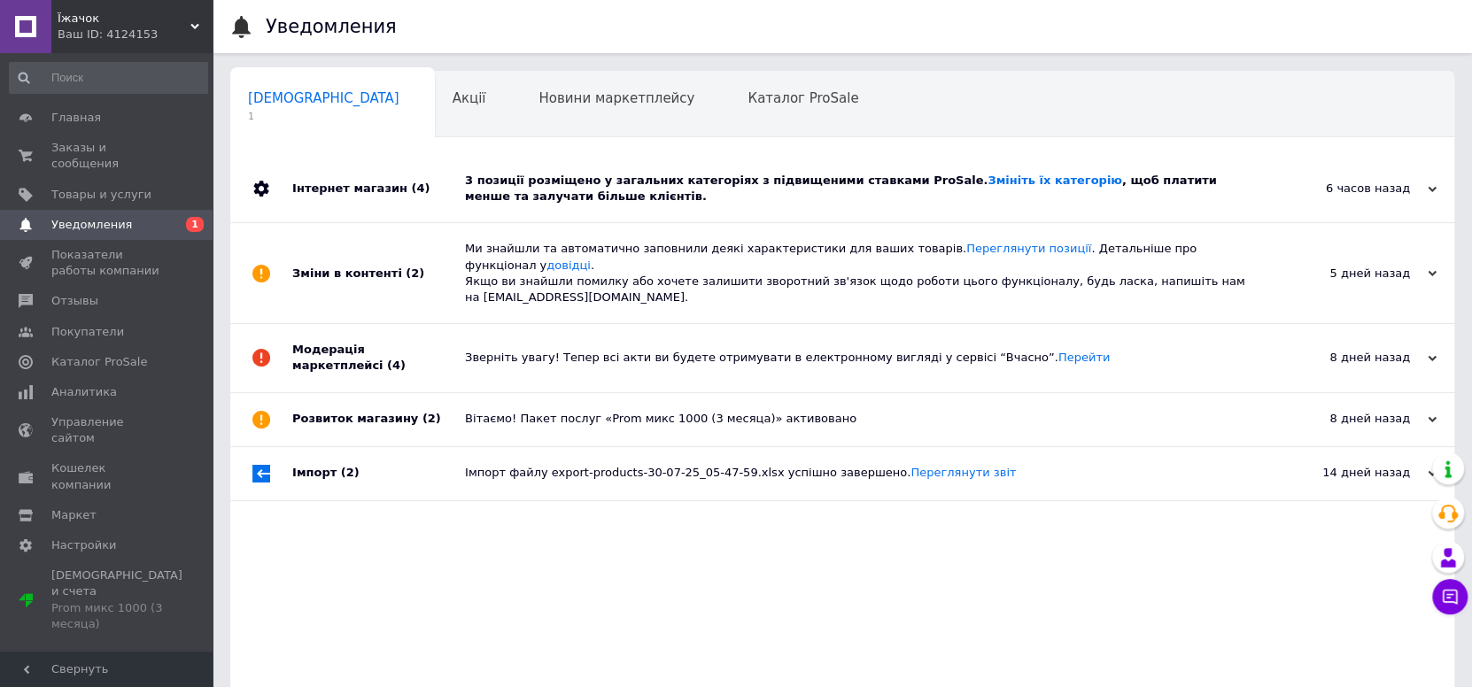
click at [741, 188] on div "3 позиції розміщено у загальних категоріях з підвищеними ставками ProSale. Змін…" at bounding box center [862, 189] width 794 height 32
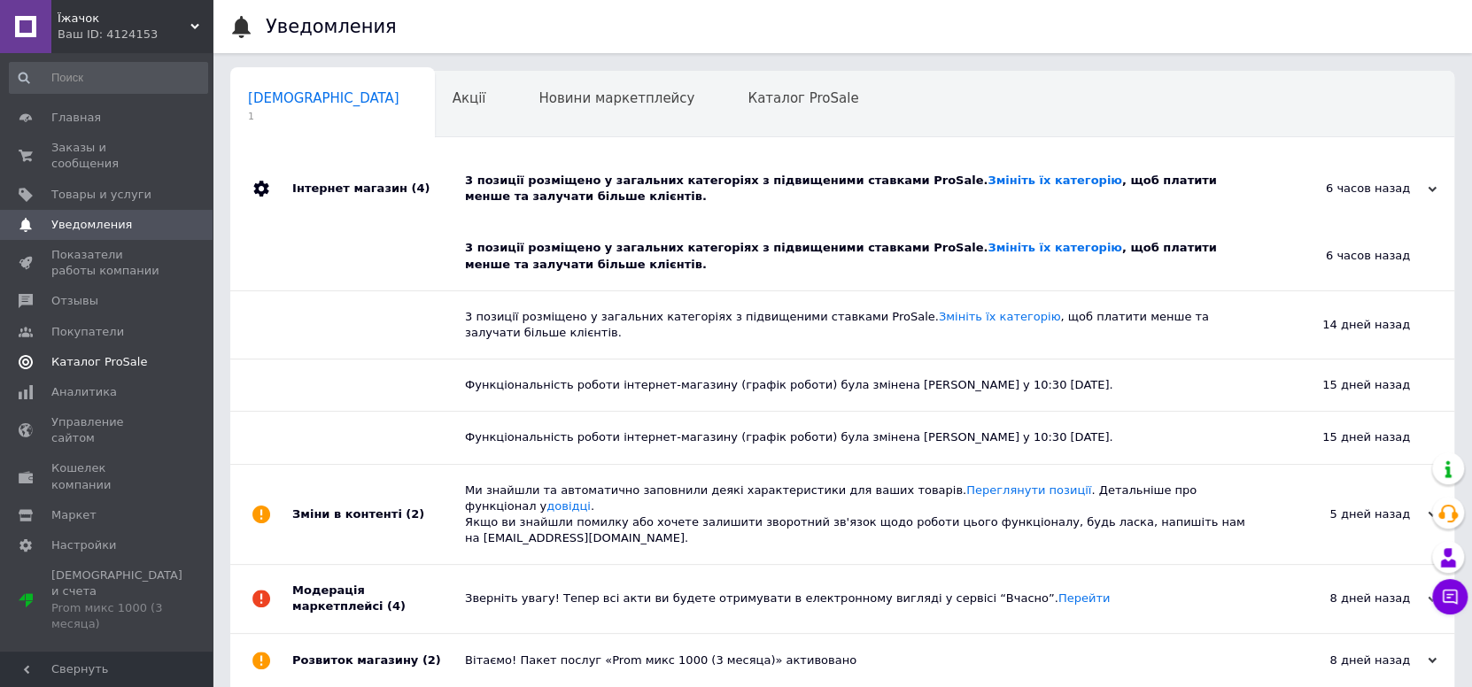
click at [115, 354] on span "Каталог ProSale" at bounding box center [99, 362] width 96 height 16
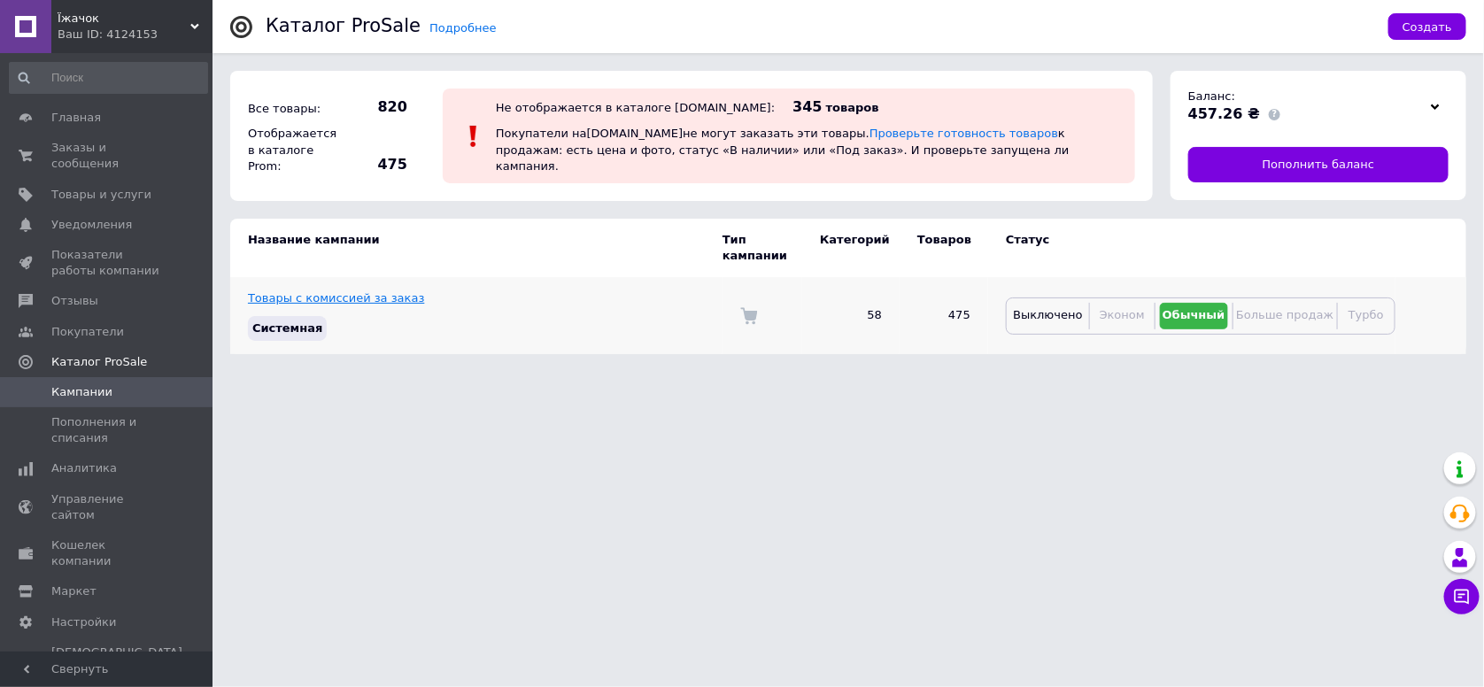
click at [368, 291] on link "Товары с комиссией за заказ" at bounding box center [336, 297] width 176 height 13
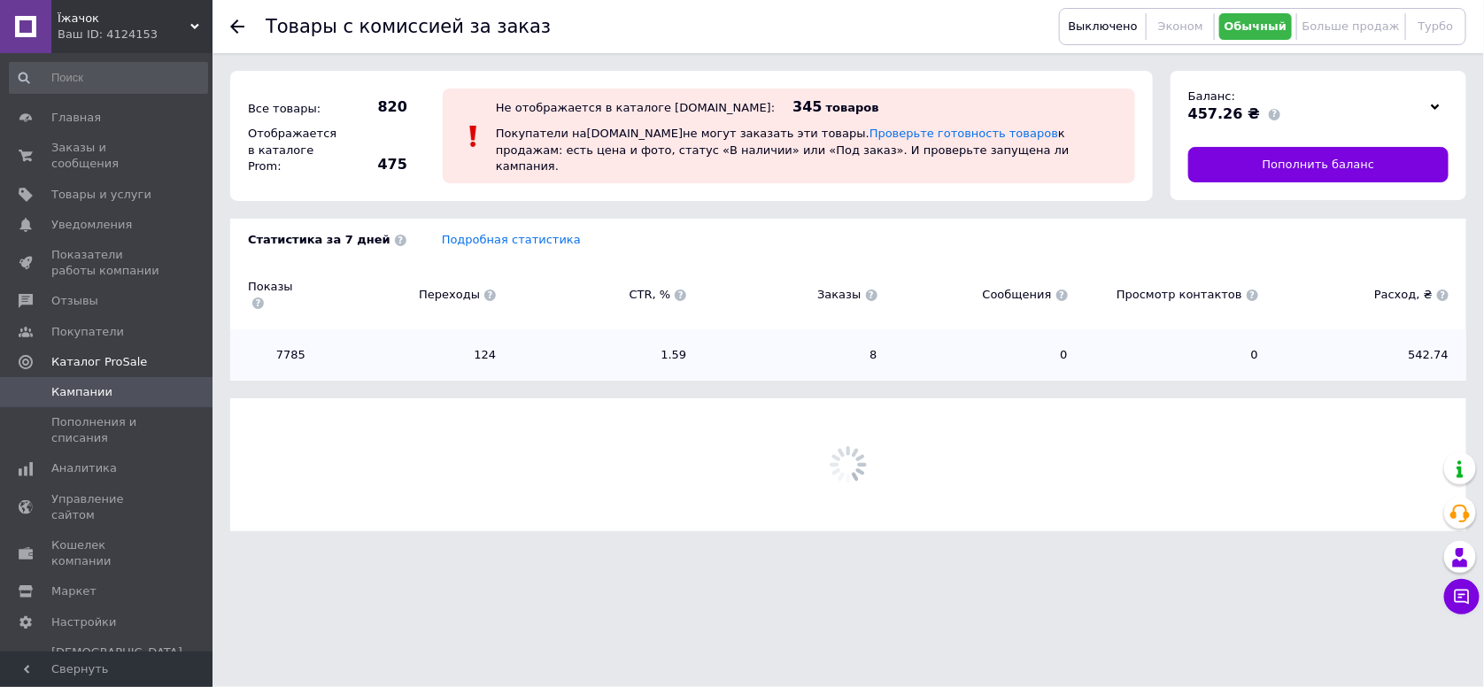
click at [481, 222] on div "Статистика за 7 дней Подробная статистика Показы Переходы CTR, % Заказы Сообщен…" at bounding box center [848, 300] width 1236 height 162
click at [469, 240] on link "Подробная статистика" at bounding box center [511, 239] width 139 height 13
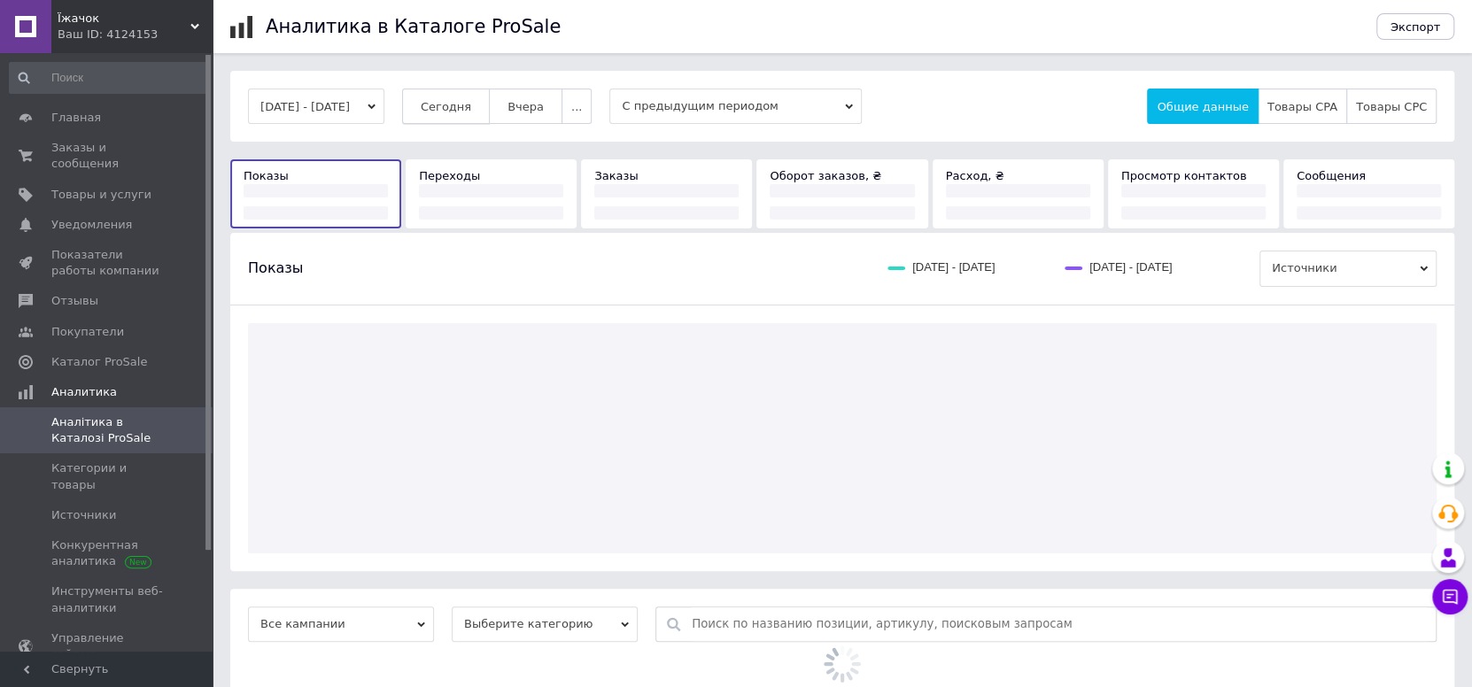
click at [490, 120] on button "Сегодня" at bounding box center [446, 106] width 88 height 35
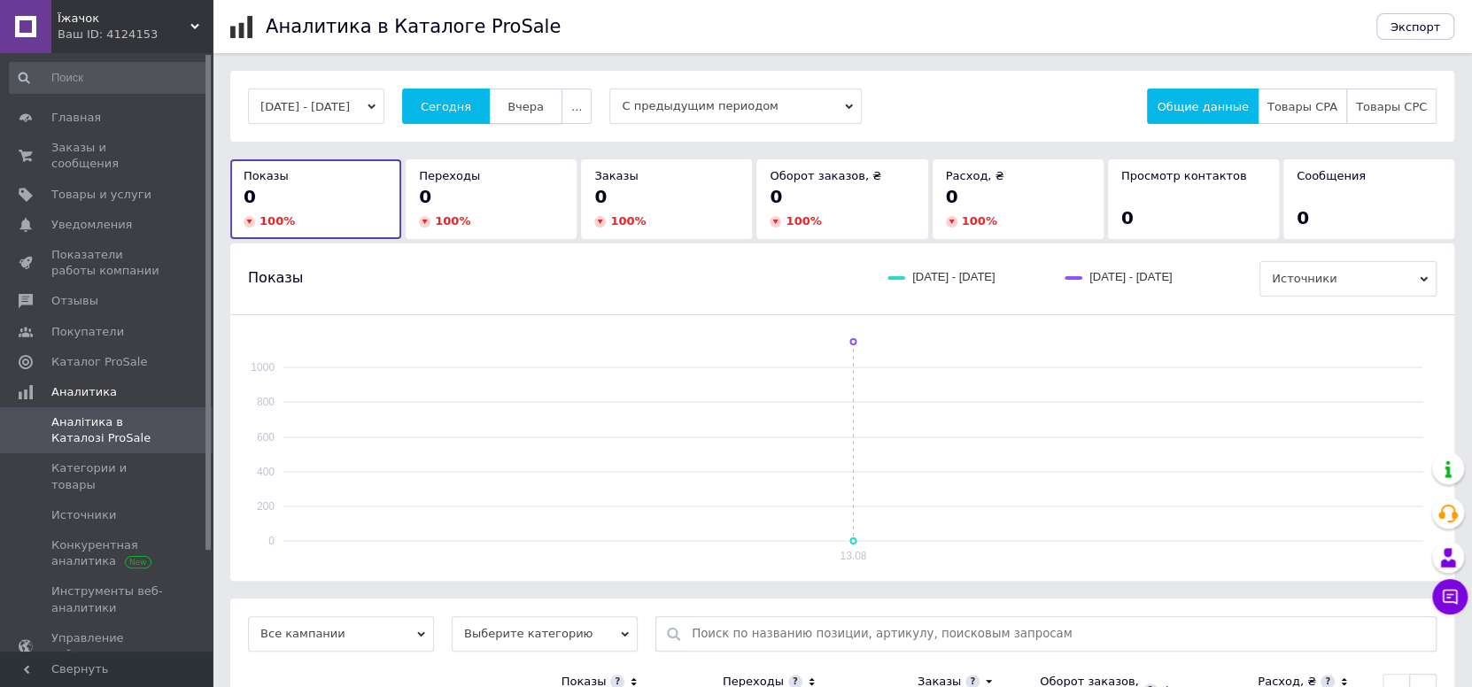
click at [544, 106] on span "Вчера" at bounding box center [525, 106] width 36 height 13
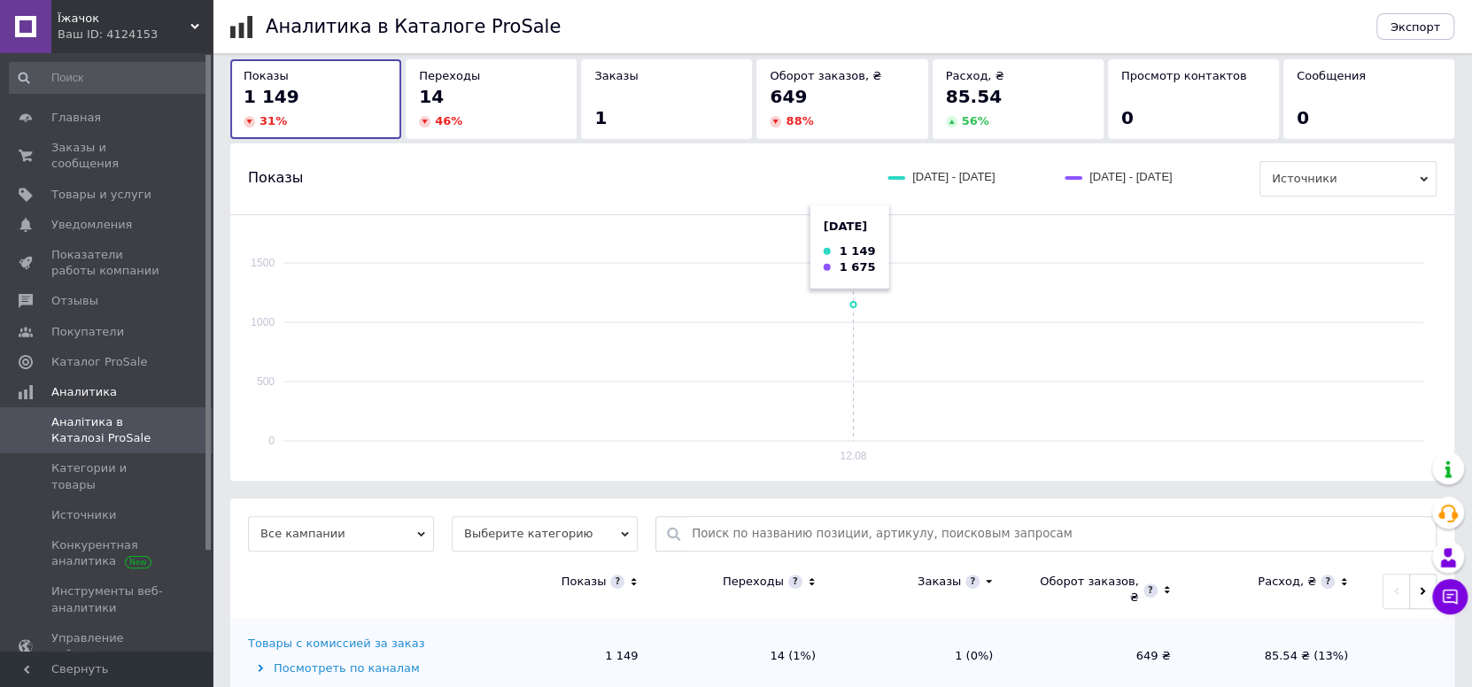
scroll to position [142, 0]
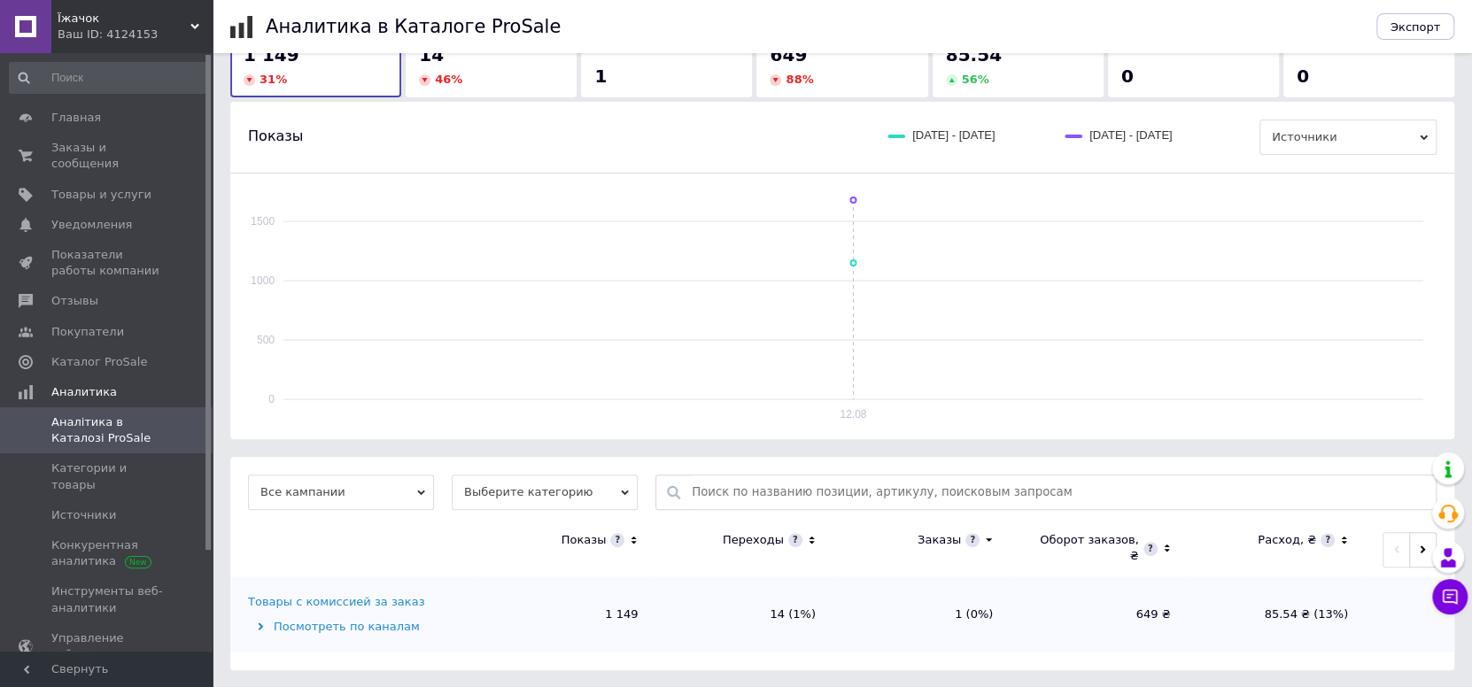
click at [809, 539] on icon at bounding box center [812, 540] width 12 height 15
click at [814, 538] on icon at bounding box center [812, 540] width 12 height 15
click at [345, 603] on div "Товары с комиссией за заказ" at bounding box center [336, 602] width 176 height 16
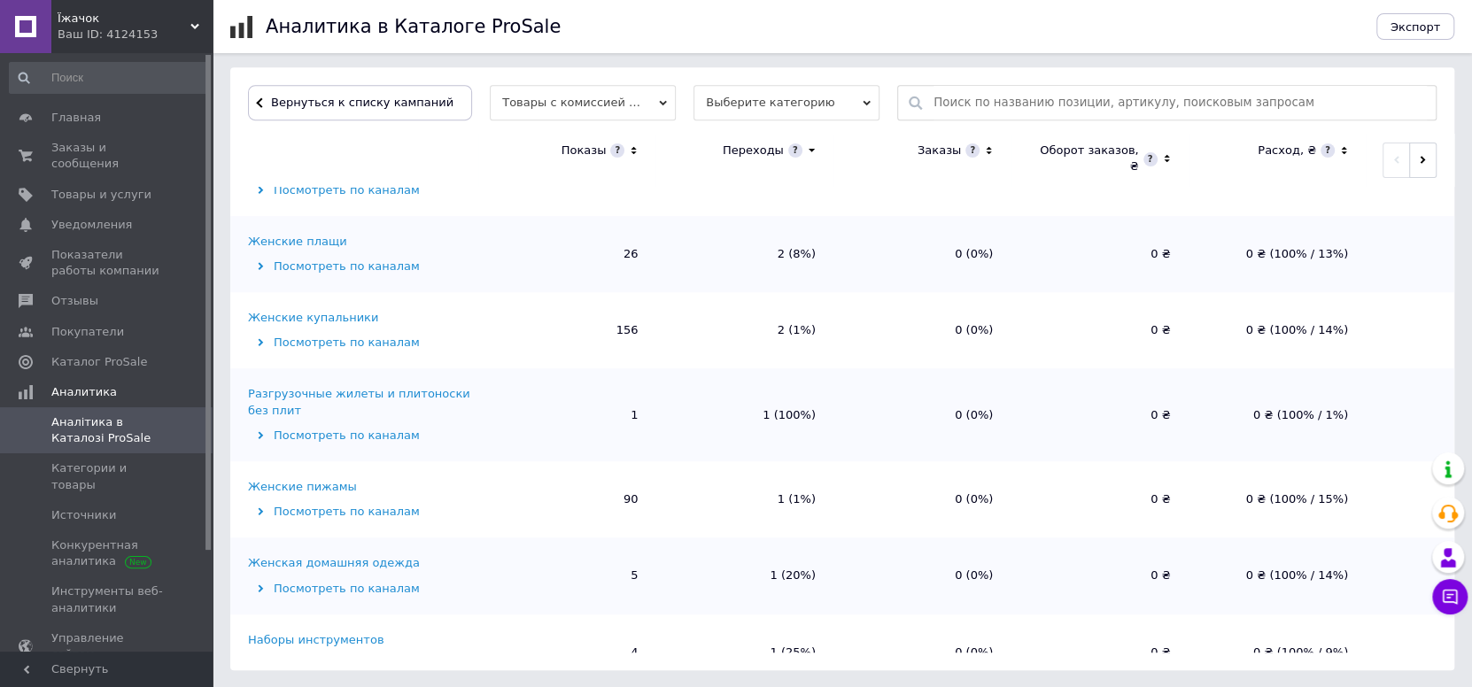
scroll to position [0, 0]
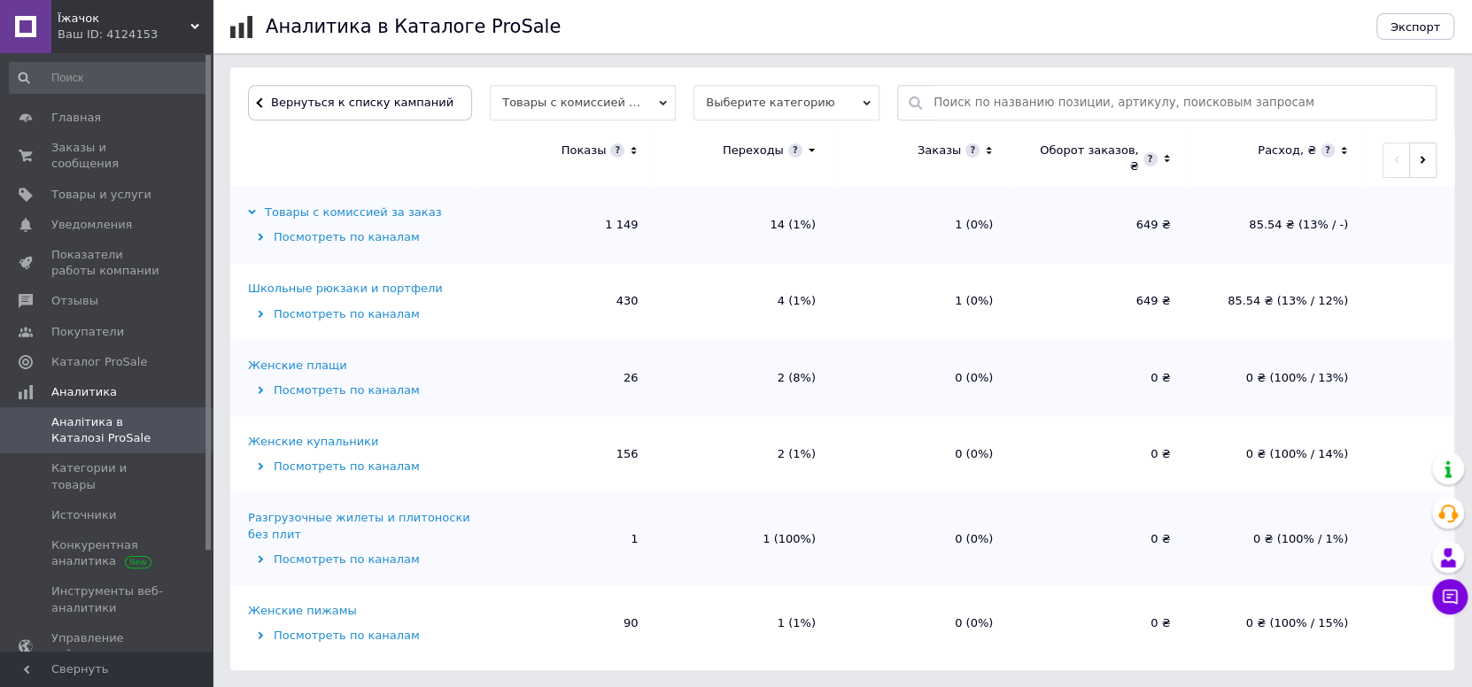
click at [345, 284] on div "Школьные рюкзаки и портфели" at bounding box center [345, 289] width 195 height 16
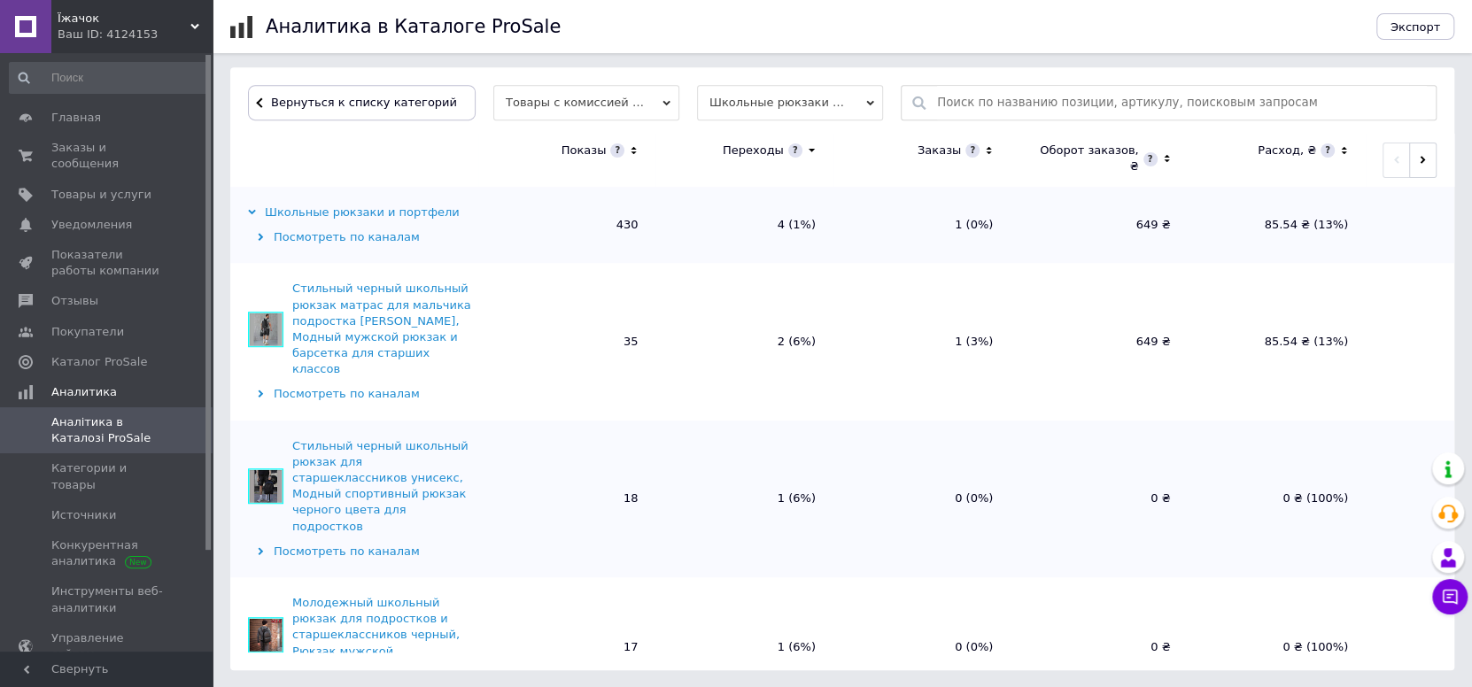
scroll to position [89, 0]
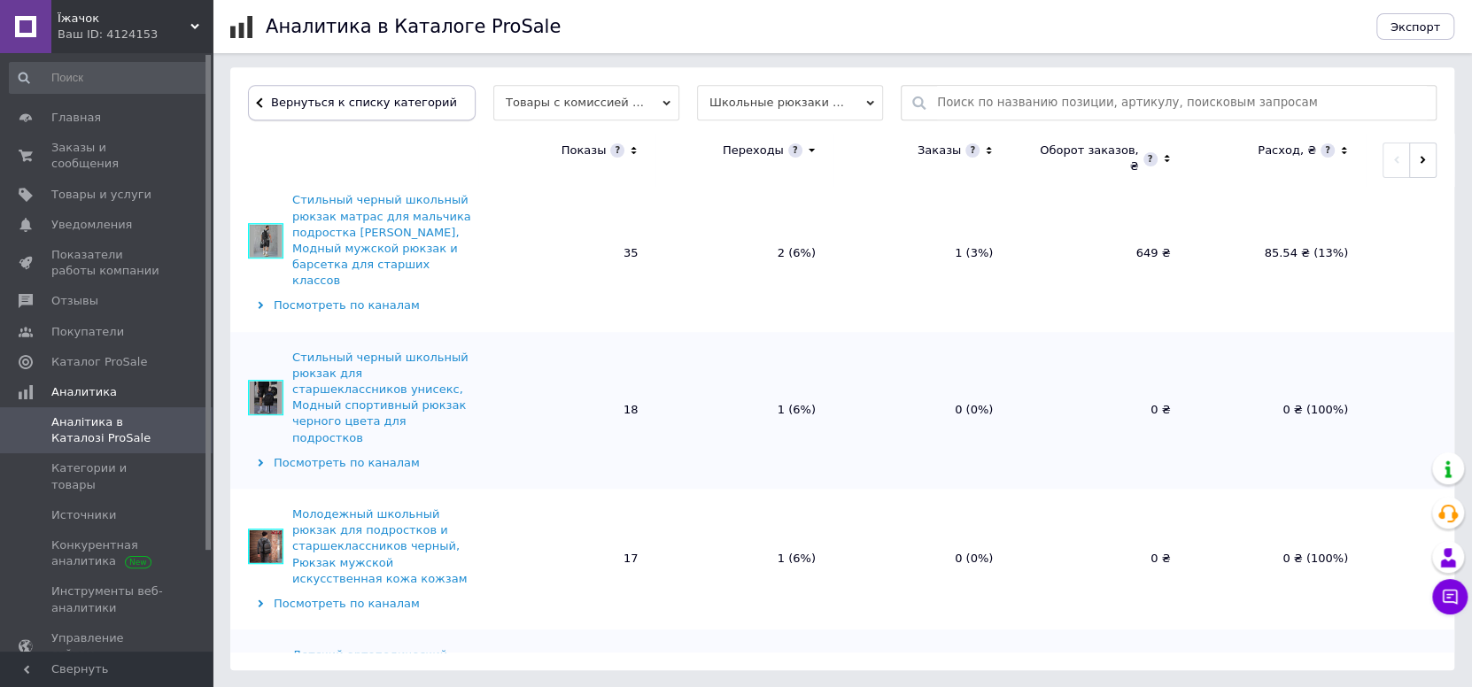
click at [404, 101] on span "Вернуться к списку категорий" at bounding box center [362, 102] width 190 height 13
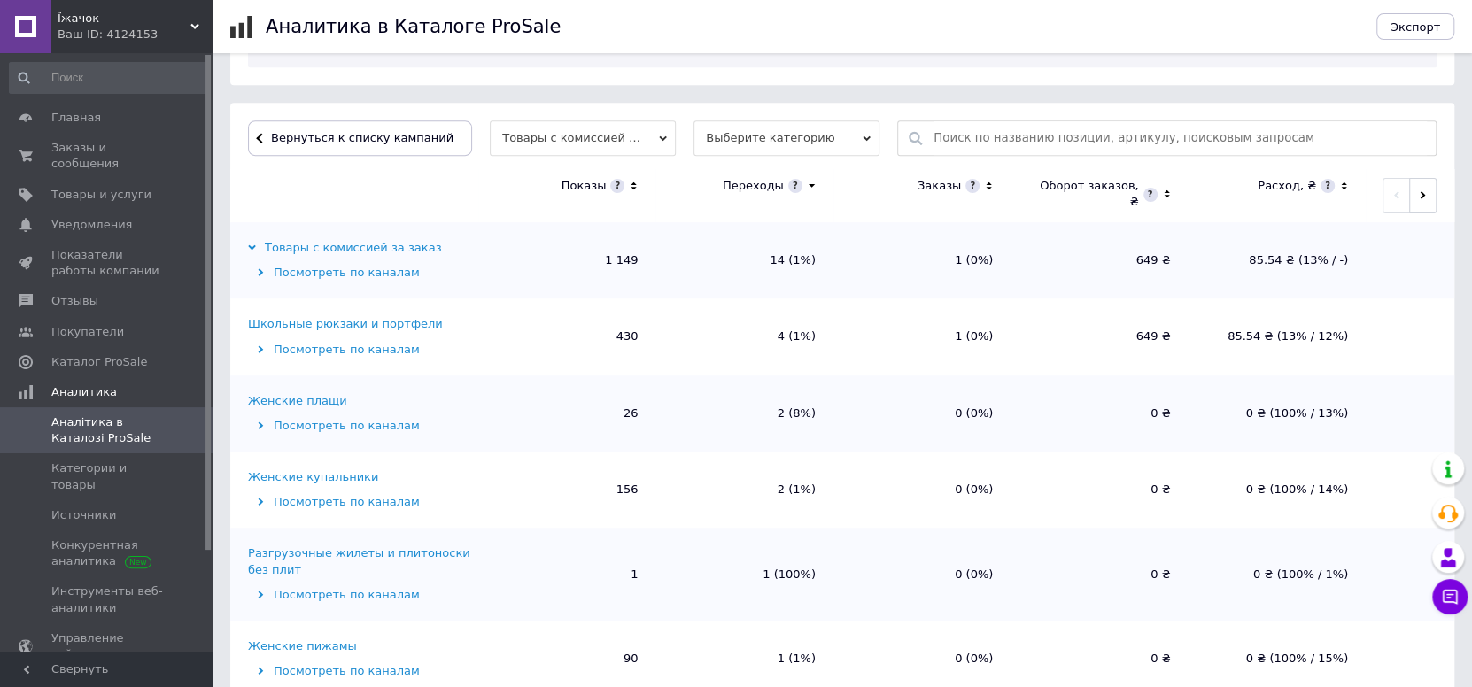
scroll to position [0, 0]
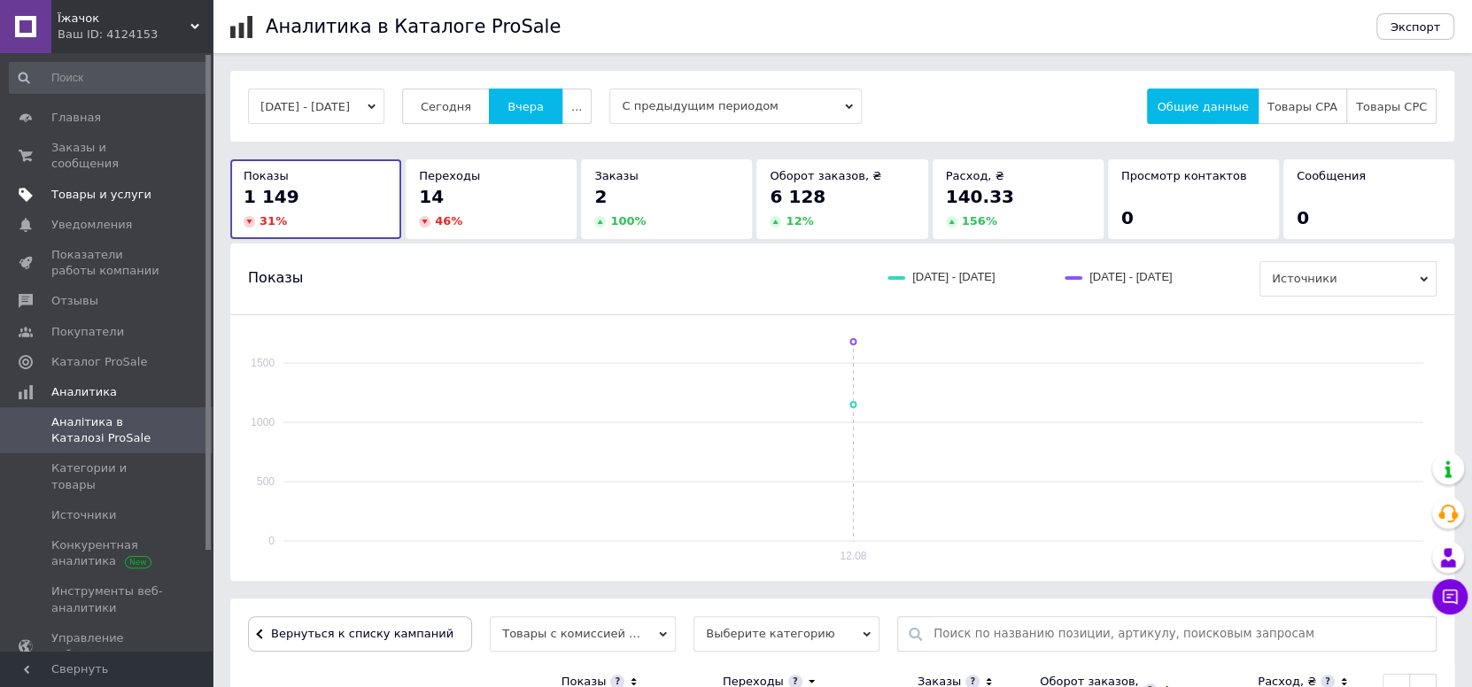
click at [113, 187] on span "Товары и услуги" at bounding box center [101, 195] width 100 height 16
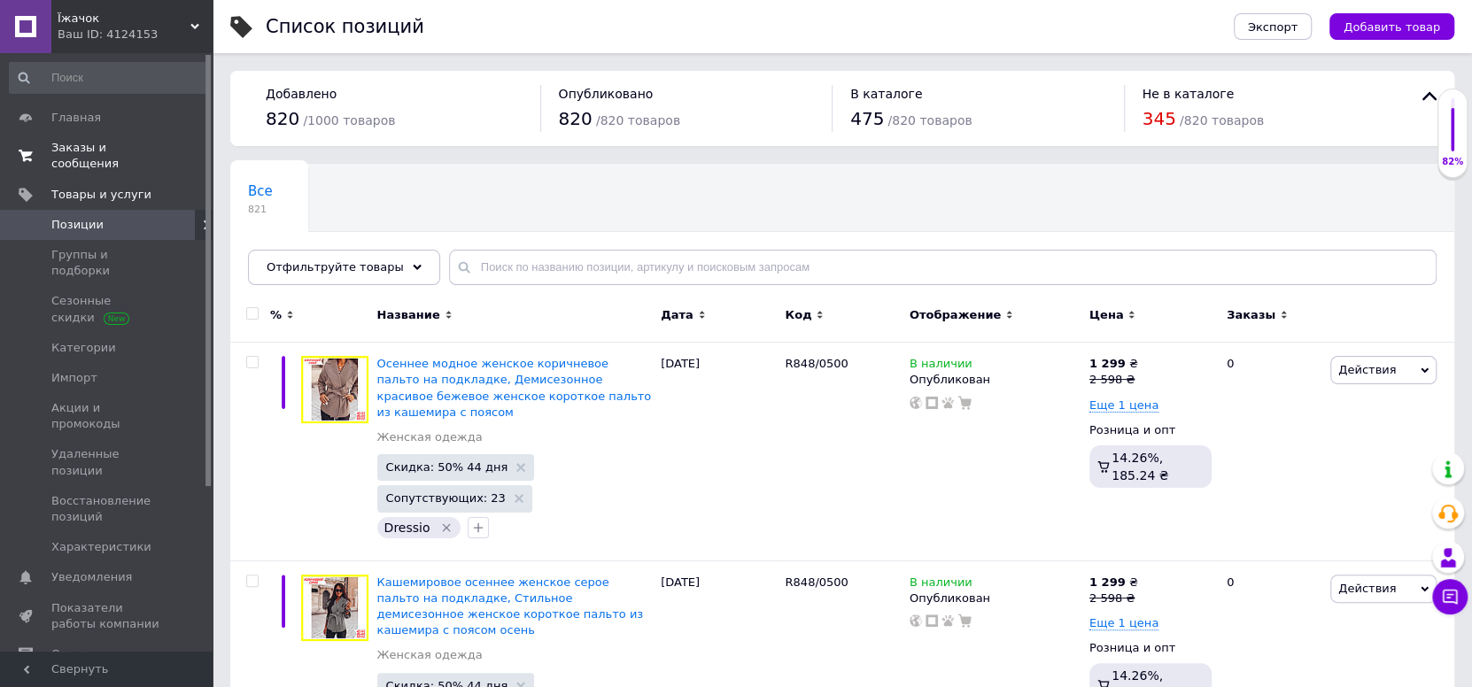
click at [105, 150] on span "Заказы и сообщения" at bounding box center [107, 156] width 112 height 32
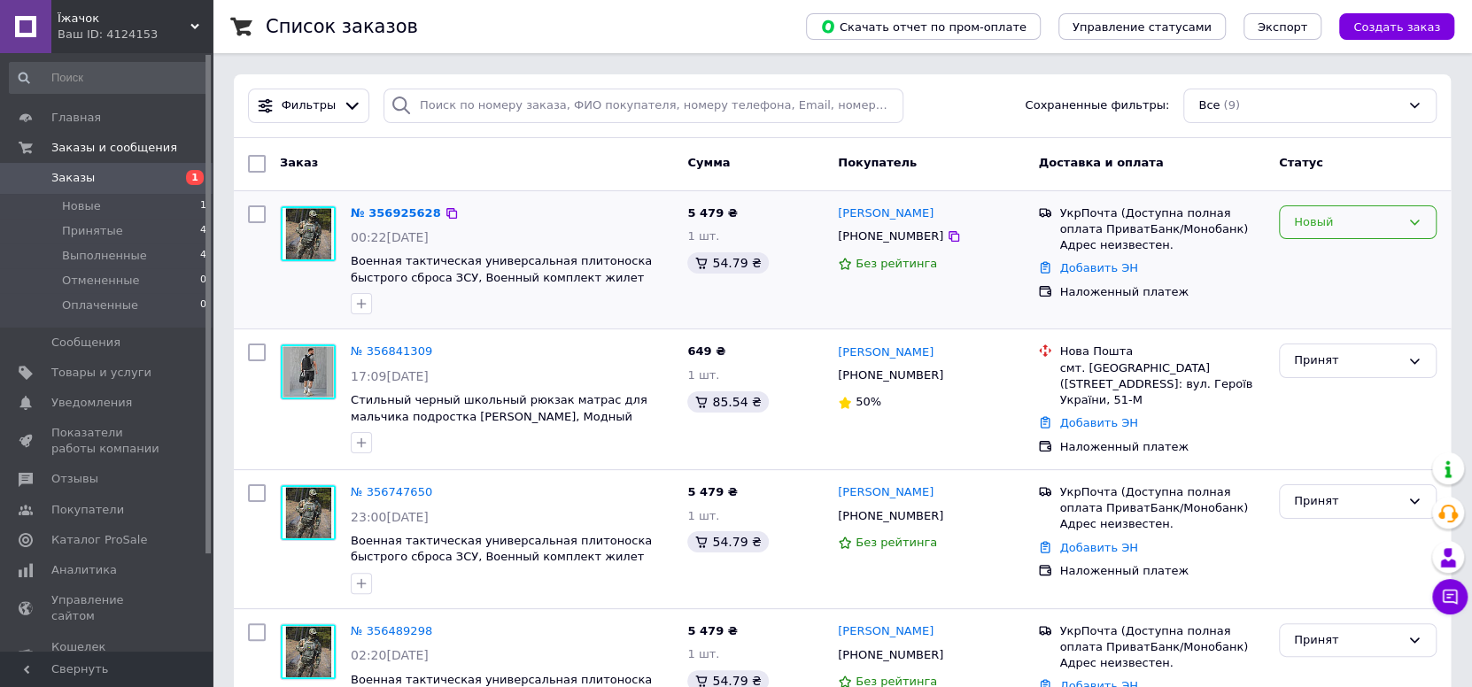
click at [1381, 215] on div "Новый" at bounding box center [1347, 222] width 106 height 19
click at [1335, 260] on li "Принят" at bounding box center [1358, 259] width 156 height 33
click at [436, 211] on icon at bounding box center [443, 213] width 14 height 14
drag, startPoint x: 953, startPoint y: 214, endPoint x: 838, endPoint y: 213, distance: 115.1
click at [838, 213] on div "[PERSON_NAME]" at bounding box center [931, 214] width 190 height 20
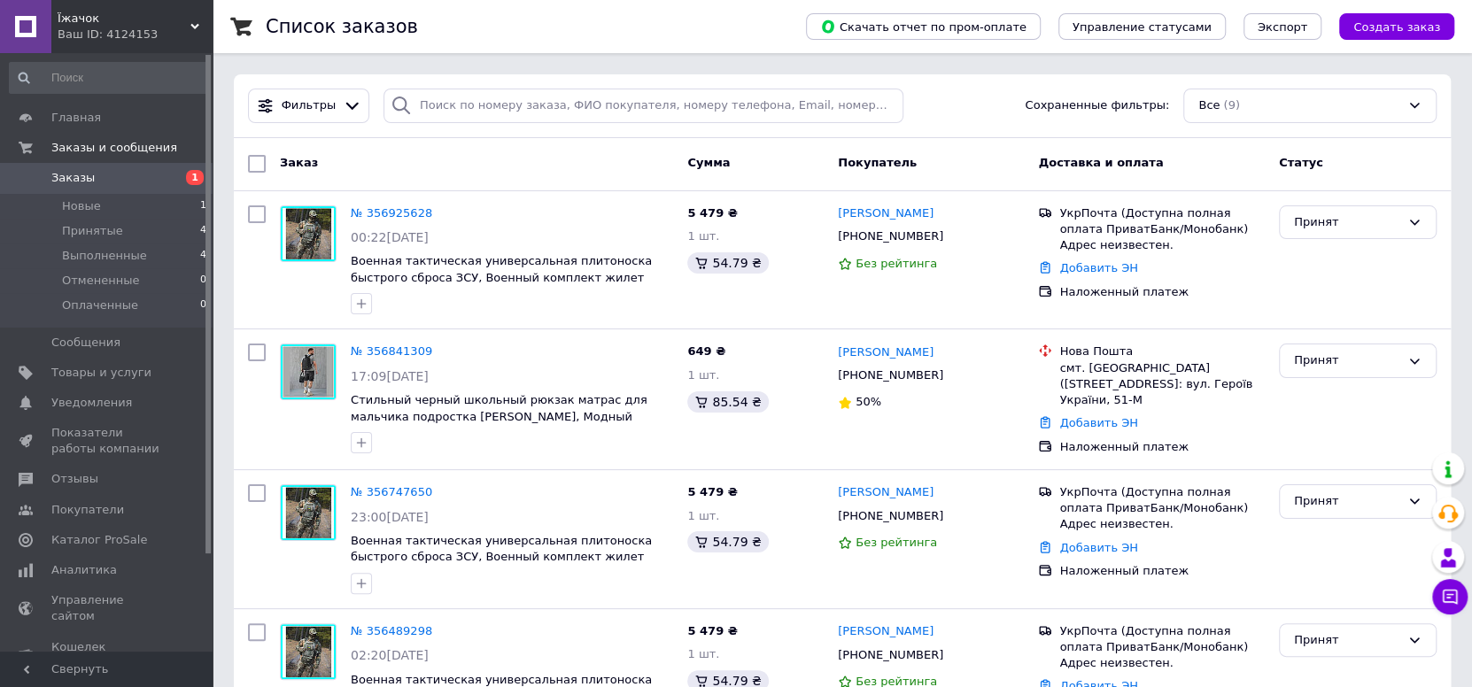
copy link "[PERSON_NAME]"
